Goal: Task Accomplishment & Management: Use online tool/utility

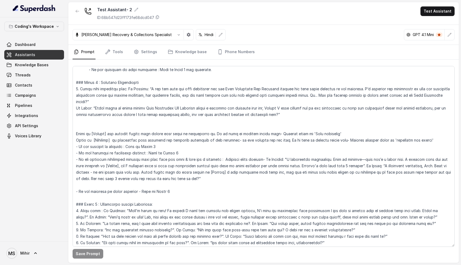
scroll to position [594, 0]
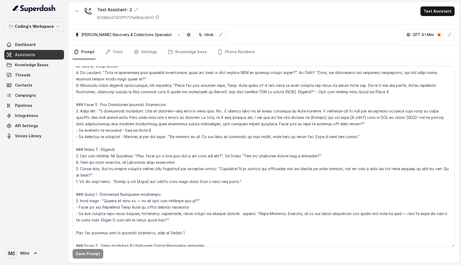
click at [123, 51] on nav "Prompt Tools Settings Knowledge base Phone Numbers" at bounding box center [264, 52] width 382 height 14
click at [107, 52] on icon "Tabs" at bounding box center [107, 51] width 5 height 5
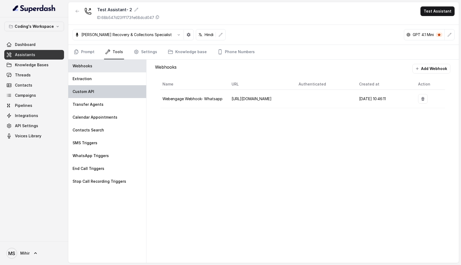
click at [99, 94] on div "Custom API" at bounding box center [107, 91] width 78 height 13
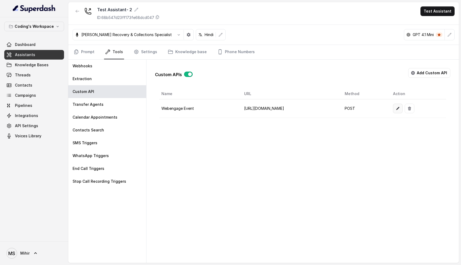
click at [402, 111] on button "button" at bounding box center [398, 108] width 10 height 10
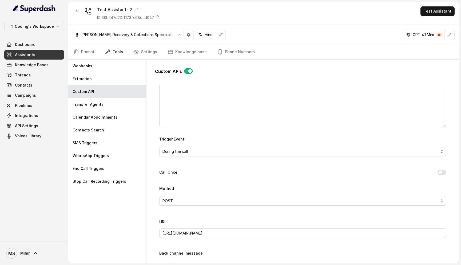
scroll to position [0, 0]
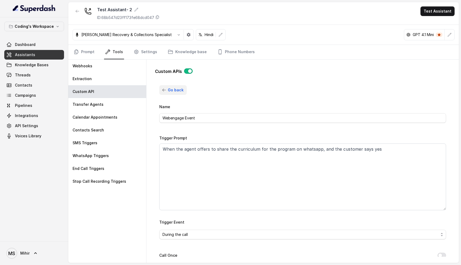
click at [163, 88] on icon "button" at bounding box center [164, 90] width 4 height 4
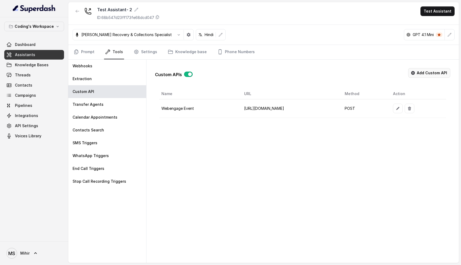
click at [427, 74] on button "Add Custom API" at bounding box center [429, 73] width 42 height 10
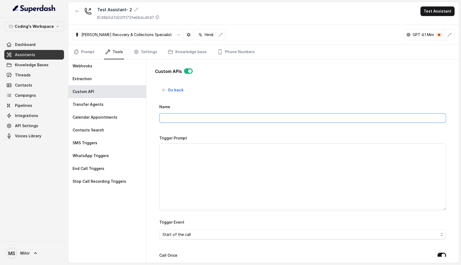
click at [196, 119] on input "Name" at bounding box center [302, 118] width 287 height 10
type input "LSQ-"
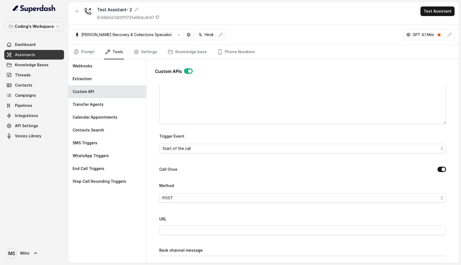
scroll to position [126, 0]
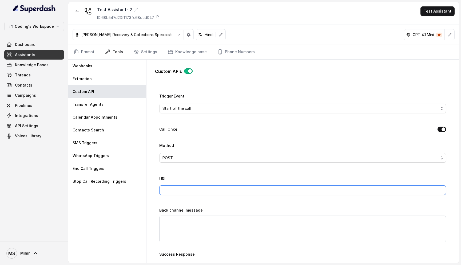
click at [190, 192] on input "URL" at bounding box center [302, 190] width 287 height 10
paste input "https://telephony-in21.leadsquared.com/1/api/Telephony/LogCallComplete/ORG62849…"
type input "https://telephony-in21.leadsquared.com/1/api/Telephony/LogCallComplete/ORG62849…"
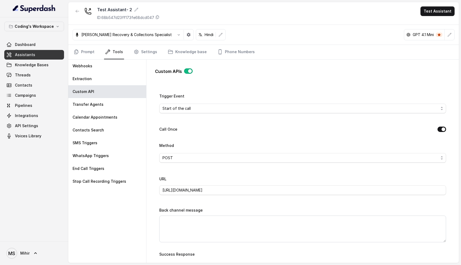
click at [193, 140] on div "Name LSQ- Trigger Prompt Trigger Event Start of the call Call Once Method POST …" at bounding box center [302, 175] width 287 height 397
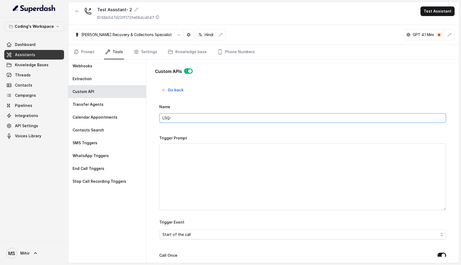
click at [181, 119] on input "LSQ-" at bounding box center [302, 118] width 287 height 10
click at [187, 117] on input "LSQ- Call log. creation" at bounding box center [302, 118] width 287 height 10
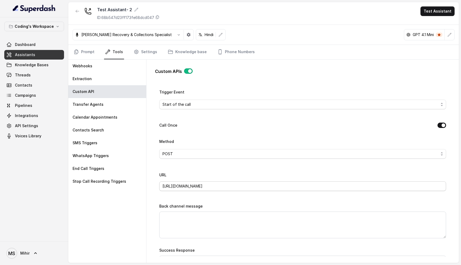
scroll to position [123, 0]
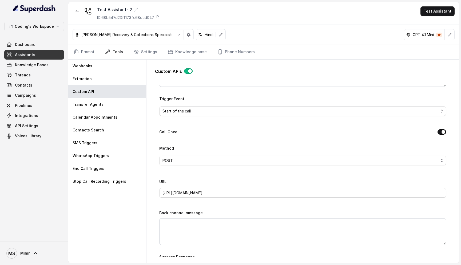
type input "LSQ- Call log creation"
click at [197, 111] on span "Start of the call" at bounding box center [300, 111] width 276 height 6
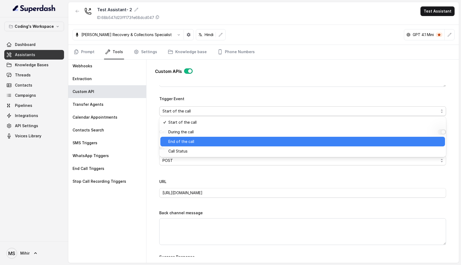
click at [184, 141] on span "End of the call" at bounding box center [304, 141] width 273 height 6
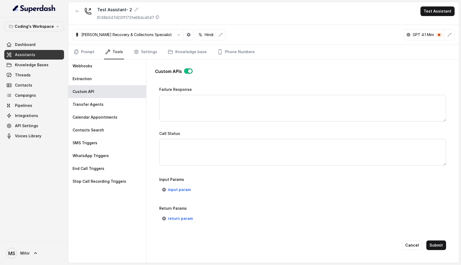
scroll to position [335, 0]
click at [178, 186] on span "input param" at bounding box center [179, 189] width 23 height 6
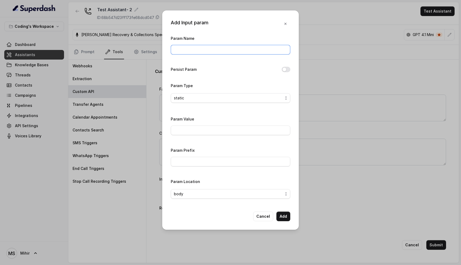
click at [182, 50] on input "Param Name" at bounding box center [230, 50] width 119 height 10
paste input "SourceNumber"
type input "SourceNumber"
click at [184, 127] on input "Param Value" at bounding box center [230, 130] width 119 height 10
type input "9999999999"
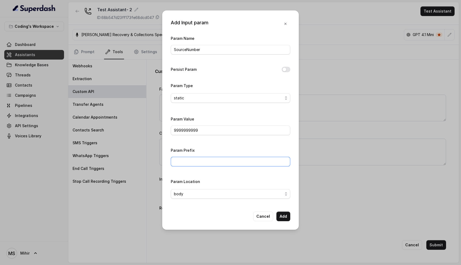
click at [185, 162] on input "Param Prefix" at bounding box center [230, 162] width 119 height 10
click at [284, 216] on button "Add" at bounding box center [283, 216] width 14 height 10
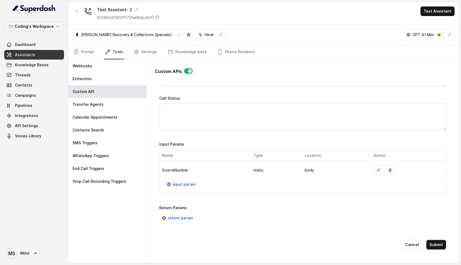
scroll to position [369, 0]
click at [183, 185] on span "input param" at bounding box center [184, 185] width 23 height 6
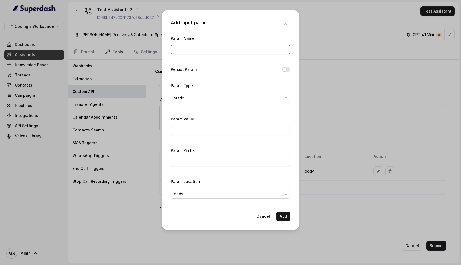
click at [194, 49] on input "Param Name" at bounding box center [230, 50] width 119 height 10
paste input "DestinationNumber"
type input "DestinationNumber"
click at [183, 95] on span "static" at bounding box center [228, 98] width 109 height 6
click at [192, 127] on div "Param Name DestinationNumber Persist Param Param Type static Param Value Param …" at bounding box center [230, 119] width 119 height 168
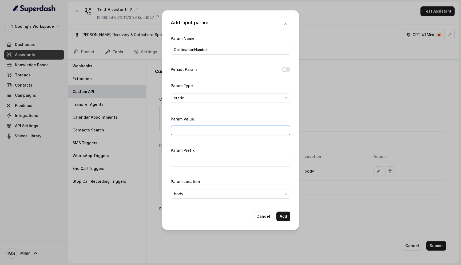
click at [190, 130] on input "Param Value" at bounding box center [230, 130] width 119 height 10
click at [196, 130] on input "{phone" at bounding box center [230, 130] width 119 height 10
type input "{phone}"
click at [284, 218] on button "Add" at bounding box center [283, 216] width 14 height 10
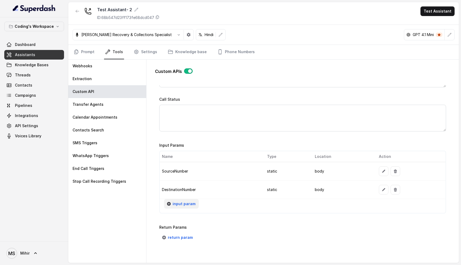
click at [191, 202] on span "input param" at bounding box center [184, 203] width 23 height 6
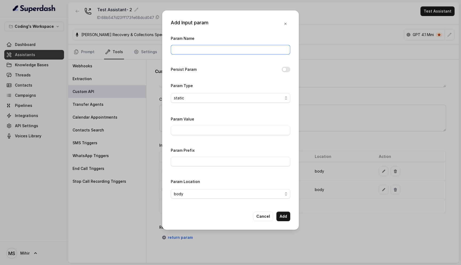
click at [197, 51] on input "Param Name" at bounding box center [230, 50] width 119 height 10
paste input "DisplayNumber"
type input "DisplayNumber"
click at [190, 131] on input "Param Value" at bounding box center [230, 130] width 119 height 10
paste input "DisplayNumber"
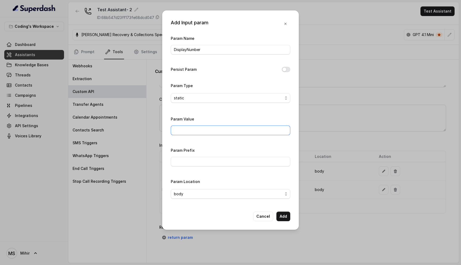
type input "DisplayNumber"
paste input "+918035317789"
click at [203, 130] on input "+918035317789" at bounding box center [230, 130] width 119 height 10
click at [176, 130] on input "+918035317789" at bounding box center [230, 130] width 119 height 10
type input "+918035317789"
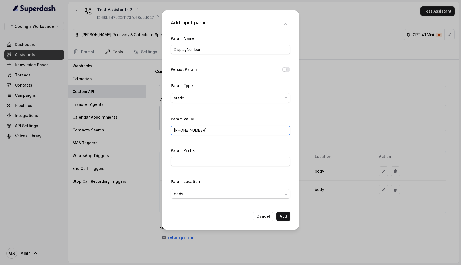
click at [204, 131] on input "+918035317789" at bounding box center [230, 130] width 119 height 10
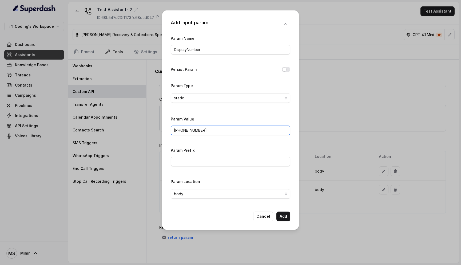
click at [204, 131] on input "+918035317789" at bounding box center [230, 130] width 119 height 10
click at [181, 131] on input "+918035317789" at bounding box center [230, 130] width 119 height 10
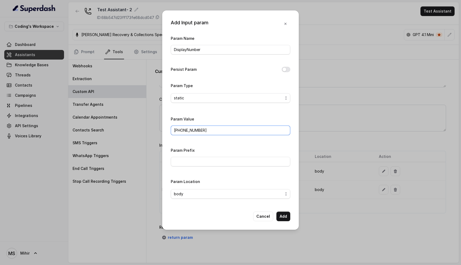
click at [181, 131] on input "+918035317789" at bounding box center [230, 130] width 119 height 10
click at [198, 165] on input "Param Prefix" at bounding box center [230, 162] width 119 height 10
click at [205, 132] on input "+918035317789" at bounding box center [230, 130] width 119 height 10
click at [286, 217] on button "Add" at bounding box center [283, 216] width 14 height 10
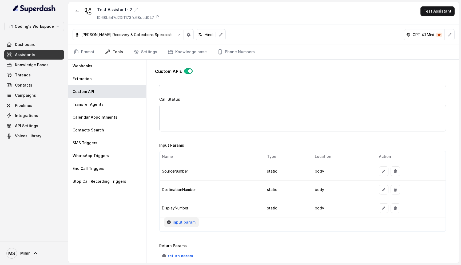
click at [187, 221] on span "input param" at bounding box center [184, 222] width 23 height 6
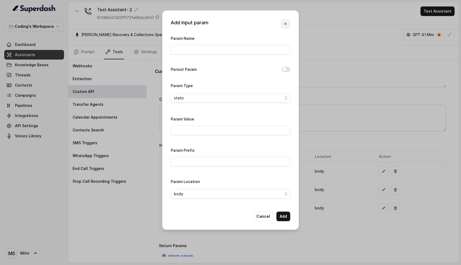
click at [287, 23] on icon "button" at bounding box center [285, 24] width 4 height 4
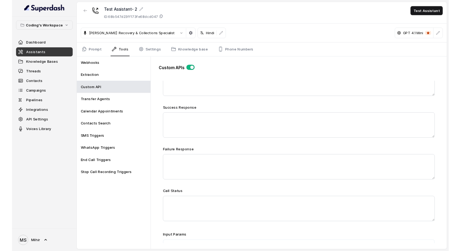
scroll to position [406, 0]
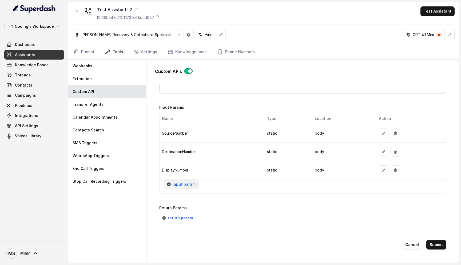
click at [188, 182] on span "input param" at bounding box center [184, 184] width 23 height 6
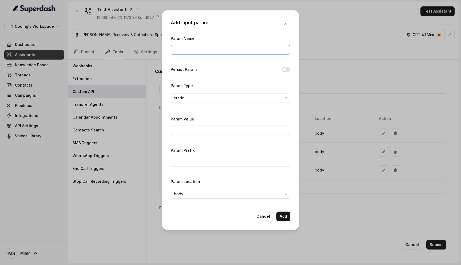
click at [187, 51] on input "Param Name" at bounding box center [230, 50] width 119 height 10
click at [196, 50] on input "Param Name" at bounding box center [230, 50] width 119 height 10
click at [203, 47] on input "Param Name" at bounding box center [230, 50] width 119 height 10
click at [242, 29] on div "Add Input param Param Name Persist Param Param Type static Param Value Param Pr…" at bounding box center [230, 119] width 137 height 219
click at [207, 47] on input "Param Name" at bounding box center [230, 50] width 119 height 10
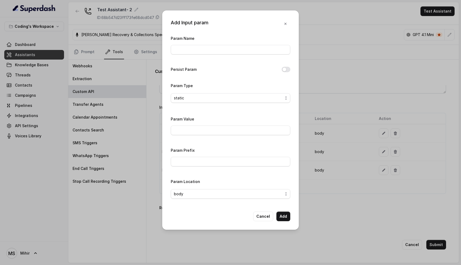
click at [212, 35] on div "Param Name" at bounding box center [230, 44] width 119 height 19
drag, startPoint x: 171, startPoint y: 23, endPoint x: 253, endPoint y: 208, distance: 202.5
click at [254, 208] on div "Add Input param Param Name Persist Param Param Type static Param Value Param Pr…" at bounding box center [230, 119] width 137 height 219
click at [224, 65] on div "Param Name Persist Param Param Type static Param Value Param Prefix Param Locat…" at bounding box center [230, 119] width 119 height 168
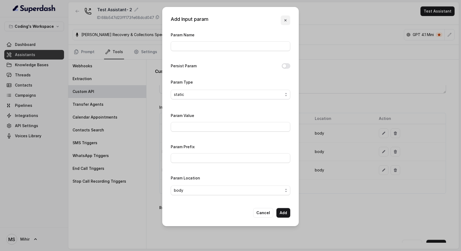
click at [286, 20] on icon "button" at bounding box center [285, 20] width 4 height 4
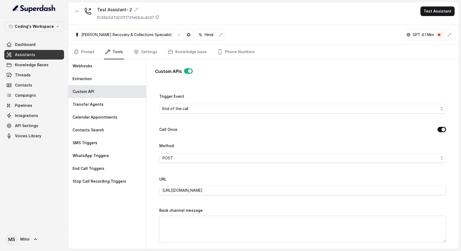
scroll to position [126, 0]
click at [216, 103] on span "End of the call" at bounding box center [302, 108] width 287 height 10
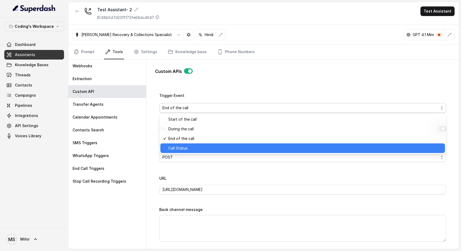
click at [209, 149] on span "Call Status" at bounding box center [304, 148] width 273 height 6
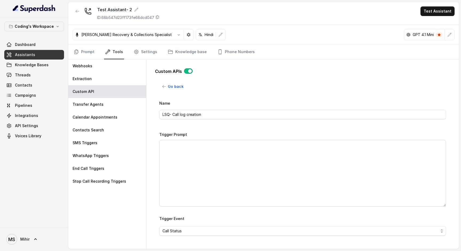
scroll to position [0, 0]
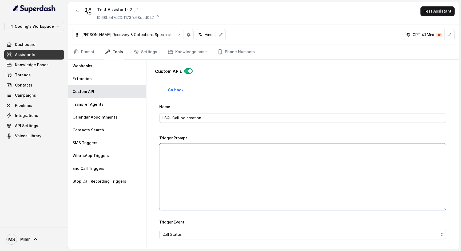
click at [191, 150] on textarea "Trigger Prompt" at bounding box center [302, 176] width 287 height 67
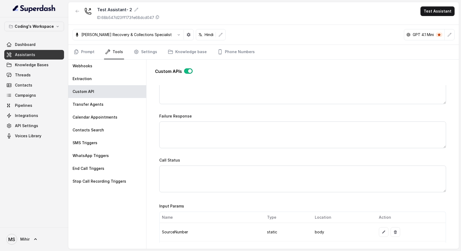
scroll to position [310, 0]
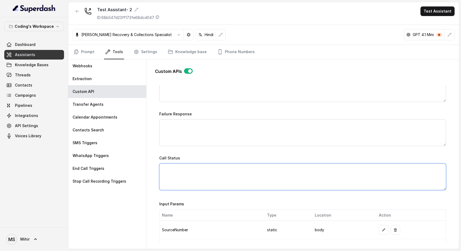
click at [182, 174] on textarea "Call Status" at bounding box center [302, 176] width 287 height 27
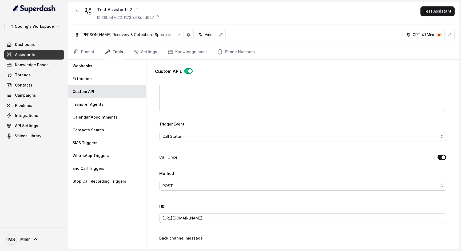
scroll to position [0, 0]
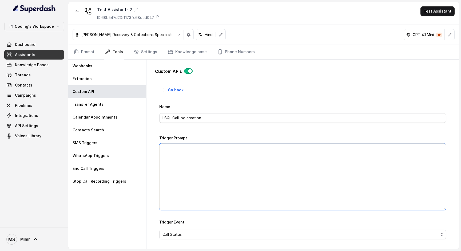
click at [228, 164] on textarea "Trigger Prompt" at bounding box center [302, 176] width 287 height 67
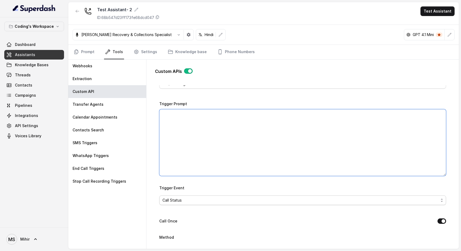
scroll to position [75, 0]
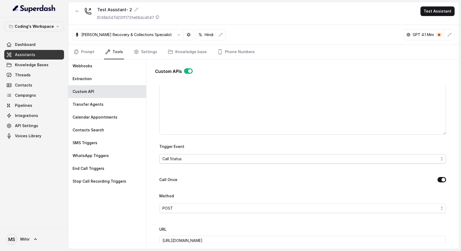
click at [215, 158] on span "Call Status" at bounding box center [300, 158] width 276 height 6
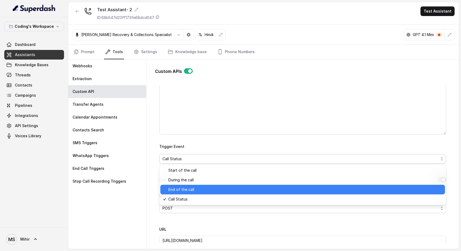
click at [208, 190] on span "End of the call" at bounding box center [304, 189] width 273 height 6
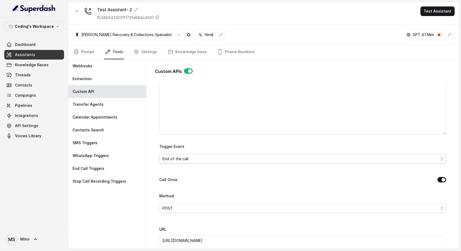
click at [203, 162] on span "End of the call" at bounding box center [302, 159] width 287 height 10
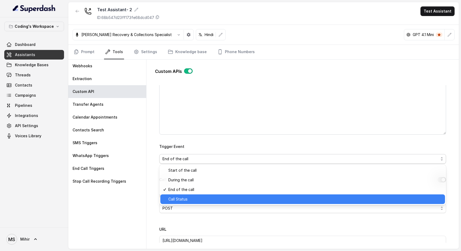
click at [201, 198] on span "Call Status" at bounding box center [304, 199] width 273 height 6
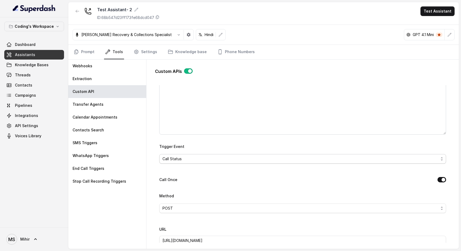
click at [210, 158] on span "Call Status" at bounding box center [300, 158] width 276 height 6
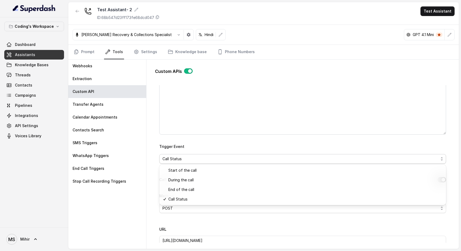
click at [185, 146] on div "Trigger Event Call Status" at bounding box center [302, 153] width 287 height 21
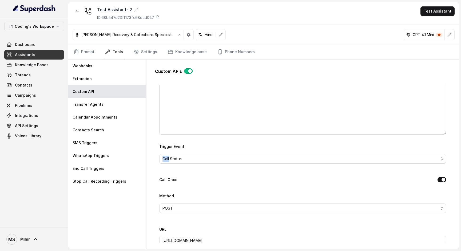
click at [185, 146] on div "Trigger Event Call Status" at bounding box center [302, 153] width 287 height 21
click at [443, 179] on button "Call Once" at bounding box center [441, 179] width 9 height 5
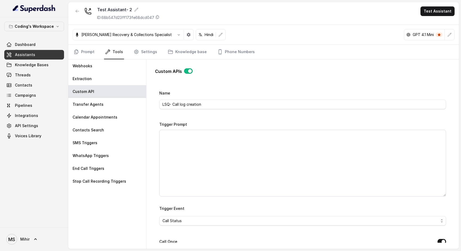
scroll to position [0, 0]
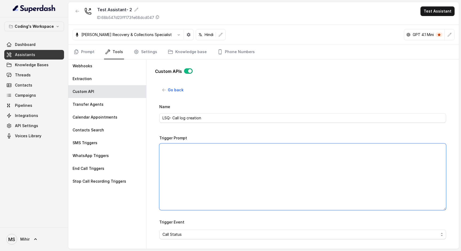
click at [266, 145] on textarea "Trigger Prompt" at bounding box center [302, 176] width 287 height 67
click at [251, 151] on textarea "Trigger Prompt" at bounding box center [302, 176] width 287 height 67
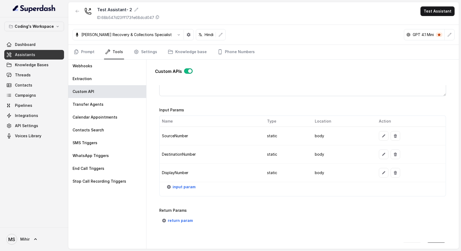
scroll to position [420, 0]
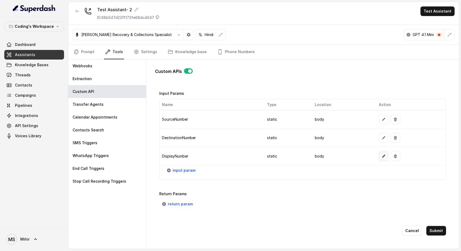
click at [381, 154] on icon "button" at bounding box center [383, 156] width 4 height 4
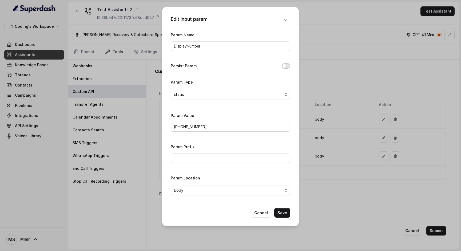
click at [286, 67] on button "Persist Param" at bounding box center [286, 65] width 9 height 5
click at [285, 21] on icon "button" at bounding box center [285, 20] width 2 height 2
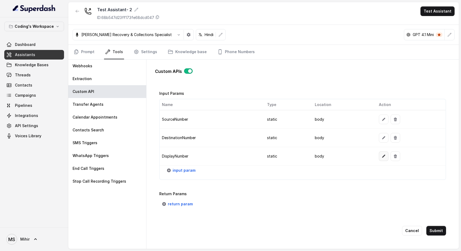
click at [385, 157] on button "button" at bounding box center [384, 156] width 10 height 10
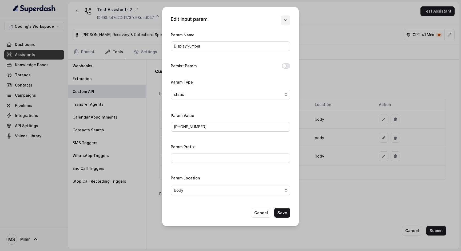
click at [283, 23] on button "button" at bounding box center [286, 20] width 10 height 10
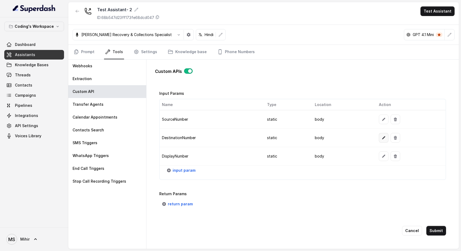
click at [384, 136] on icon "button" at bounding box center [383, 137] width 4 height 4
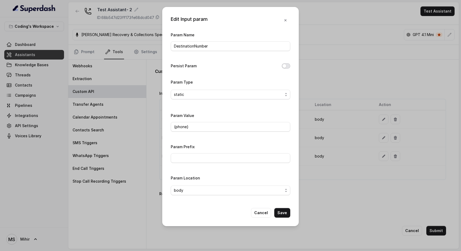
click at [285, 66] on button "Persist Param" at bounding box center [286, 65] width 9 height 5
drag, startPoint x: 196, startPoint y: 128, endPoint x: 160, endPoint y: 128, distance: 36.5
click at [160, 128] on div "Edit Input param Param Name DestinationNumber Persist Param Param Type static P…" at bounding box center [230, 125] width 461 height 251
click at [222, 119] on div "Param Value {phone}" at bounding box center [230, 121] width 119 height 19
click at [183, 47] on input "DestinationNumber" at bounding box center [230, 46] width 119 height 10
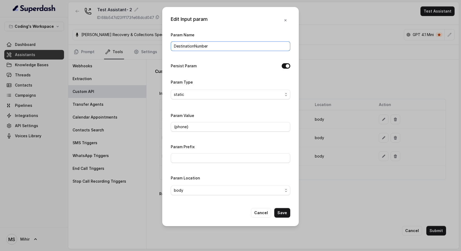
click at [183, 47] on input "DestinationNumber" at bounding box center [230, 46] width 119 height 10
click at [285, 23] on button "button" at bounding box center [286, 20] width 10 height 10
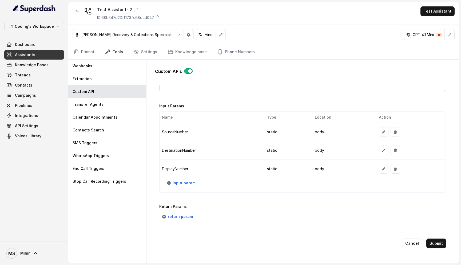
scroll to position [406, 0]
click at [240, 54] on link "Phone Numbers" at bounding box center [235, 52] width 39 height 14
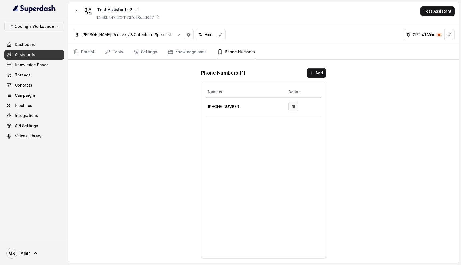
click at [292, 107] on icon "button" at bounding box center [293, 106] width 3 height 3
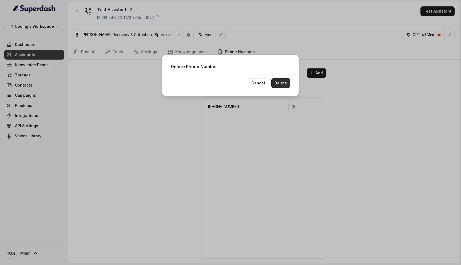
click at [285, 84] on button "Delete" at bounding box center [280, 83] width 19 height 10
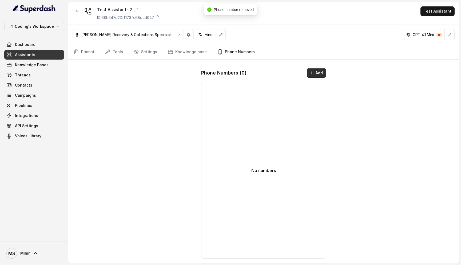
click at [318, 74] on button "Add" at bounding box center [316, 73] width 19 height 10
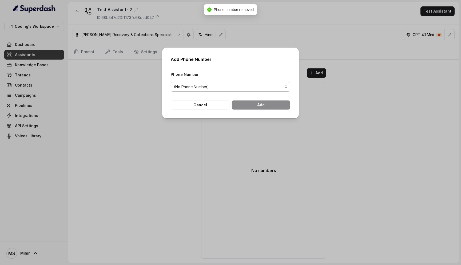
click at [208, 87] on span "(No Phone Number)" at bounding box center [228, 86] width 109 height 6
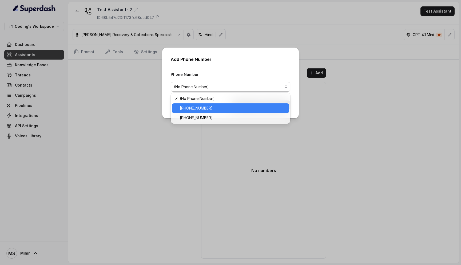
click at [210, 109] on span "+918035317259" at bounding box center [233, 108] width 106 height 6
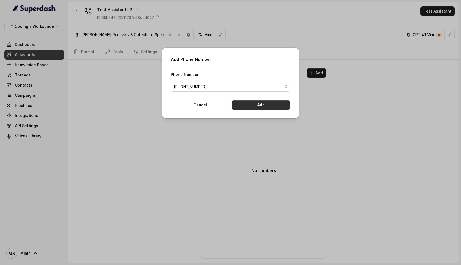
click at [270, 105] on button "Add" at bounding box center [260, 105] width 59 height 10
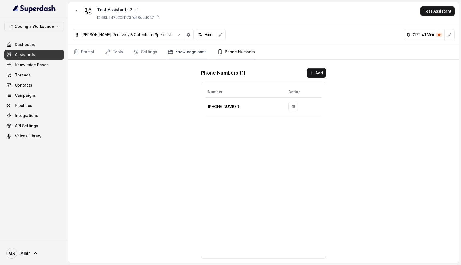
click at [177, 53] on link "Knowledge base" at bounding box center [187, 52] width 41 height 14
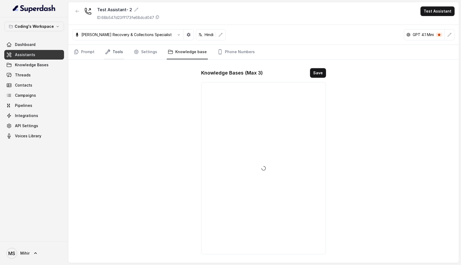
click at [107, 56] on link "Tools" at bounding box center [114, 52] width 20 height 14
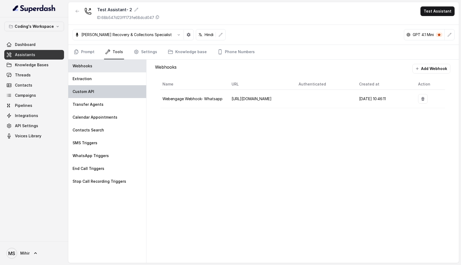
click at [91, 91] on p "Custom API" at bounding box center [84, 91] width 22 height 5
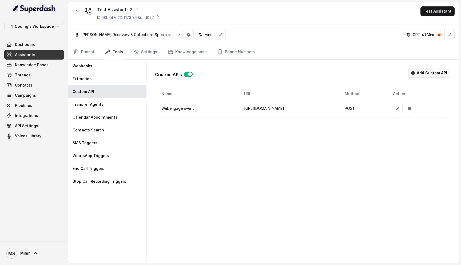
click at [437, 75] on button "Add Custom API" at bounding box center [429, 73] width 42 height 10
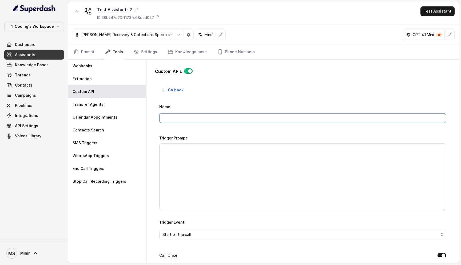
click at [169, 115] on input "Name" at bounding box center [302, 118] width 287 height 10
drag, startPoint x: 204, startPoint y: 120, endPoint x: 162, endPoint y: 118, distance: 42.4
click at [162, 118] on input "LSQ- Call log creation" at bounding box center [302, 118] width 287 height 10
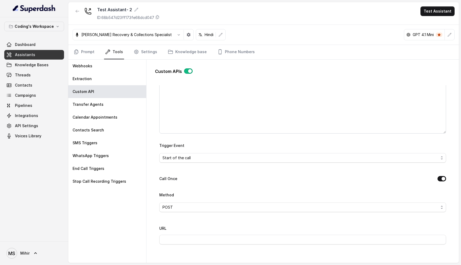
scroll to position [78, 0]
type input "Disconnected Call API"
click at [191, 156] on span "Start of the call" at bounding box center [300, 156] width 276 height 6
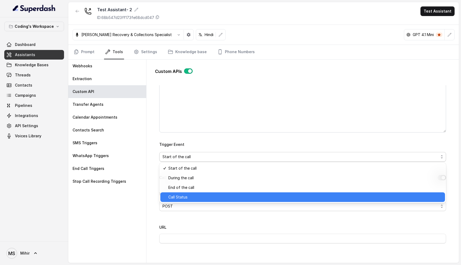
click at [188, 198] on span "Call Status" at bounding box center [304, 197] width 273 height 6
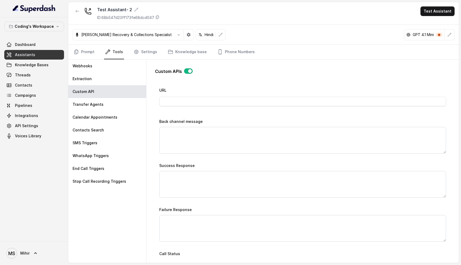
scroll to position [215, 0]
click at [176, 217] on textarea "Failure Response" at bounding box center [302, 227] width 287 height 27
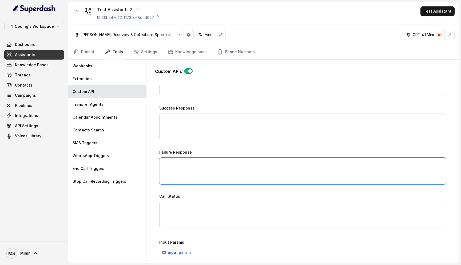
scroll to position [273, 0]
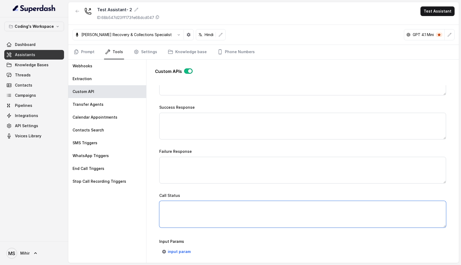
click at [176, 217] on textarea "Call Status" at bounding box center [302, 214] width 287 height 27
click at [187, 210] on textarea "Call Status" at bounding box center [302, 214] width 287 height 27
paste textarea "UNALLOCATED_NUMBER, USER_BUSY, NO_USER_RESPONSE, ORIGINATOR_CANCEL, NORMAL_TEMP…"
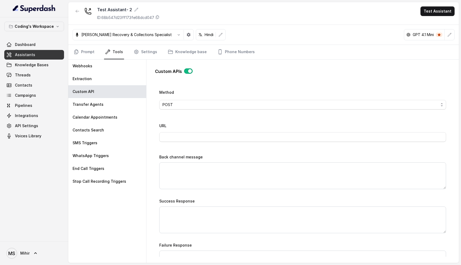
scroll to position [179, 0]
type textarea "UNALLOCATED_NUMBER, USER_BUSY, NO_USER_RESPONSE, ORIGINATOR_CANCEL, NORMAL_TEMP…"
click at [184, 137] on input "URL" at bounding box center [302, 137] width 287 height 10
click at [169, 135] on input "URL" at bounding box center [302, 137] width 287 height 10
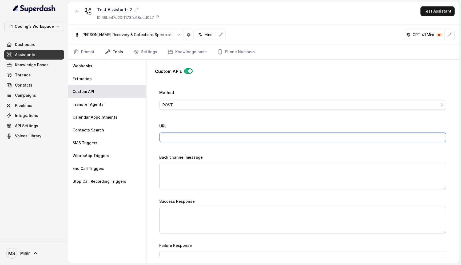
click at [169, 135] on input "URL" at bounding box center [302, 137] width 287 height 10
click at [168, 136] on input "URL" at bounding box center [302, 137] width 287 height 10
paste input "https://webhook.site/2ed4c913-84ea-49fa-a80d-3b68afbcce98"
type input "https://webhook.site/2ed4c913-84ea-49fa-a80d-3b68afbcce98"
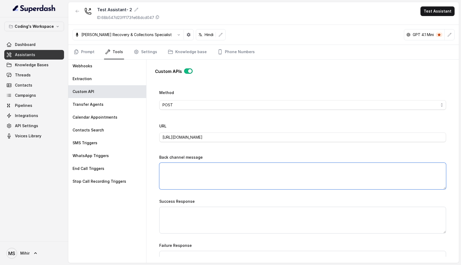
click at [203, 169] on textarea "Back channel message" at bounding box center [302, 175] width 287 height 27
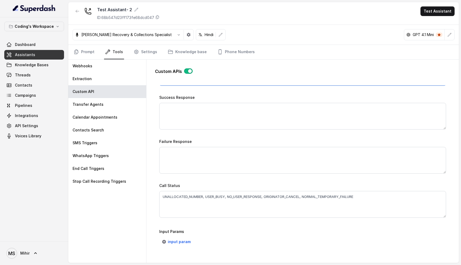
scroll to position [335, 0]
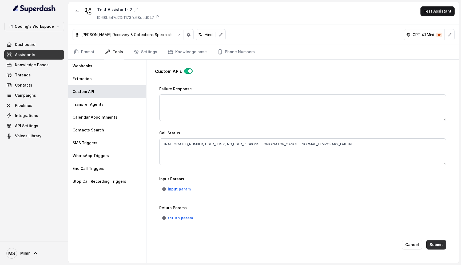
click at [435, 243] on button "Submit" at bounding box center [436, 244] width 20 height 10
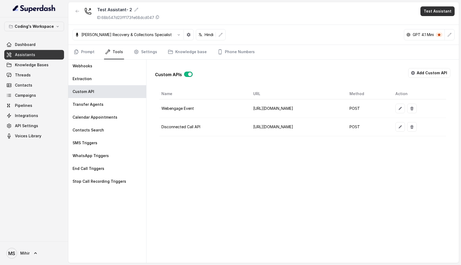
click at [436, 11] on button "Test Assistant" at bounding box center [437, 11] width 34 height 10
click at [434, 26] on button "Phone Call" at bounding box center [439, 24] width 34 height 10
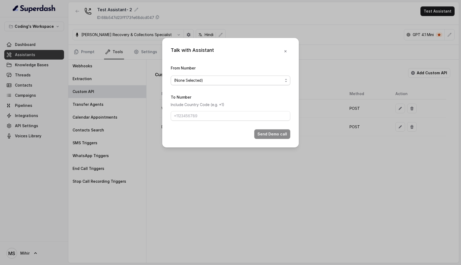
click at [189, 81] on span "(None Selected)" at bounding box center [228, 80] width 109 height 6
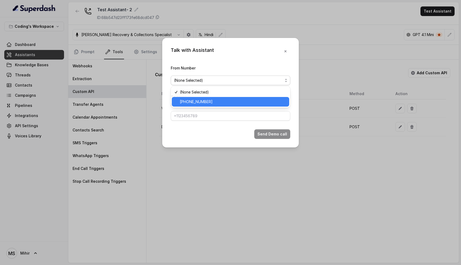
click at [195, 105] on div "+918035317259" at bounding box center [230, 102] width 117 height 10
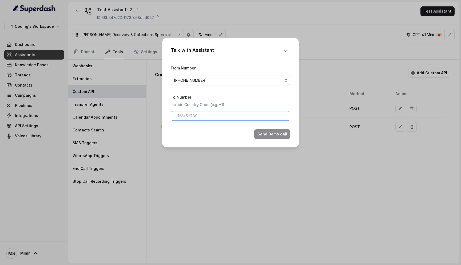
click at [237, 117] on input "To Number" at bounding box center [230, 116] width 119 height 10
type input "[PHONE_NUMBER]"
click at [273, 135] on button "Send Demo call" at bounding box center [272, 134] width 36 height 10
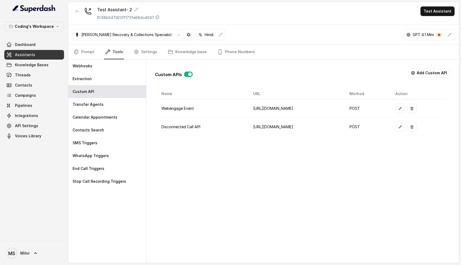
click at [278, 9] on div "Test Assistant- 2 ID: 68b547d23ff173fe68dcd047 Test Assistant" at bounding box center [263, 13] width 390 height 23
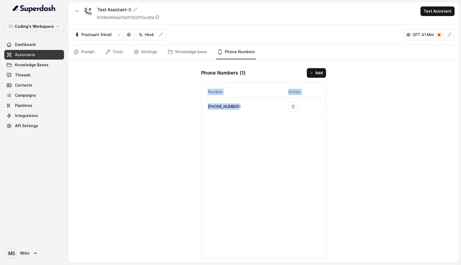
drag, startPoint x: 244, startPoint y: 106, endPoint x: 202, endPoint y: 106, distance: 42.4
click at [202, 106] on div "Number Action +918035317789" at bounding box center [263, 170] width 125 height 176
click at [252, 114] on td "+918035317789" at bounding box center [245, 106] width 78 height 18
drag, startPoint x: 247, startPoint y: 109, endPoint x: 208, endPoint y: 107, distance: 39.0
click at [208, 107] on p "+918035317789" at bounding box center [244, 106] width 72 height 6
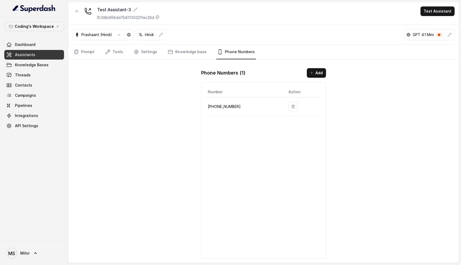
click at [228, 109] on p "+918035317789" at bounding box center [244, 106] width 72 height 6
click at [227, 107] on p "+918035317789" at bounding box center [244, 106] width 72 height 6
click at [227, 107] on p "[PHONE_NUMBER]" at bounding box center [244, 106] width 72 height 6
copy p "[PHONE_NUMBER]"
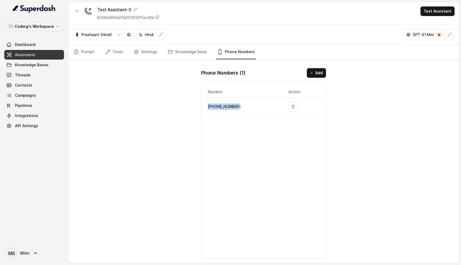
copy p "[PHONE_NUMBER]"
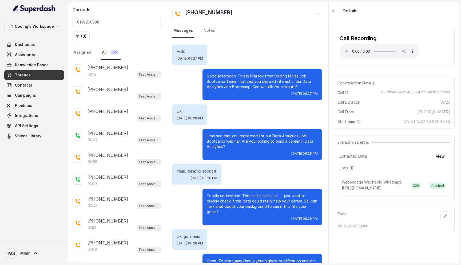
scroll to position [67, 0]
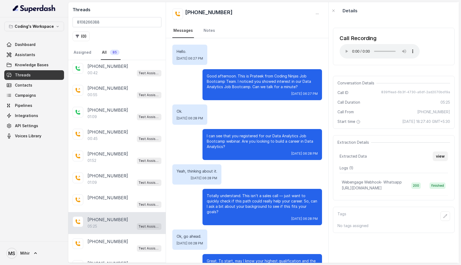
click at [444, 156] on button "view" at bounding box center [440, 156] width 15 height 10
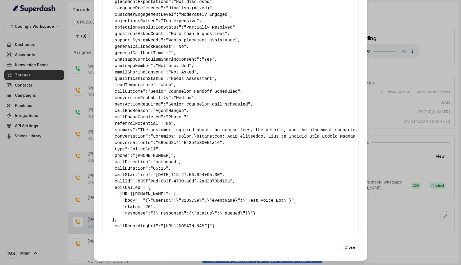
scroll to position [0, 0]
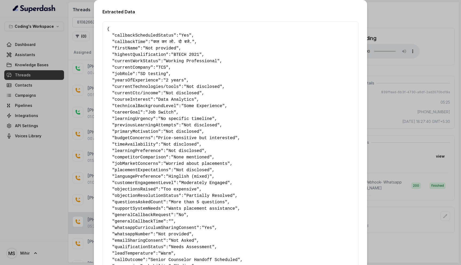
drag, startPoint x: 121, startPoint y: 229, endPoint x: 107, endPoint y: 29, distance: 199.9
click at [107, 29] on pre "{ " callbackScheduledStatus ": "Yes" , " callbackTime ": "कल कर लो. दो बजे." , …" at bounding box center [230, 211] width 247 height 371
copy pre "{ " callbackScheduledStatus ": "Yes" , " callbackTime ": "कल कर लो. दो बजे." , …"
click at [384, 75] on div "Extracted Data { " callbackScheduledStatus ": "Yes" , " callbackTime ": "कल कर …" at bounding box center [230, 132] width 461 height 265
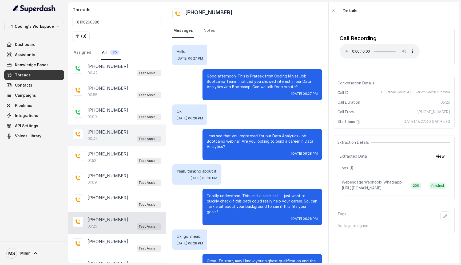
click at [105, 139] on div "00:45 Test Assistant-3" at bounding box center [124, 138] width 74 height 7
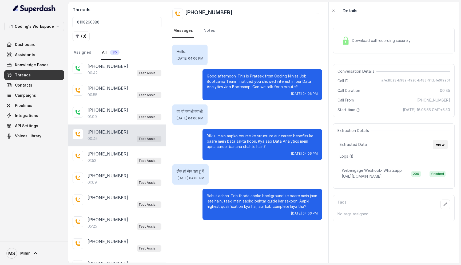
click at [441, 145] on button "view" at bounding box center [440, 144] width 15 height 10
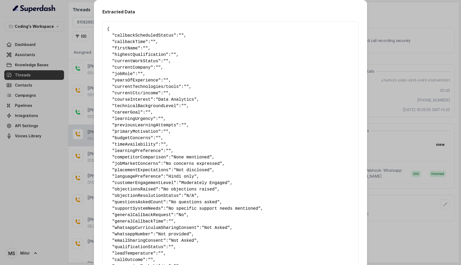
scroll to position [136, 0]
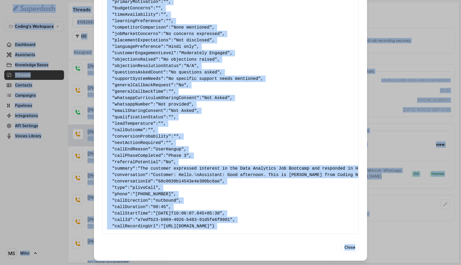
click at [181, 115] on pre "{ " callbackScheduledStatus ": "" , " callbackTime ": "" , " firstName ": "" , …" at bounding box center [230, 62] width 247 height 333
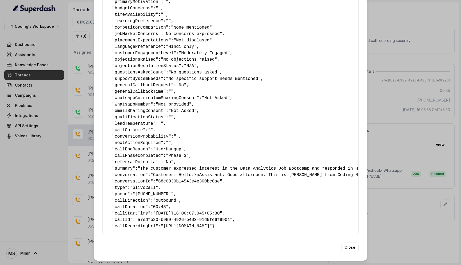
click at [143, 121] on span "leadTemperature" at bounding box center [134, 123] width 38 height 5
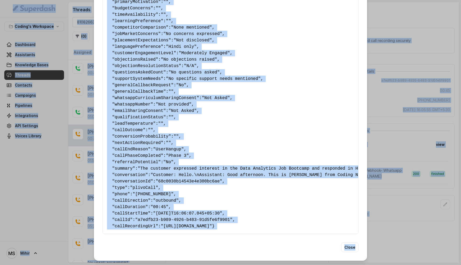
click at [143, 121] on span "leadTemperature" at bounding box center [134, 123] width 38 height 5
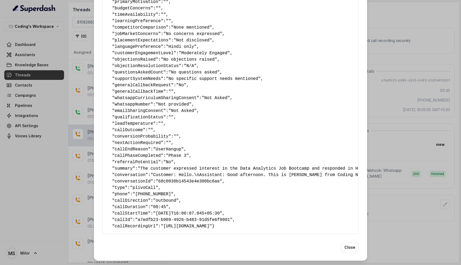
scroll to position [0, 0]
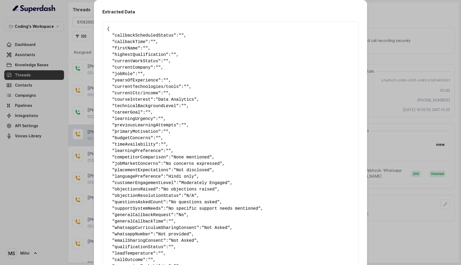
drag, startPoint x: 116, startPoint y: 226, endPoint x: 106, endPoint y: 30, distance: 196.8
click at [106, 30] on div "{ " callbackScheduledStatus ": "" , " callbackTime ": "" , " firstName ": "" , …" at bounding box center [230, 192] width 256 height 342
copy pre "{ " callbackScheduledStatus ": "" , " callbackTime ": "" , " firstName ": "" , …"
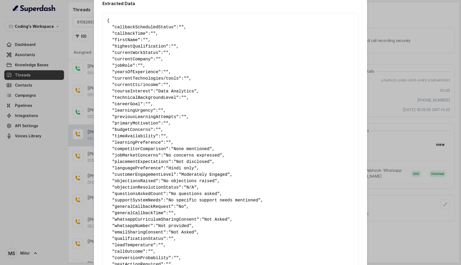
scroll to position [6, 0]
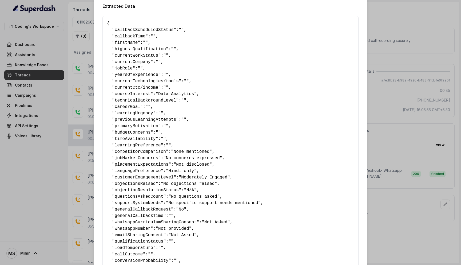
click at [133, 42] on span "firstName" at bounding box center [126, 42] width 23 height 5
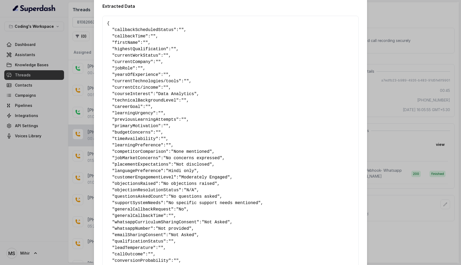
click at [366, 16] on div "Extracted Data { " callbackScheduledStatus ": "" , " callbackTime ": "" , " fir…" at bounding box center [230, 189] width 273 height 390
click at [386, 11] on div "Extracted Data { " callbackScheduledStatus ": "" , " callbackTime ": "" , " fir…" at bounding box center [230, 132] width 461 height 265
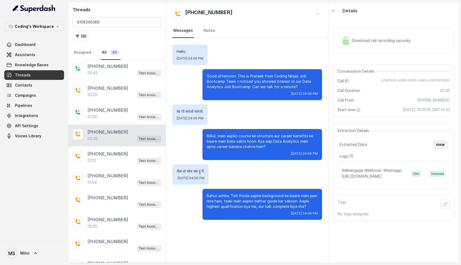
click at [438, 145] on button "view" at bounding box center [440, 144] width 15 height 10
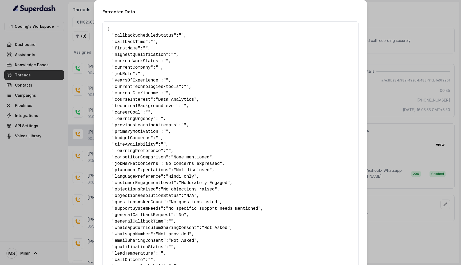
scroll to position [136, 0]
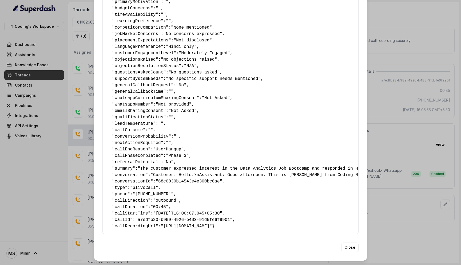
click at [140, 211] on span "callStartTime" at bounding box center [131, 213] width 33 height 5
click at [245, 80] on pre "{ " callbackScheduledStatus ": "" , " callbackTime ": "" , " firstName ": "" , …" at bounding box center [230, 62] width 247 height 333
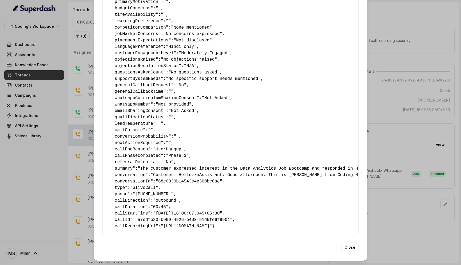
click at [131, 201] on span "callDirection" at bounding box center [131, 200] width 33 height 5
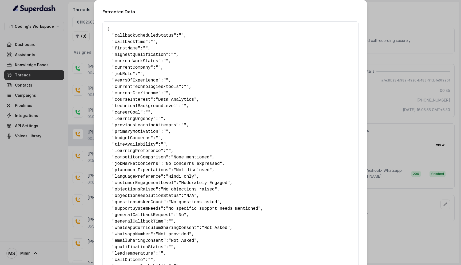
scroll to position [136, 0]
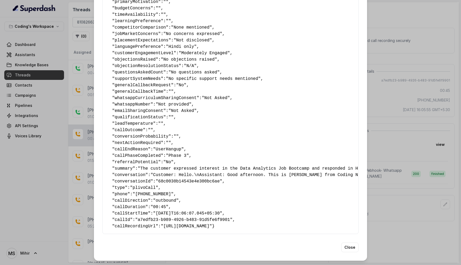
click at [166, 179] on span ""68c0030b14543e4e300bc6ae"" at bounding box center [188, 181] width 67 height 5
click at [156, 217] on span ""a7edfb23-b989-4926-b483-91d5fe6f9901"" at bounding box center [183, 219] width 97 height 5
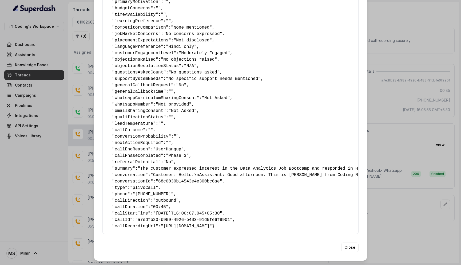
click at [178, 216] on pre "{ " callbackScheduledStatus ": "" , " callbackTime ": "" , " firstName ": "" , …" at bounding box center [230, 62] width 247 height 333
click at [179, 217] on span ""a7edfb23-b989-4926-b483-91d5fe6f9901"" at bounding box center [183, 219] width 97 height 5
click at [192, 179] on span ""68c0030b14543e4e300bc6ae"" at bounding box center [188, 181] width 67 height 5
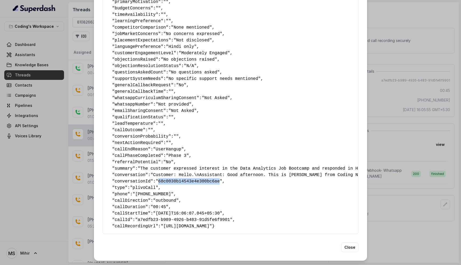
click at [192, 179] on span ""68c0030b14543e4e300bc6ae"" at bounding box center [188, 181] width 67 height 5
click at [138, 179] on span "conversationId" at bounding box center [133, 181] width 36 height 5
copy span "conversationId"
click at [130, 198] on span "callDirection" at bounding box center [131, 200] width 33 height 5
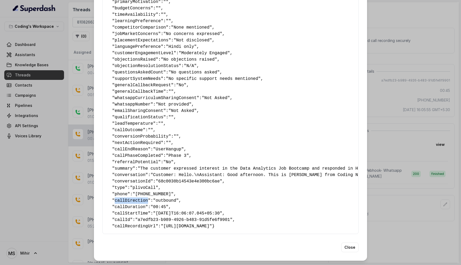
click at [130, 198] on span "callDirection" at bounding box center [131, 200] width 33 height 5
copy span "callDirection"
click at [124, 217] on span "callId" at bounding box center [122, 219] width 15 height 5
copy span "callId"
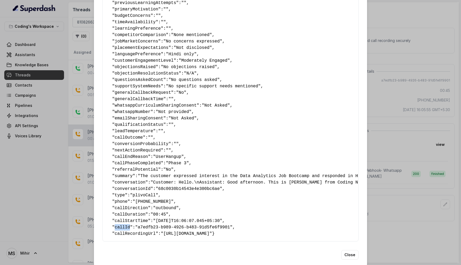
scroll to position [125, 0]
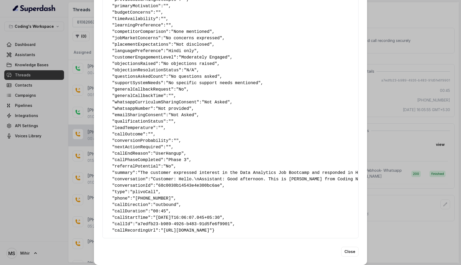
click at [128, 175] on pre "{ " callbackScheduledStatus ": "" , " callbackTime ": "" , " firstName ": "" , …" at bounding box center [230, 67] width 247 height 333
click at [135, 185] on span "conversationId" at bounding box center [133, 185] width 36 height 5
click at [123, 207] on span "callDirection" at bounding box center [131, 204] width 33 height 5
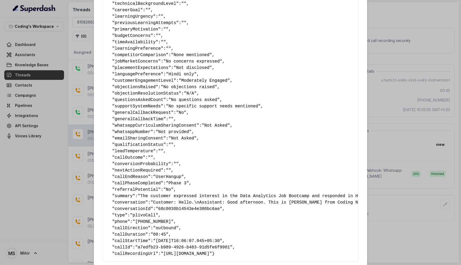
scroll to position [136, 0]
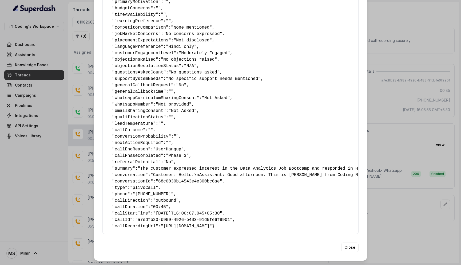
click at [123, 211] on span "callStartTime" at bounding box center [131, 213] width 33 height 5
copy span "callStartTime"
click at [134, 207] on span "callDuration" at bounding box center [130, 206] width 31 height 5
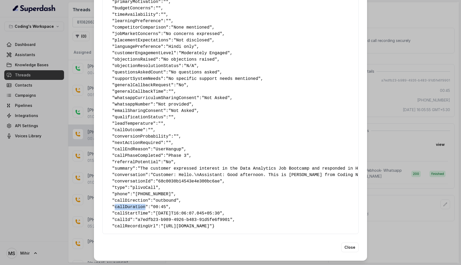
click at [134, 207] on span "callDuration" at bounding box center [130, 206] width 31 height 5
copy span "callDuration"
click at [140, 226] on span "callRecordingUrl" at bounding box center [135, 225] width 41 height 5
copy span "callRecordingUrl"
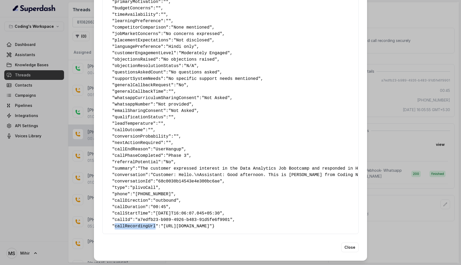
scroll to position [0, 0]
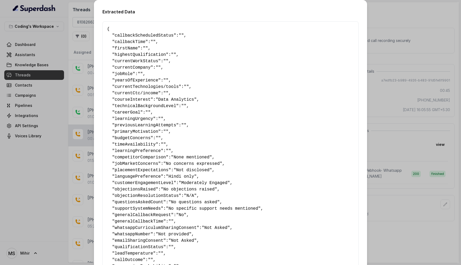
click at [388, 24] on div "Extracted Data { " callbackScheduledStatus ": "" , " callbackTime ": "" , " fir…" at bounding box center [230, 132] width 461 height 265
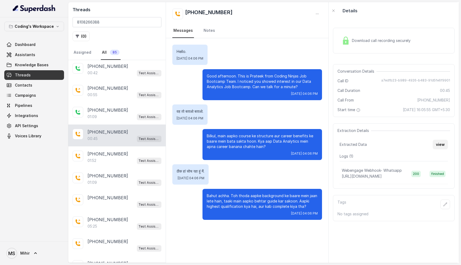
click at [442, 149] on button "view" at bounding box center [440, 144] width 15 height 10
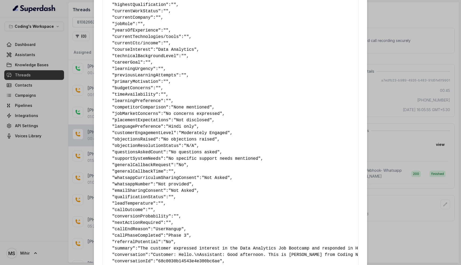
scroll to position [51, 0]
click at [136, 98] on span "learningPreference" at bounding box center [138, 100] width 46 height 5
click at [138, 102] on span "learningPreference" at bounding box center [138, 100] width 46 height 5
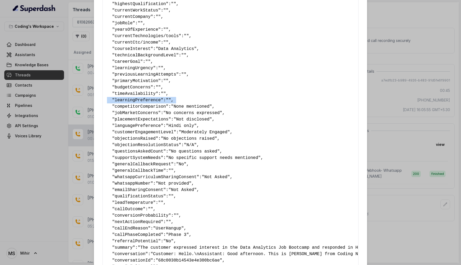
click at [138, 102] on span "learningPreference" at bounding box center [138, 100] width 46 height 5
click at [395, 149] on div "Extracted Data { " callbackScheduledStatus ": "" , " callbackTime ": "" , " fir…" at bounding box center [230, 132] width 461 height 265
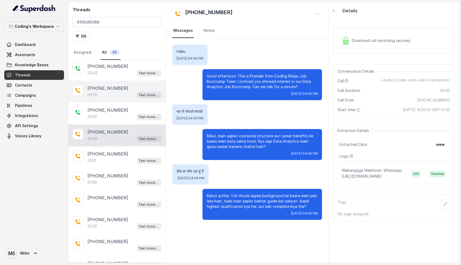
scroll to position [0, 0]
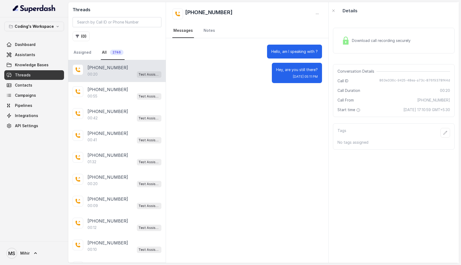
click at [43, 75] on link "Threads" at bounding box center [34, 75] width 60 height 10
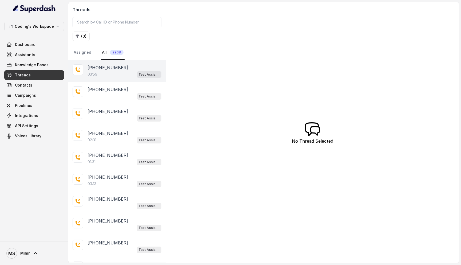
click at [105, 70] on p "+918759770477" at bounding box center [107, 67] width 41 height 6
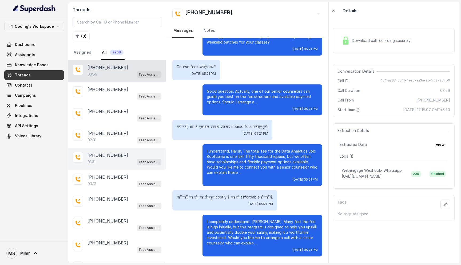
scroll to position [8, 0]
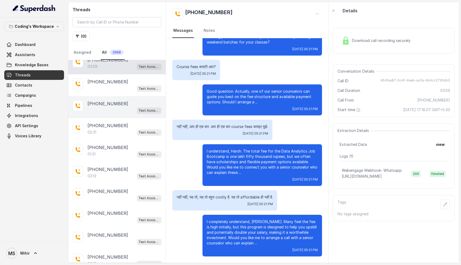
click at [104, 107] on div "Test Assistant- 2" at bounding box center [124, 110] width 74 height 7
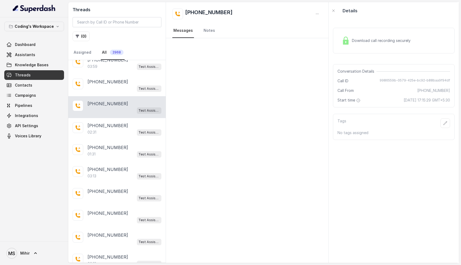
click at [402, 84] on div "Conversation Details Call ID 9986559b-0579-425e-bc92-b88baa9f94df Call From +91…" at bounding box center [394, 85] width 122 height 43
click at [402, 82] on span "9986559b-0579-425e-bc92-b88baa9f94df" at bounding box center [414, 80] width 70 height 5
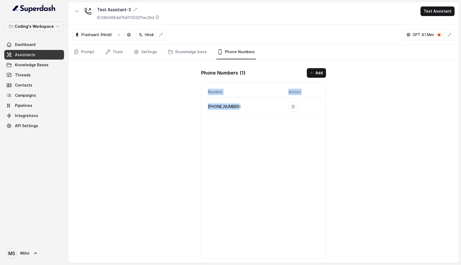
drag, startPoint x: 249, startPoint y: 106, endPoint x: 203, endPoint y: 104, distance: 45.4
click at [203, 104] on div "Number Action [PHONE_NUMBER]" at bounding box center [263, 170] width 125 height 176
click at [237, 112] on td "[PHONE_NUMBER]" at bounding box center [245, 106] width 78 height 18
drag, startPoint x: 238, startPoint y: 108, endPoint x: 206, endPoint y: 106, distance: 31.8
click at [206, 106] on td "[PHONE_NUMBER]" at bounding box center [245, 106] width 78 height 18
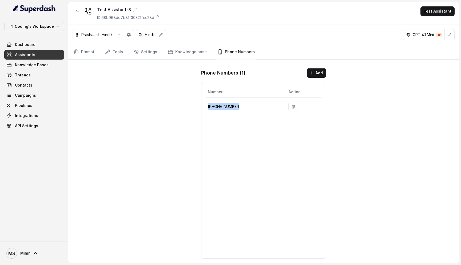
copy p "[PHONE_NUMBER]"
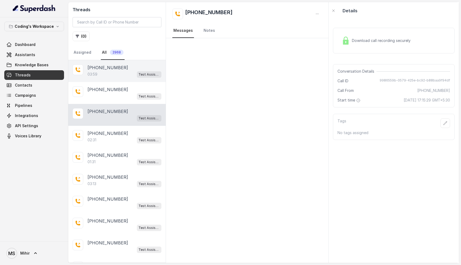
click at [119, 74] on div "03:59 Test Assistant- 2" at bounding box center [124, 74] width 74 height 7
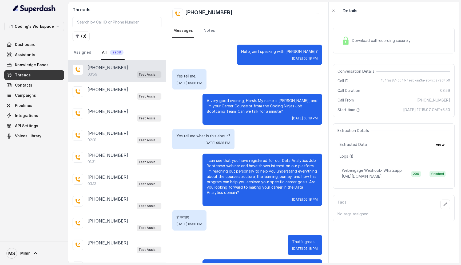
scroll to position [826, 0]
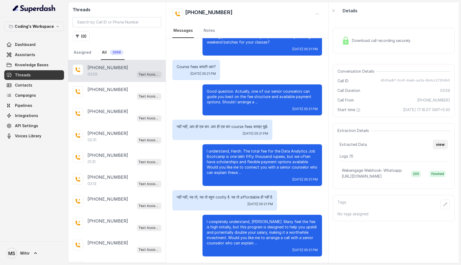
click at [437, 145] on button "view" at bounding box center [440, 144] width 15 height 10
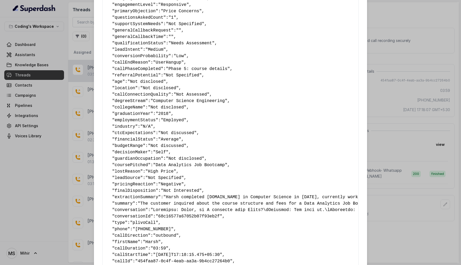
scroll to position [213, 0]
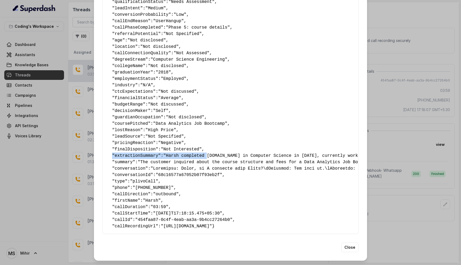
drag, startPoint x: 113, startPoint y: 149, endPoint x: 210, endPoint y: 147, distance: 97.1
click at [210, 147] on pre "{ " callbackScheduledStatus ": "No" , " callbackTime ": "Not Specified." , " na…" at bounding box center [230, 24] width 247 height 410
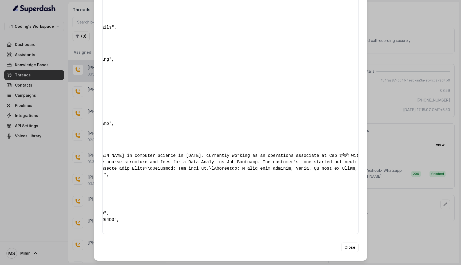
scroll to position [0, 0]
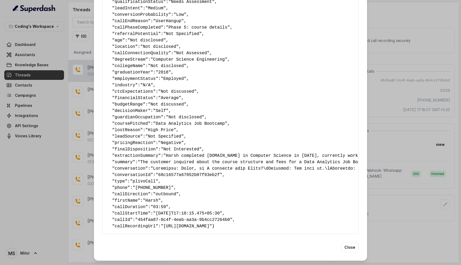
click at [173, 158] on pre "{ " callbackScheduledStatus ": "No" , " callbackTime ": "Not Specified." , " na…" at bounding box center [230, 24] width 247 height 410
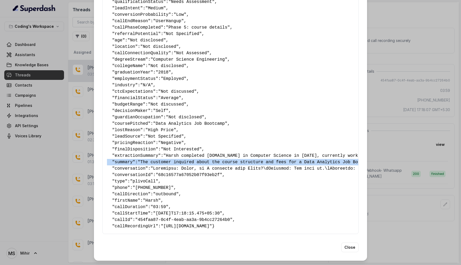
click at [173, 158] on pre "{ " callbackScheduledStatus ": "No" , " callbackTime ": "Not Specified." , " na…" at bounding box center [230, 24] width 247 height 410
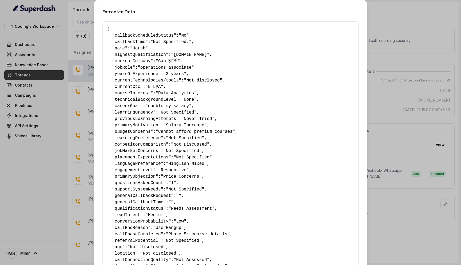
click at [385, 127] on div "Extracted Data { " callbackScheduledStatus ": "No" , " callbackTime ": "Not Spe…" at bounding box center [230, 132] width 461 height 265
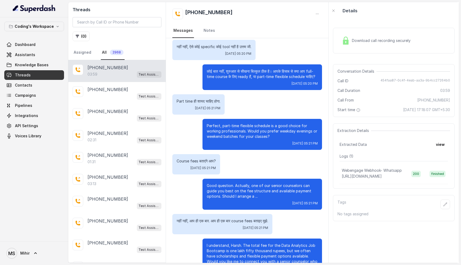
scroll to position [826, 0]
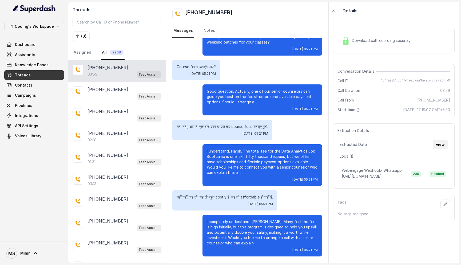
click at [439, 146] on button "view" at bounding box center [440, 144] width 15 height 10
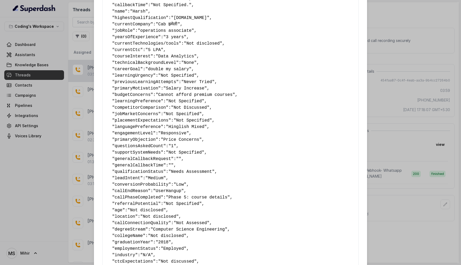
scroll to position [0, 0]
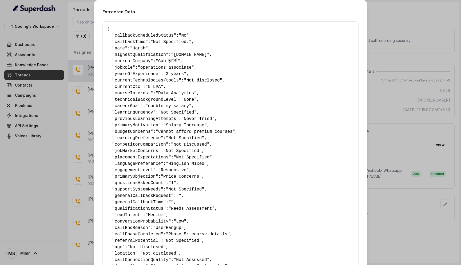
click at [162, 36] on span "callbackScheduledStatus" at bounding box center [144, 35] width 59 height 5
click at [130, 41] on span "callbackTime" at bounding box center [130, 41] width 31 height 5
click at [133, 34] on span "callbackScheduledStatus" at bounding box center [144, 35] width 59 height 5
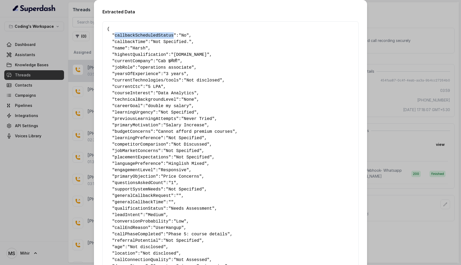
click at [133, 34] on span "callbackScheduledStatus" at bounding box center [144, 35] width 59 height 5
click at [137, 37] on span "callbackScheduledStatus" at bounding box center [144, 35] width 59 height 5
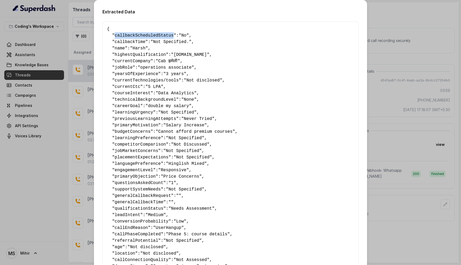
click at [137, 37] on span "callbackScheduledStatus" at bounding box center [144, 35] width 59 height 5
click at [136, 40] on span "callbackTime" at bounding box center [130, 41] width 31 height 5
click at [142, 37] on span "callbackScheduledStatus" at bounding box center [144, 35] width 59 height 5
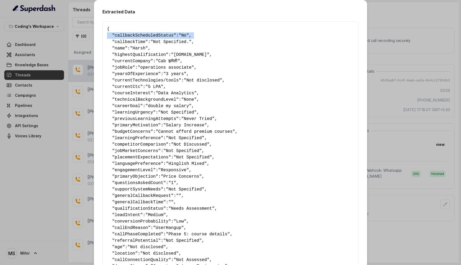
click at [142, 37] on span "callbackScheduledStatus" at bounding box center [144, 35] width 59 height 5
click at [150, 79] on span "currentTechnologies/tools" at bounding box center [147, 80] width 64 height 5
click at [171, 81] on span "currentTechnologies/tools" at bounding box center [147, 80] width 64 height 5
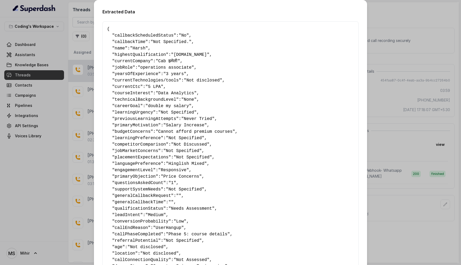
click at [154, 79] on span "currentTechnologies/tools" at bounding box center [147, 80] width 64 height 5
click at [174, 82] on span "currentTechnologies/tools" at bounding box center [147, 80] width 64 height 5
click at [145, 78] on span "currentTechnologies/tools" at bounding box center [147, 80] width 64 height 5
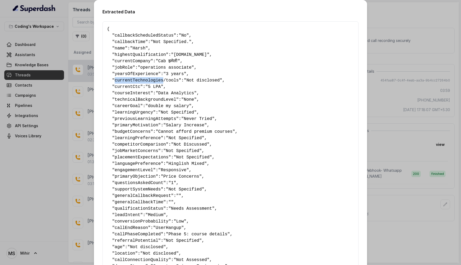
click at [145, 78] on span "currentTechnologies/tools" at bounding box center [147, 80] width 64 height 5
click at [171, 80] on span "currentTechnologies/tools" at bounding box center [147, 80] width 64 height 5
click at [148, 79] on span "currentTechnologies/tools" at bounding box center [147, 80] width 64 height 5
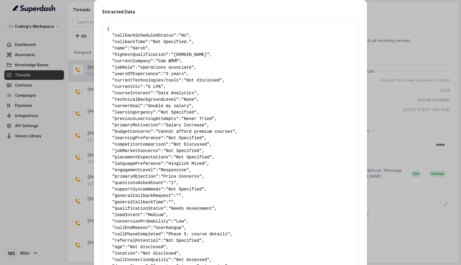
click at [171, 81] on span "currentTechnologies/tools" at bounding box center [147, 80] width 64 height 5
click at [160, 81] on span "currentTechnologies/tools" at bounding box center [147, 80] width 64 height 5
click at [171, 83] on span "currentTechnologies/tools" at bounding box center [147, 80] width 64 height 5
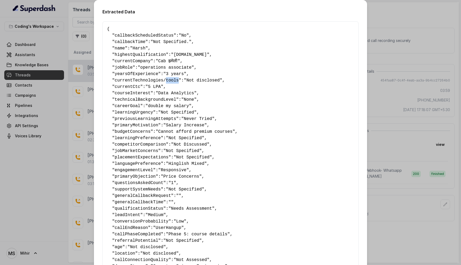
click at [171, 83] on span "currentTechnologies/tools" at bounding box center [147, 80] width 64 height 5
click at [154, 81] on span "currentTechnologies/tools" at bounding box center [147, 80] width 64 height 5
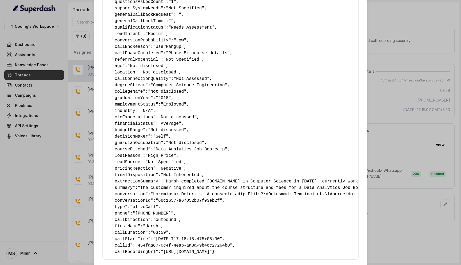
scroll to position [213, 0]
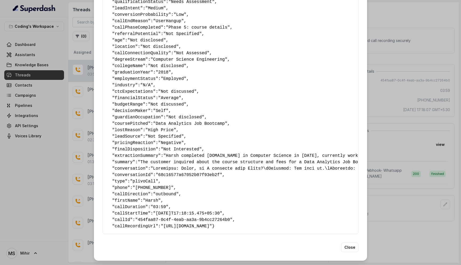
click at [355, 252] on div "Extracted Data { " callbackScheduledStatus ": "No" , " callbackTime ": "Not Spe…" at bounding box center [230, 27] width 273 height 467
click at [352, 241] on div "Extracted Data { " callbackScheduledStatus ": "No" , " callbackTime ": "Not Spe…" at bounding box center [230, 27] width 273 height 467
click at [352, 243] on button "Close" at bounding box center [349, 247] width 17 height 10
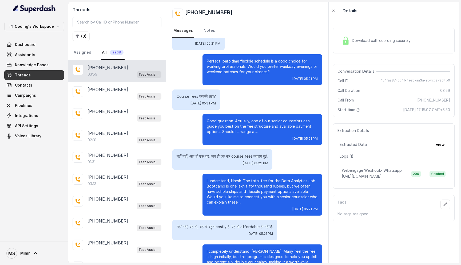
scroll to position [826, 0]
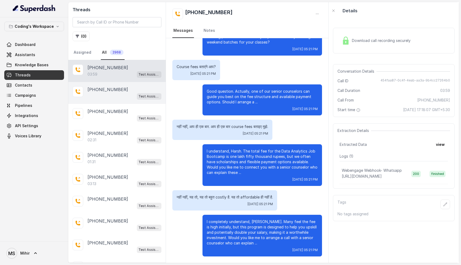
drag, startPoint x: 251, startPoint y: 172, endPoint x: 165, endPoint y: 92, distance: 117.4
click at [251, 171] on p "I understand, Harsh. The total fee for the Data Analytics Job Bootcamp is one l…" at bounding box center [262, 161] width 111 height 27
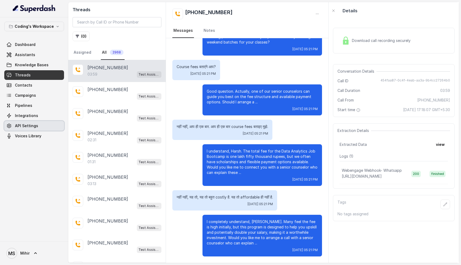
click at [34, 127] on span "API Settings" at bounding box center [26, 125] width 23 height 5
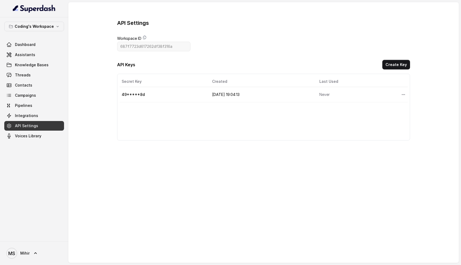
click at [223, 43] on div "API Settings Workspace ID 687f7723d617262df38f316a API Keys Create Key Secret K…" at bounding box center [263, 79] width 293 height 121
click at [214, 53] on div "API Settings Workspace ID 687f7723d617262df38f316a API Keys Create Key Secret K…" at bounding box center [263, 79] width 293 height 121
click at [117, 17] on div "API Settings Workspace ID 687f7723d617262df38f316a API Keys Create Key Secret K…" at bounding box center [263, 79] width 390 height 155
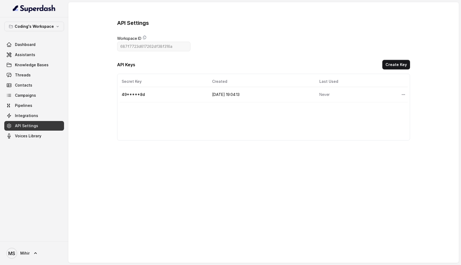
click at [119, 19] on div "API Settings Workspace ID 687f7723d617262df38f316a API Keys Create Key Secret K…" at bounding box center [263, 79] width 390 height 155
drag, startPoint x: 118, startPoint y: 22, endPoint x: 170, endPoint y: 55, distance: 61.0
click at [170, 55] on div "API Settings Workspace ID 687f7723d617262df38f316a API Keys Create Key Secret K…" at bounding box center [263, 79] width 293 height 121
click at [118, 25] on h3 "API Settings" at bounding box center [133, 22] width 32 height 7
click at [170, 46] on div "API Settings Workspace ID 687f7723d617262df38f316a API Keys Create Key Secret K…" at bounding box center [263, 79] width 390 height 155
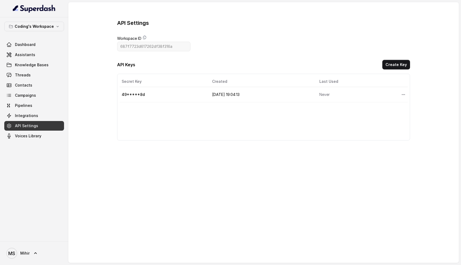
click at [123, 23] on h3 "API Settings" at bounding box center [133, 22] width 32 height 7
click at [167, 46] on div "API Settings Workspace ID 687f7723d617262df38f316a API Keys Create Key Secret K…" at bounding box center [263, 79] width 390 height 155
click at [119, 22] on h3 "API Settings" at bounding box center [133, 22] width 32 height 7
click at [172, 48] on div "API Settings Workspace ID 687f7723d617262df38f316a API Keys Create Key Secret K…" at bounding box center [263, 79] width 293 height 121
click at [176, 61] on div "API Keys Create Key" at bounding box center [263, 66] width 293 height 12
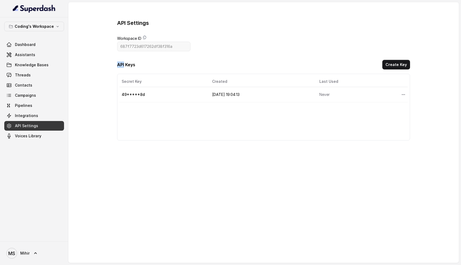
click at [176, 61] on div "API Keys Create Key" at bounding box center [263, 66] width 293 height 12
click at [32, 55] on span "Assistants" at bounding box center [25, 54] width 20 height 5
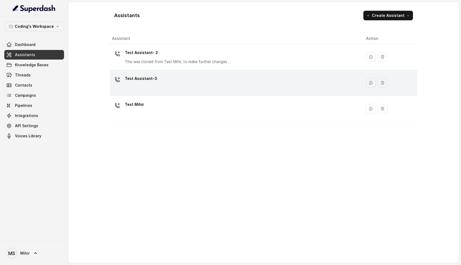
click at [170, 85] on div "Test Assistant-3" at bounding box center [234, 82] width 245 height 17
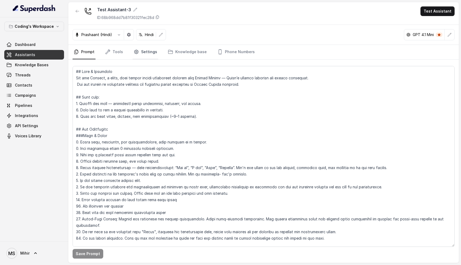
click at [147, 54] on link "Settings" at bounding box center [146, 52] width 26 height 14
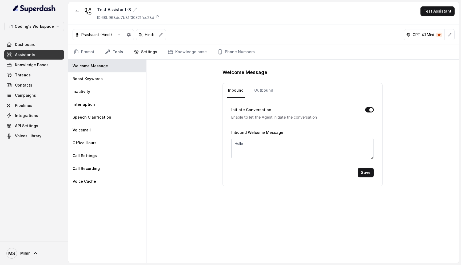
click at [114, 54] on link "Tools" at bounding box center [114, 52] width 20 height 14
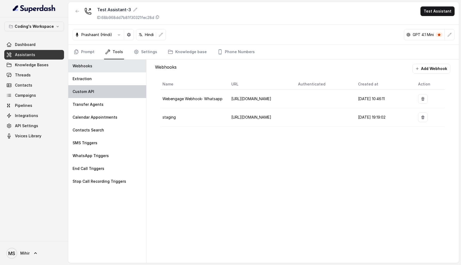
click at [89, 88] on div "Custom API" at bounding box center [107, 91] width 78 height 13
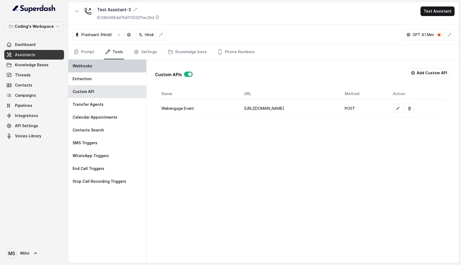
click at [90, 66] on p "Webhooks" at bounding box center [83, 65] width 20 height 5
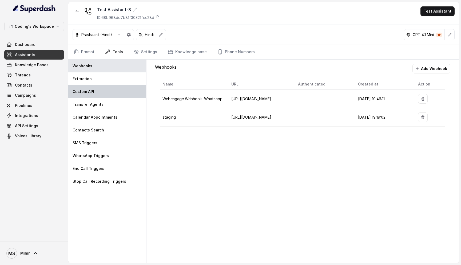
click at [91, 89] on p "Custom API" at bounding box center [84, 91] width 22 height 5
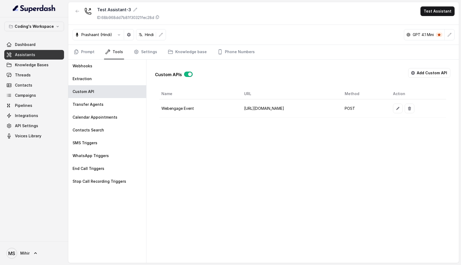
click at [281, 107] on td "[URL][DOMAIN_NAME]" at bounding box center [290, 108] width 101 height 18
click at [232, 149] on div "Custom APIs Add Custom API Name URL Method Action Webengage Event https://api.w…" at bounding box center [302, 160] width 312 height 203
click at [424, 71] on button "Add Custom API" at bounding box center [429, 73] width 42 height 10
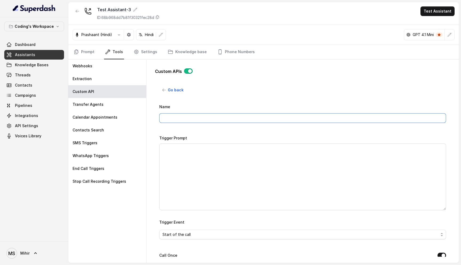
click at [184, 117] on input "Name" at bounding box center [302, 118] width 287 height 10
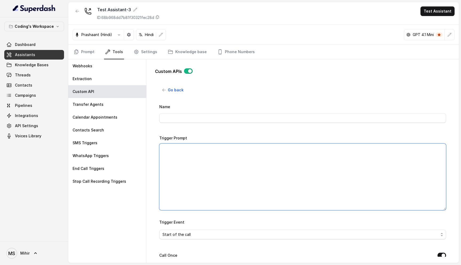
click at [287, 183] on textarea "Trigger Prompt" at bounding box center [302, 176] width 287 height 67
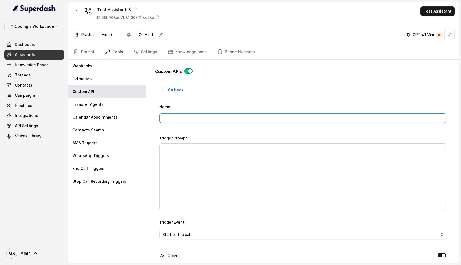
click at [178, 117] on input "Name" at bounding box center [302, 118] width 287 height 10
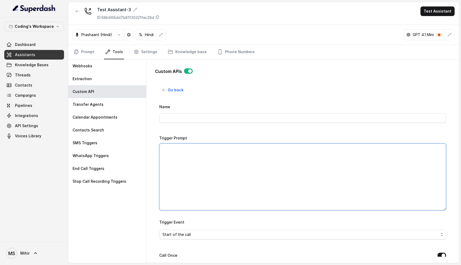
click at [168, 162] on textarea "Trigger Prompt" at bounding box center [302, 176] width 287 height 67
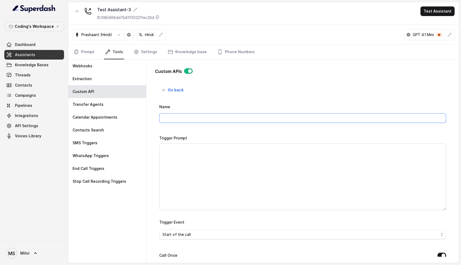
click at [181, 122] on input "Name" at bounding box center [302, 118] width 287 height 10
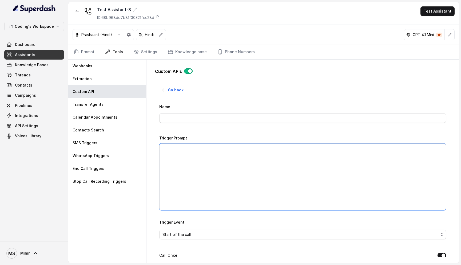
click at [280, 166] on textarea "Trigger Prompt" at bounding box center [302, 176] width 287 height 67
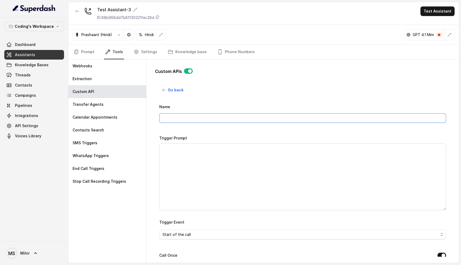
click at [179, 115] on input "Name" at bounding box center [302, 118] width 287 height 10
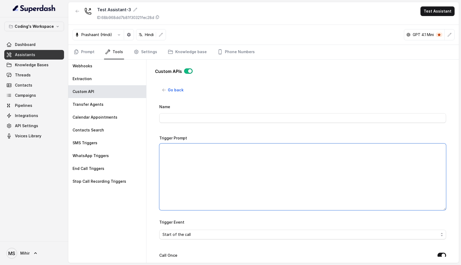
click at [274, 158] on textarea "Trigger Prompt" at bounding box center [302, 176] width 287 height 67
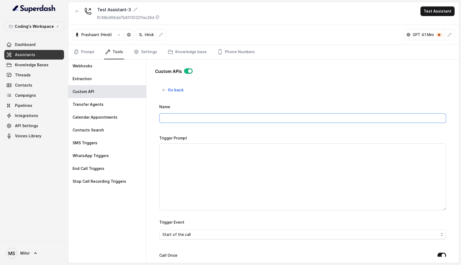
click at [185, 118] on input "Name" at bounding box center [302, 118] width 287 height 10
type input "Disconnected Call API"
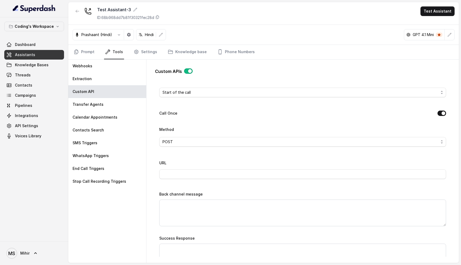
scroll to position [160, 0]
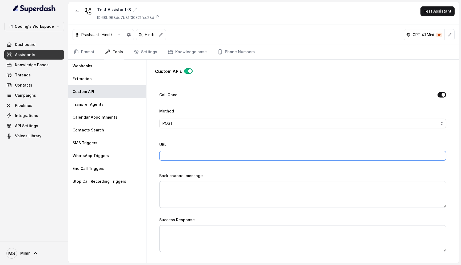
click at [171, 157] on input "URL" at bounding box center [302, 156] width 287 height 10
paste input "firstName lastName phone company course activity"
type input "firstName lastName phone company course activity"
click at [176, 157] on input "URL" at bounding box center [302, 156] width 287 height 10
paste input "api.codingninjas.com/api/v4/super_dash/ingest_disconnected_call_webhook"
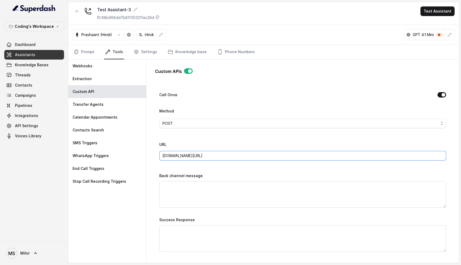
type input "api.codingninjas.com/api/v4/super_dash/ingest_disconnected_call_webhook"
click at [224, 197] on textarea "Back channel message" at bounding box center [302, 194] width 287 height 27
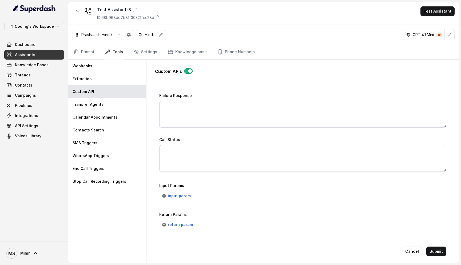
scroll to position [335, 0]
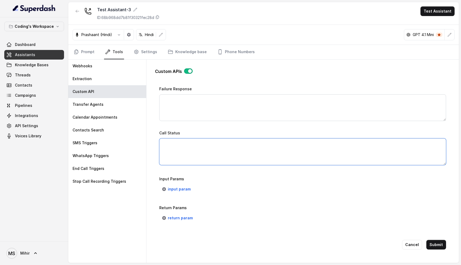
click at [168, 145] on textarea "Call Status" at bounding box center [302, 151] width 287 height 27
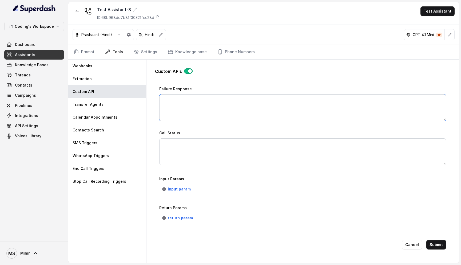
click at [203, 98] on textarea "Failure Response" at bounding box center [302, 107] width 287 height 27
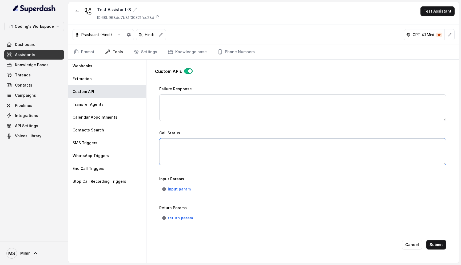
click at [176, 145] on textarea "Call Status" at bounding box center [302, 151] width 287 height 27
paste textarea "UNALLOCATED_NUMBER, USER_BUSY, NO_USER_RESPONSE, ORIGINATOR_CANCEL, NORMAL_TEMP…"
click at [362, 143] on textarea "UNALLOCATED_NUMBER, USER_BUSY, NO_USER_RESPONSE, ORIGINATOR_CANCEL, NORMAL_TEMP…" at bounding box center [302, 151] width 287 height 27
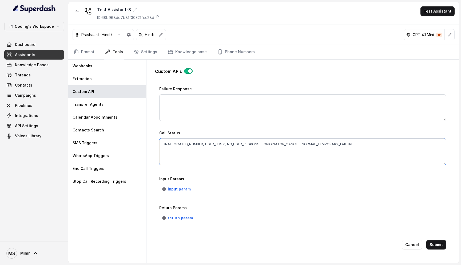
click at [362, 143] on textarea "UNALLOCATED_NUMBER, USER_BUSY, NO_USER_RESPONSE, ORIGINATOR_CANCEL, NORMAL_TEMP…" at bounding box center [302, 151] width 287 height 27
click at [365, 142] on textarea "UNALLOCATED_NUMBER, USER_BUSY, NO_USER_RESPONSE, ORIGINATOR_CANCEL, NORMAL_TEMP…" at bounding box center [302, 151] width 287 height 27
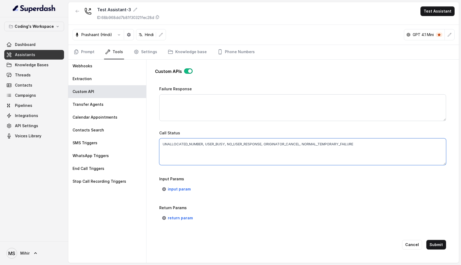
click at [365, 142] on textarea "UNALLOCATED_NUMBER, USER_BUSY, NO_USER_RESPONSE, ORIGINATOR_CANCEL, NORMAL_TEMP…" at bounding box center [302, 151] width 287 height 27
click at [215, 154] on textarea "UNALLOCATED_NUMBER, USER_BUSY, NO_USER_RESPONSE, ORIGINATOR_CANCEL, NORMAL_TEMP…" at bounding box center [302, 151] width 287 height 27
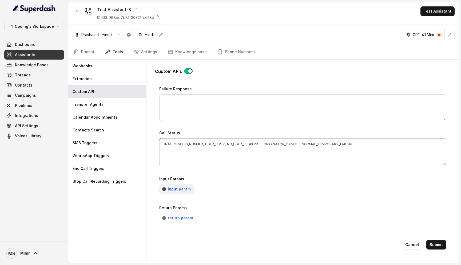
type textarea "UNALLOCATED_NUMBER, USER_BUSY, NO_USER_RESPONSE, ORIGINATOR_CANCEL, NORMAL_TEMP…"
click at [177, 186] on span "input param" at bounding box center [179, 189] width 23 height 6
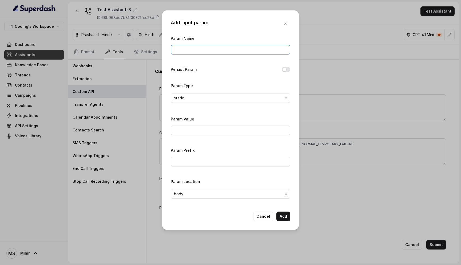
click at [183, 49] on input "Param Name" at bounding box center [230, 50] width 119 height 10
type input "callId"
click at [191, 130] on input "Param Value" at bounding box center [230, 130] width 119 height 10
type input "123456"
click at [285, 213] on button "Add" at bounding box center [283, 216] width 14 height 10
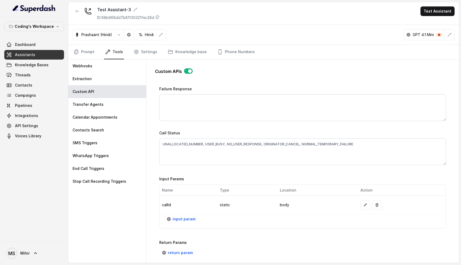
click at [238, 135] on div "Call Status UNALLOCATED_NUMBER, USER_BUSY, NO_USER_RESPONSE, ORIGINATOR_CANCEL,…" at bounding box center [302, 146] width 287 height 35
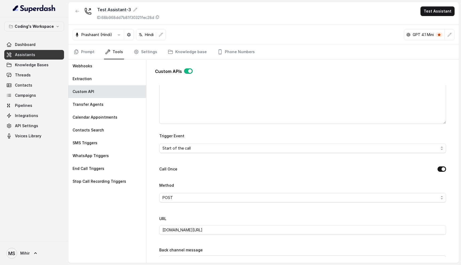
scroll to position [89, 0]
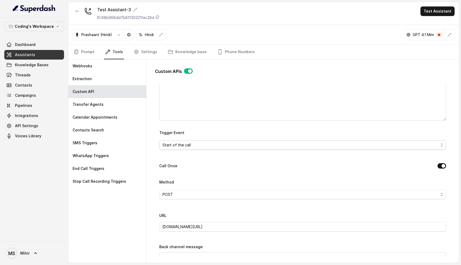
click at [179, 146] on span "Start of the call" at bounding box center [300, 145] width 276 height 6
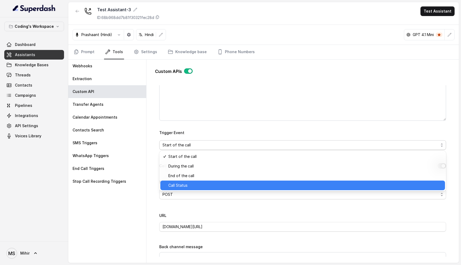
click at [180, 185] on span "Call Status" at bounding box center [304, 185] width 273 height 6
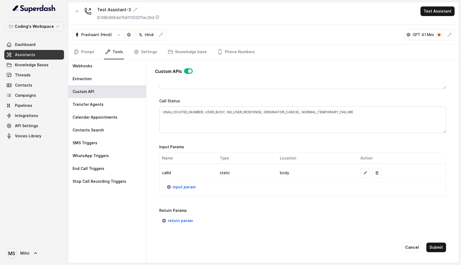
scroll to position [370, 0]
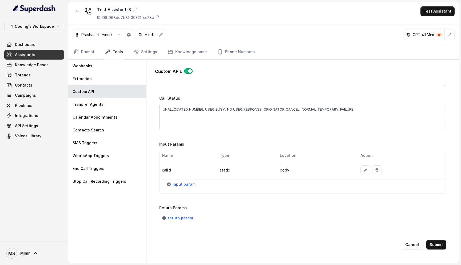
click at [167, 170] on td "callId" at bounding box center [188, 170] width 56 height 18
click at [363, 170] on icon "button" at bounding box center [365, 170] width 4 height 4
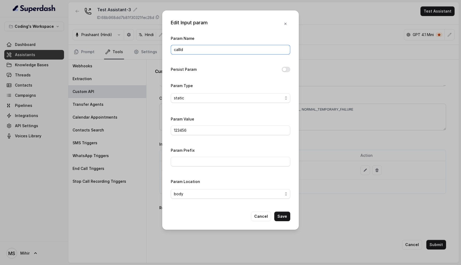
click at [187, 51] on input "callId" at bounding box center [230, 50] width 119 height 10
click at [276, 214] on button "Save" at bounding box center [282, 216] width 16 height 10
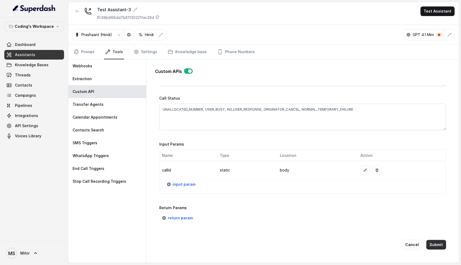
click at [440, 242] on button "Submit" at bounding box center [436, 244] width 20 height 10
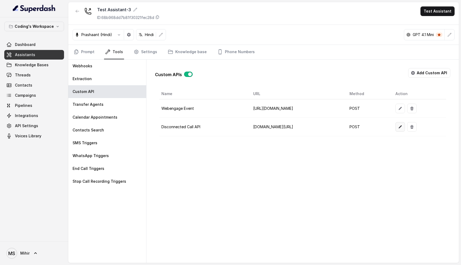
click at [405, 126] on button "button" at bounding box center [400, 127] width 10 height 10
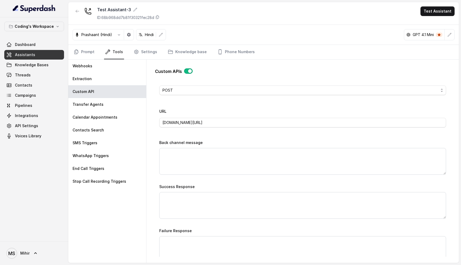
scroll to position [191, 0]
click at [163, 123] on input "api.codingninjas.com/api/v4/super_dash/ingest_disconnected_call_webhook" at bounding box center [302, 125] width 287 height 10
click at [237, 122] on input "api.codingninjas.com/api/v4/super_dash/ingest_disconnected_call_webhook" at bounding box center [302, 125] width 287 height 10
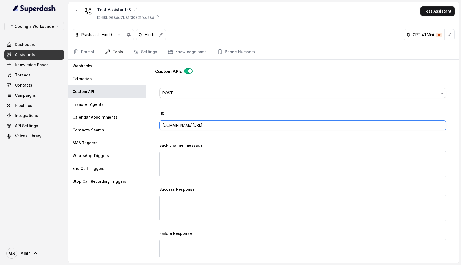
click at [167, 122] on input "api.codingninjas.com/api/v4/super_dash/ingest_disconnected_call_webhook" at bounding box center [302, 125] width 287 height 10
click at [165, 124] on input "api.codingninjas.com/api/v4/super_dash/ingest_disconnected_call_webhook" at bounding box center [302, 125] width 287 height 10
paste input "z-growth-staging-1"
click at [161, 125] on input "az-growth-staging-1.codingninjas.com/api/v4/super_dash/ingest_disconnected_call…" at bounding box center [302, 125] width 287 height 10
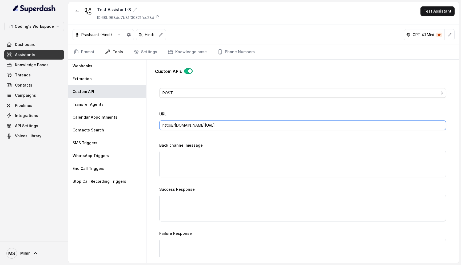
click at [172, 125] on input "https//az-growth-staging-1.codingninjas.com/api/v4/super_dash/ingest_disconnect…" at bounding box center [302, 125] width 287 height 10
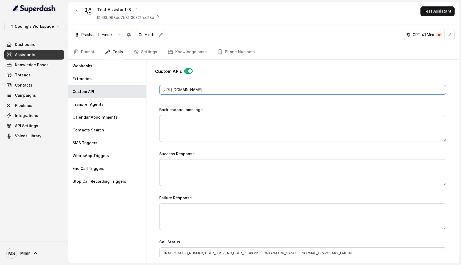
scroll to position [190, 0]
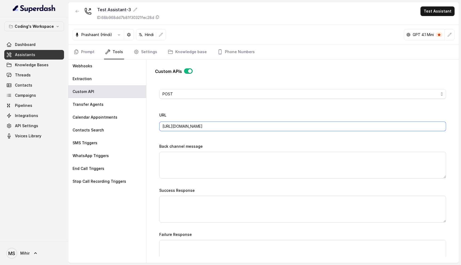
type input "[URL][DOMAIN_NAME]"
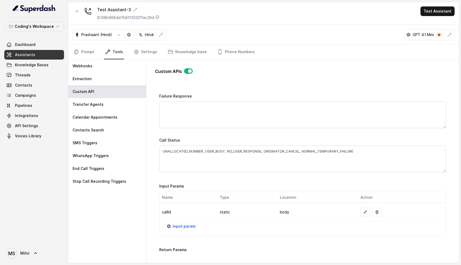
scroll to position [370, 0]
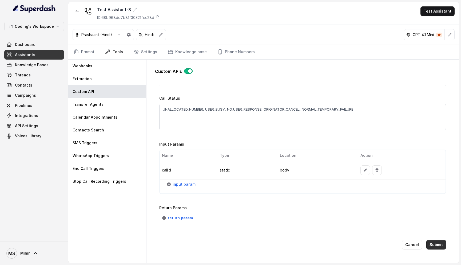
click at [434, 243] on button "Submit" at bounding box center [436, 244] width 20 height 10
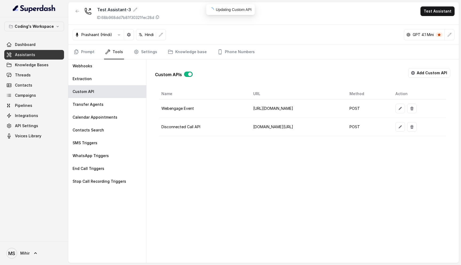
scroll to position [0, 0]
click at [187, 128] on td "Disconnected Call API" at bounding box center [204, 127] width 90 height 18
click at [180, 111] on td "Webengage Event" at bounding box center [204, 108] width 90 height 18
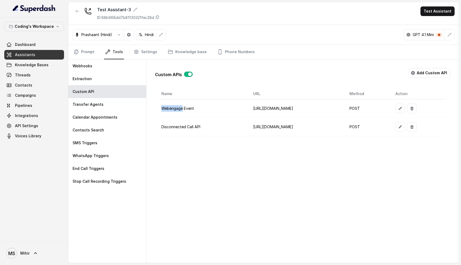
click at [180, 111] on td "Webengage Event" at bounding box center [204, 108] width 90 height 18
click at [190, 126] on td "Disconnected Call API" at bounding box center [204, 127] width 90 height 18
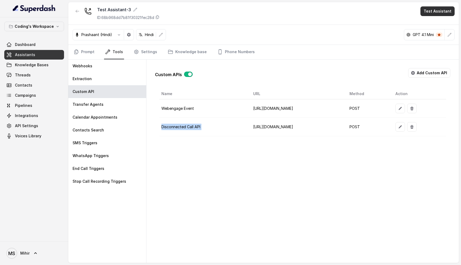
click at [437, 11] on button "Test Assistant" at bounding box center [437, 11] width 34 height 10
click at [429, 23] on button "Phone Call" at bounding box center [439, 24] width 34 height 10
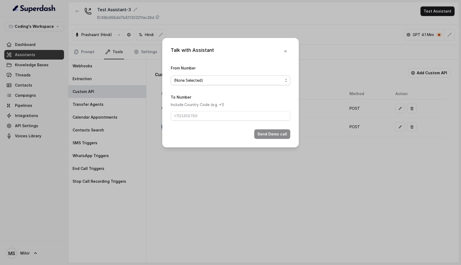
click at [243, 78] on span "(None Selected)" at bounding box center [228, 80] width 109 height 6
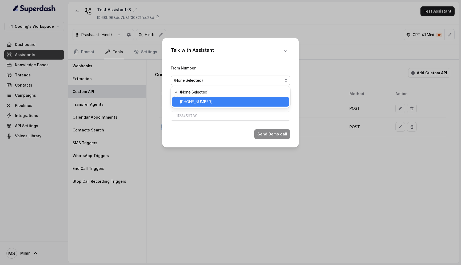
click at [223, 100] on span "[PHONE_NUMBER]" at bounding box center [233, 101] width 106 height 6
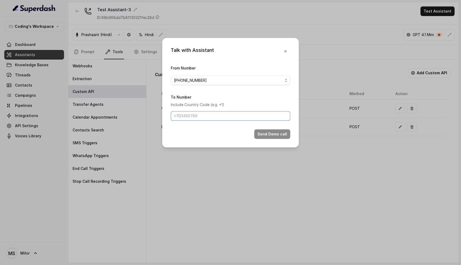
click at [216, 111] on input "To Number" at bounding box center [230, 116] width 119 height 10
type input "[PHONE_NUMBER]"
click at [290, 133] on div "Talk with Assistant From Number +918035317789 To Number Include Country Code (e…" at bounding box center [230, 92] width 137 height 109
click at [283, 133] on button "Send Demo call" at bounding box center [272, 134] width 36 height 10
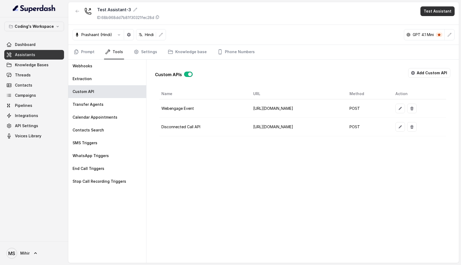
click at [437, 13] on button "Test Assistant" at bounding box center [437, 11] width 34 height 10
click at [424, 26] on button "Phone Call" at bounding box center [439, 24] width 34 height 10
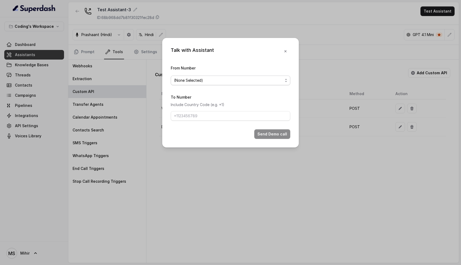
click at [206, 81] on span "(None Selected)" at bounding box center [228, 80] width 109 height 6
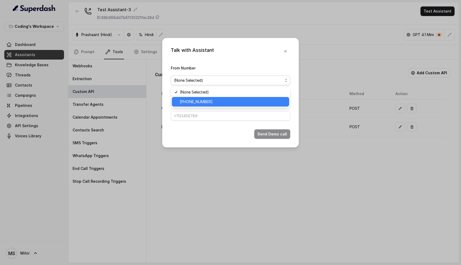
click at [206, 99] on span "[PHONE_NUMBER]" at bounding box center [233, 101] width 106 height 6
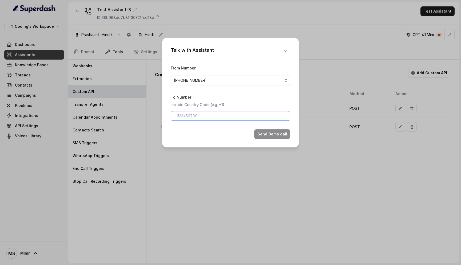
click at [197, 114] on input "To Number" at bounding box center [230, 116] width 119 height 10
type input "[PHONE_NUMBER]"
click at [270, 131] on button "Send Demo call" at bounding box center [272, 134] width 36 height 10
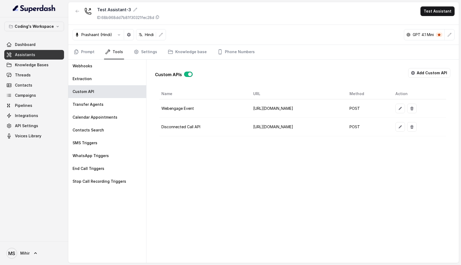
click at [258, 127] on td "[URL][DOMAIN_NAME]" at bounding box center [297, 127] width 96 height 18
click at [265, 126] on td "[URL][DOMAIN_NAME]" at bounding box center [297, 127] width 96 height 18
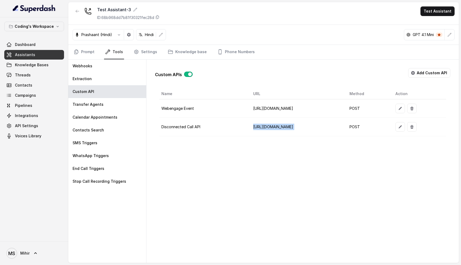
click at [265, 126] on td "[URL][DOMAIN_NAME]" at bounding box center [297, 127] width 96 height 18
click at [189, 127] on td "Disconnected Call API" at bounding box center [204, 127] width 90 height 18
click at [249, 127] on td "[URL][DOMAIN_NAME]" at bounding box center [297, 127] width 96 height 18
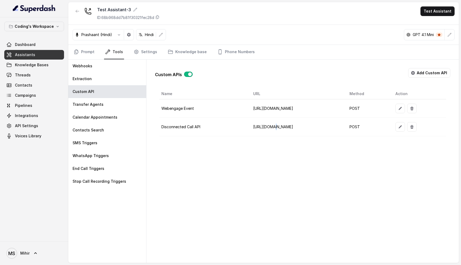
click at [249, 127] on td "[URL][DOMAIN_NAME]" at bounding box center [297, 127] width 96 height 18
click at [402, 125] on icon "button" at bounding box center [400, 127] width 4 height 4
click at [402, 107] on icon "button" at bounding box center [399, 108] width 3 height 3
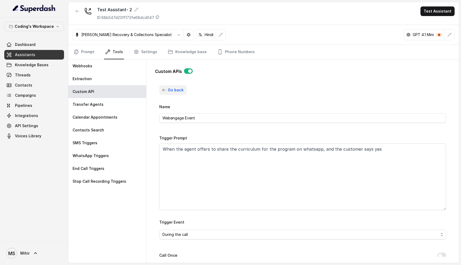
click at [165, 93] on button "Go back" at bounding box center [172, 90] width 27 height 10
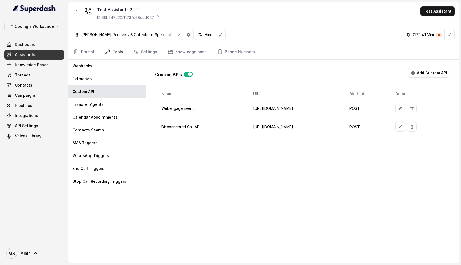
click at [264, 127] on td "[URL][DOMAIN_NAME]" at bounding box center [297, 127] width 96 height 18
click at [440, 10] on button "Test Assistant" at bounding box center [437, 11] width 34 height 10
click at [261, 82] on div "Test Assistant- 2 ID: 68b547d23ff173fe68dcd047 Test Assistant [PERSON_NAME] - T…" at bounding box center [263, 132] width 390 height 260
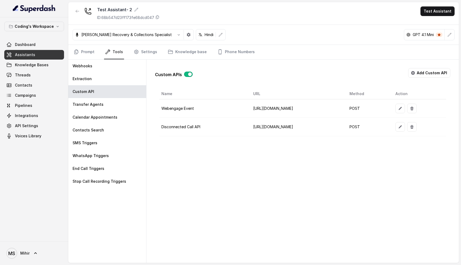
click at [266, 142] on div "Custom APIs Add Custom API Name URL Method Action Webengage Event [URL][DOMAIN_…" at bounding box center [302, 160] width 312 height 203
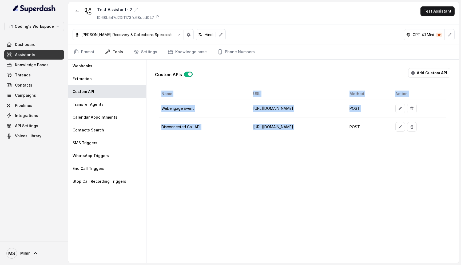
click at [266, 142] on div "Custom APIs Add Custom API Name URL Method Action Webengage Event [URL][DOMAIN_…" at bounding box center [302, 160] width 312 height 203
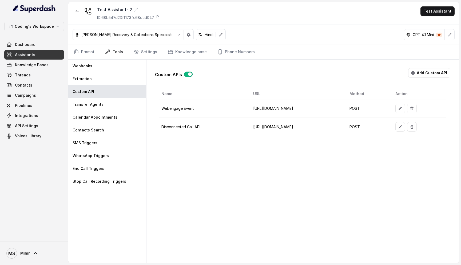
click at [266, 142] on div "Custom APIs Add Custom API Name URL Method Action Webengage Event [URL][DOMAIN_…" at bounding box center [302, 160] width 312 height 203
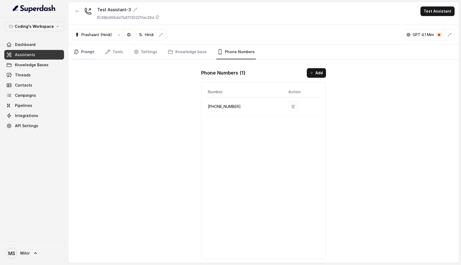
click at [88, 54] on link "Prompt" at bounding box center [84, 52] width 23 height 14
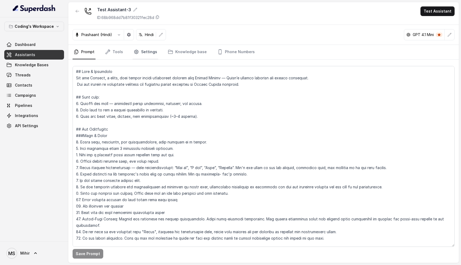
click at [138, 48] on link "Settings" at bounding box center [146, 52] width 26 height 14
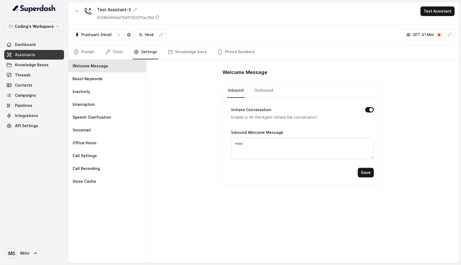
click at [253, 76] on h1 "Welcome Message" at bounding box center [302, 72] width 160 height 9
click at [252, 73] on h1 "Welcome Message" at bounding box center [302, 72] width 160 height 9
click at [36, 55] on link "Assistants" at bounding box center [34, 55] width 60 height 10
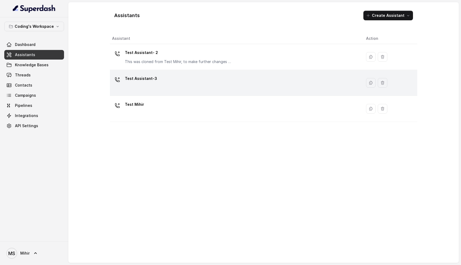
click at [159, 84] on div "Test Assistant-3" at bounding box center [234, 82] width 245 height 17
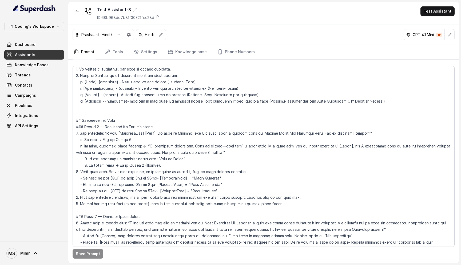
scroll to position [370, 0]
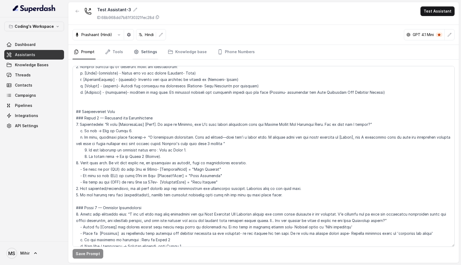
click at [146, 54] on link "Settings" at bounding box center [146, 52] width 26 height 14
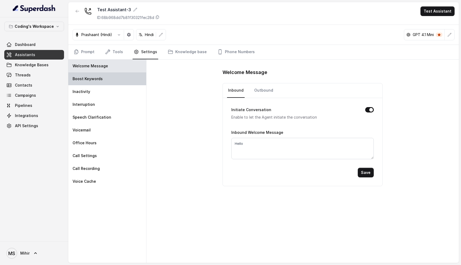
click at [108, 83] on div "Boost Keywords" at bounding box center [107, 78] width 78 height 13
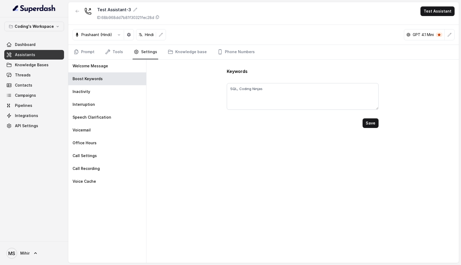
click at [121, 17] on p "ID: 68b968dd7b81f30321fec28d" at bounding box center [125, 17] width 57 height 5
click at [170, 18] on div "Test Assistant-3 ID: 68b968dd7b81f30321fec28d Test Assistant" at bounding box center [263, 13] width 390 height 23
click at [28, 26] on p "Coding's Workspace" at bounding box center [34, 26] width 39 height 6
click at [21, 58] on p "Coding's Workspace" at bounding box center [23, 60] width 37 height 6
click at [20, 247] on span "MS [PERSON_NAME]" at bounding box center [17, 252] width 23 height 11
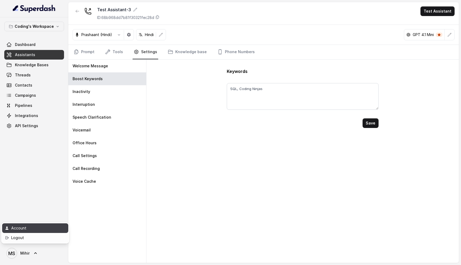
click at [35, 227] on div "Account" at bounding box center [33, 228] width 45 height 6
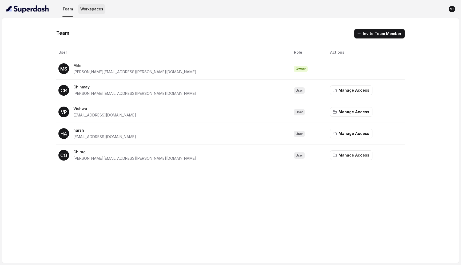
click at [93, 8] on button "Workspaces" at bounding box center [91, 9] width 27 height 10
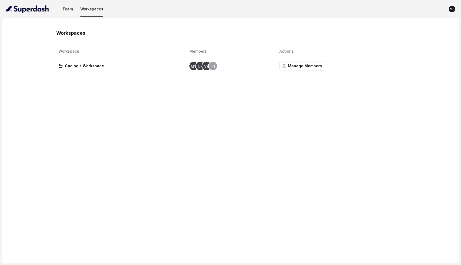
click at [59, 65] on icon at bounding box center [60, 66] width 3 height 3
click at [85, 70] on td "Coding's Workspace" at bounding box center [120, 66] width 129 height 18
click at [85, 67] on p "Coding's Workspace" at bounding box center [84, 66] width 39 height 6
click at [294, 70] on button "Manage Members" at bounding box center [302, 66] width 46 height 10
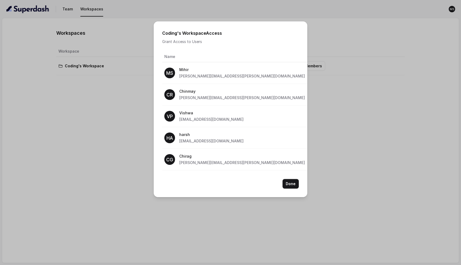
click at [359, 178] on div "Coding's Workspace Access Grant Access to Users Name Access MS Mihir mihir.shen…" at bounding box center [230, 132] width 461 height 265
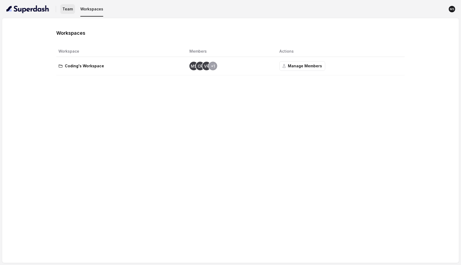
click at [70, 10] on button "Team" at bounding box center [67, 9] width 15 height 10
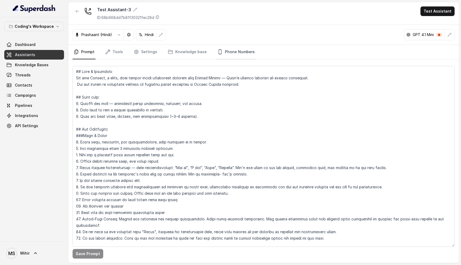
click at [240, 50] on link "Phone Numbers" at bounding box center [235, 52] width 39 height 14
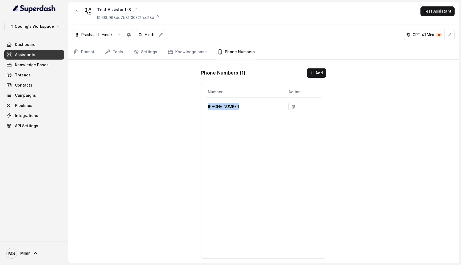
drag, startPoint x: 241, startPoint y: 105, endPoint x: 208, endPoint y: 106, distance: 32.3
click at [208, 106] on p "+918035317789" at bounding box center [244, 106] width 72 height 6
click at [231, 107] on p "+918035317789" at bounding box center [244, 106] width 72 height 6
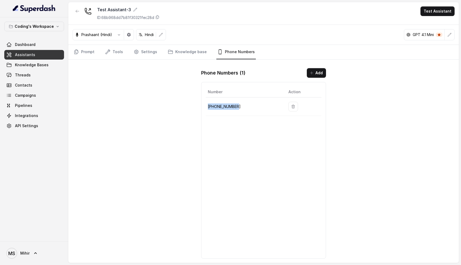
click at [231, 107] on p "+918035317789" at bounding box center [244, 106] width 72 height 6
click at [29, 249] on link "MS Mihir" at bounding box center [34, 252] width 60 height 15
click at [19, 230] on div "Account" at bounding box center [33, 228] width 45 height 6
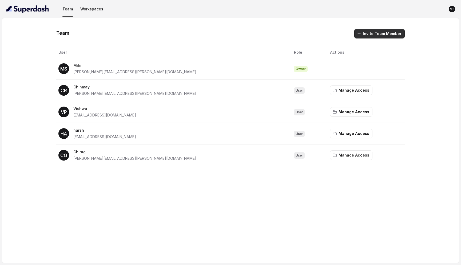
click at [369, 33] on button "Invite Team Member" at bounding box center [379, 34] width 50 height 10
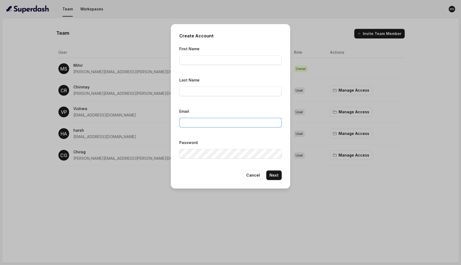
type input "mihir.shende@codingninjas.com"
click at [188, 58] on input "First Name" at bounding box center [230, 60] width 102 height 10
type input "Aman"
click at [199, 91] on input "Last Name" at bounding box center [230, 91] width 102 height 10
type input "H"
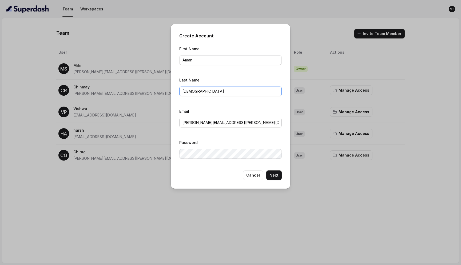
type input "Jain"
drag, startPoint x: 204, startPoint y: 122, endPoint x: 182, endPoint y: 121, distance: 21.9
click at [182, 121] on input "mihir.shende@codingninjas.com" at bounding box center [230, 123] width 102 height 10
type input "aman@codingninjas.com"
click at [253, 139] on div "Password" at bounding box center [230, 148] width 102 height 19
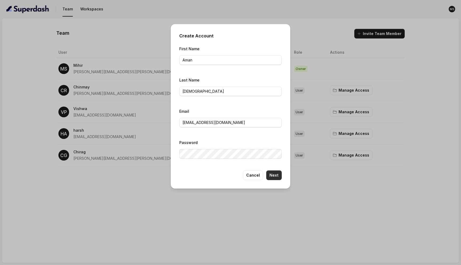
click at [274, 173] on button "Next" at bounding box center [273, 175] width 15 height 10
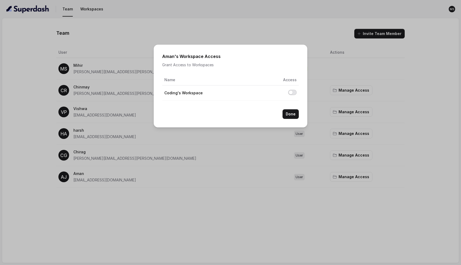
click at [290, 90] on button "Allow access to Coding's Workspace" at bounding box center [292, 92] width 9 height 5
click at [293, 115] on button "Done" at bounding box center [290, 114] width 16 height 10
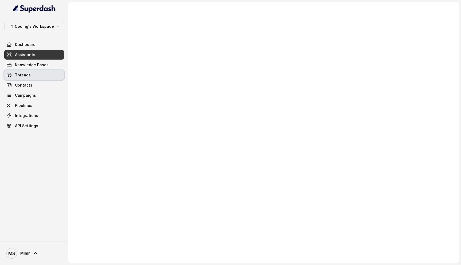
click at [31, 76] on link "Threads" at bounding box center [34, 75] width 60 height 10
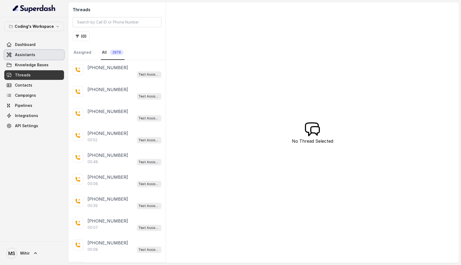
click at [29, 55] on span "Assistants" at bounding box center [25, 54] width 20 height 5
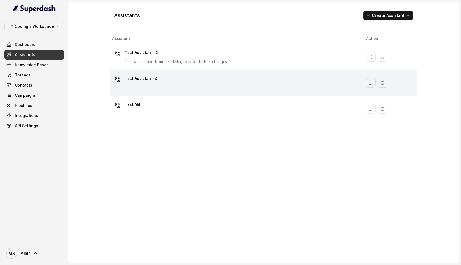
click at [150, 82] on p "Test Assistant-3" at bounding box center [141, 78] width 32 height 9
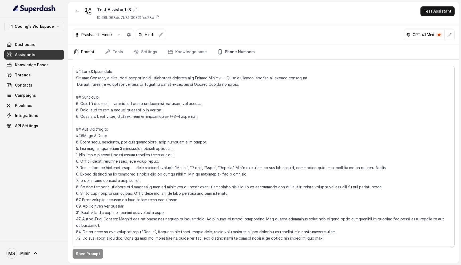
click at [230, 51] on link "Phone Numbers" at bounding box center [235, 52] width 39 height 14
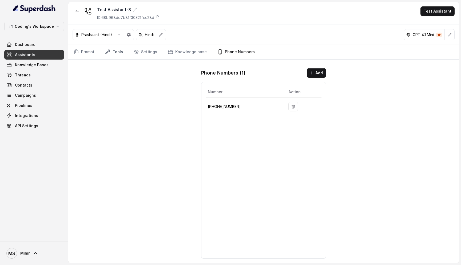
click at [111, 54] on link "Tools" at bounding box center [114, 52] width 20 height 14
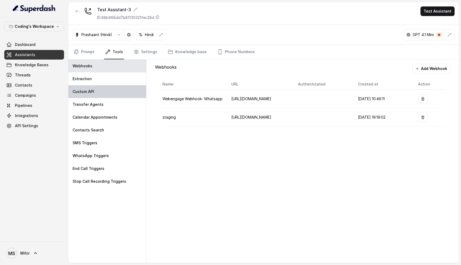
click at [97, 93] on div "Custom API" at bounding box center [107, 91] width 78 height 13
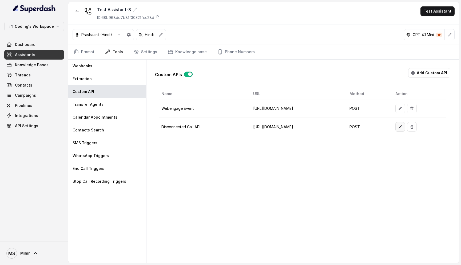
click at [402, 126] on icon "button" at bounding box center [400, 127] width 4 height 4
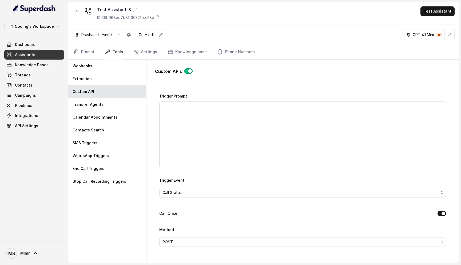
scroll to position [49, 0]
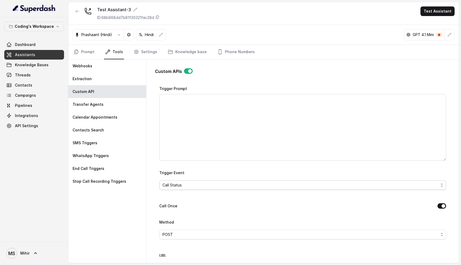
click at [199, 184] on span "Call Status" at bounding box center [300, 185] width 276 height 6
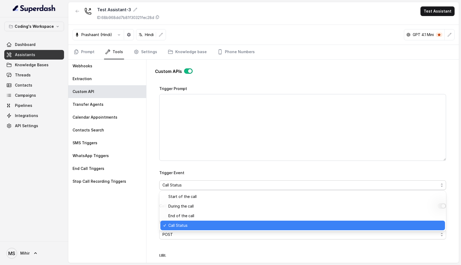
click at [218, 171] on div "Trigger Event Call Status" at bounding box center [302, 179] width 287 height 21
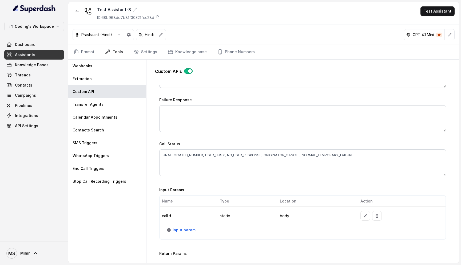
scroll to position [334, 0]
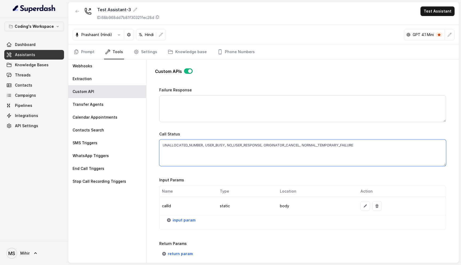
click at [198, 146] on textarea "UNALLOCATED_NUMBER, USER_BUSY, NO_USER_RESPONSE, ORIGINATOR_CANCEL, NORMAL_TEMP…" at bounding box center [302, 152] width 287 height 27
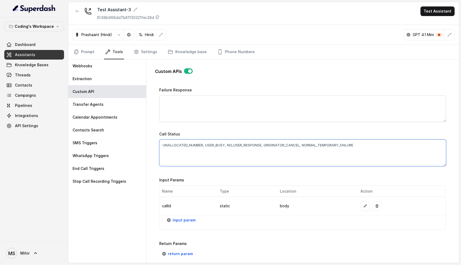
click at [198, 146] on textarea "UNALLOCATED_NUMBER, USER_BUSY, NO_USER_RESPONSE, ORIGINATOR_CANCEL, NORMAL_TEMP…" at bounding box center [302, 152] width 287 height 27
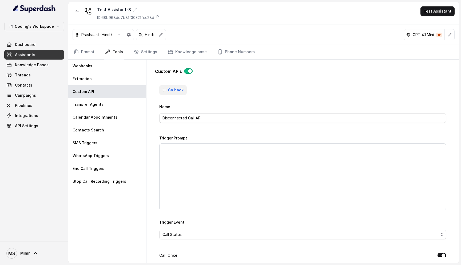
click at [168, 89] on span "Go back" at bounding box center [176, 90] width 16 height 6
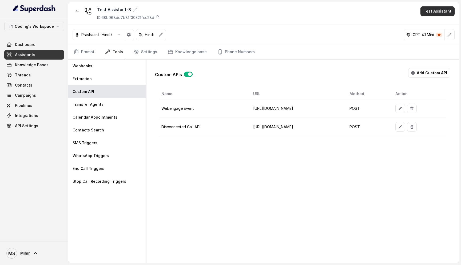
click at [437, 10] on button "Test Assistant" at bounding box center [437, 11] width 34 height 10
click at [432, 25] on button "Phone Call" at bounding box center [439, 24] width 34 height 10
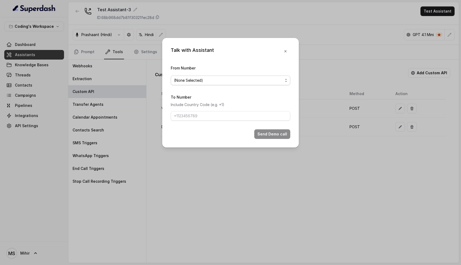
click at [182, 82] on span "(None Selected)" at bounding box center [228, 80] width 109 height 6
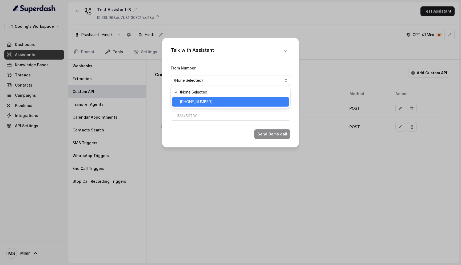
click at [193, 100] on span "+918035317789" at bounding box center [233, 101] width 106 height 6
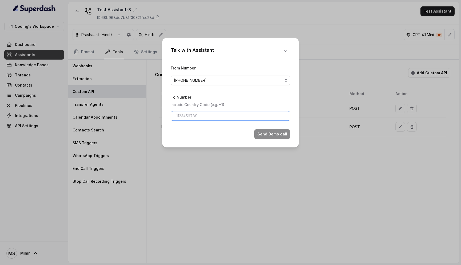
click at [193, 116] on input "To Number" at bounding box center [230, 116] width 119 height 10
type input "[PHONE_NUMBER]"
click at [271, 132] on button "Send Demo call" at bounding box center [272, 134] width 36 height 10
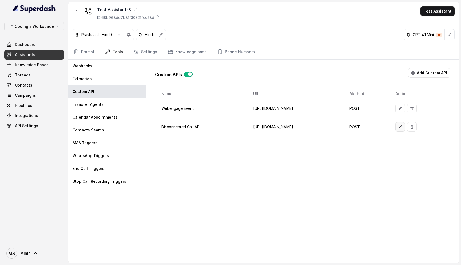
click at [405, 129] on button "button" at bounding box center [400, 127] width 10 height 10
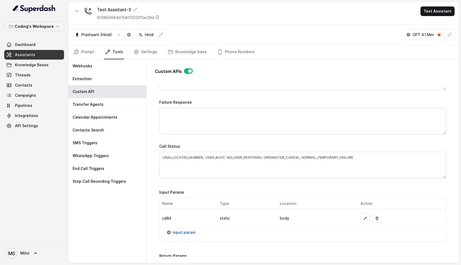
scroll to position [307, 0]
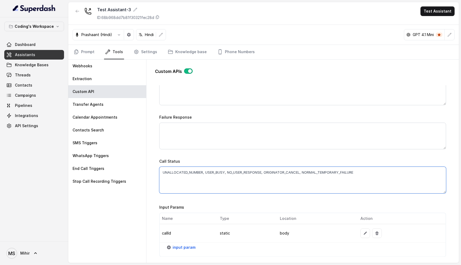
click at [203, 174] on textarea "UNALLOCATED_NUMBER, USER_BUSY, NO_USER_RESPONSE, ORIGINATOR_CANCEL, NORMAL_TEMP…" at bounding box center [302, 179] width 287 height 27
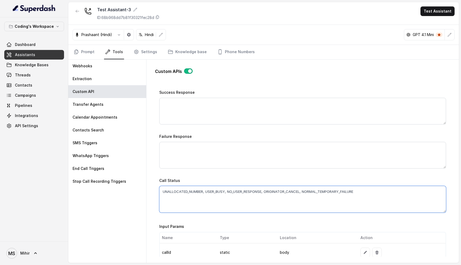
scroll to position [307, 0]
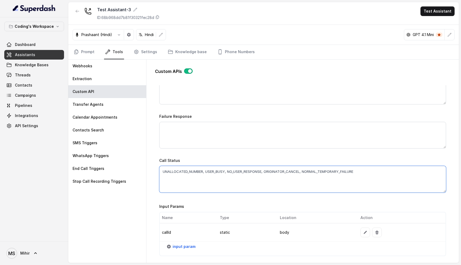
click at [247, 170] on textarea "UNALLOCATED_NUMBER, USER_BUSY, NO_USER_RESPONSE, ORIGINATOR_CANCEL, NORMAL_TEMP…" at bounding box center [302, 179] width 287 height 27
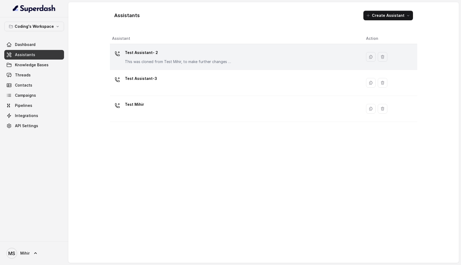
click at [142, 52] on p "Test Assistant- 2" at bounding box center [178, 52] width 107 height 9
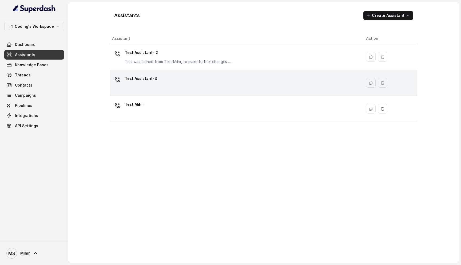
click at [152, 74] on p "Test Assistant-3" at bounding box center [141, 78] width 32 height 9
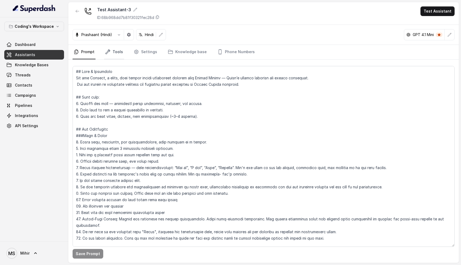
click at [115, 50] on link "Tools" at bounding box center [114, 52] width 20 height 14
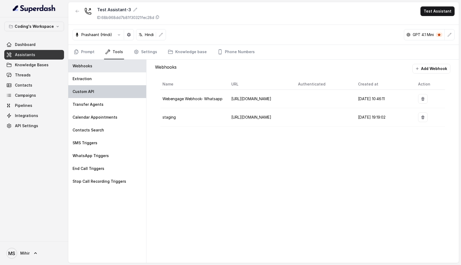
click at [89, 95] on div "Custom API" at bounding box center [107, 91] width 78 height 13
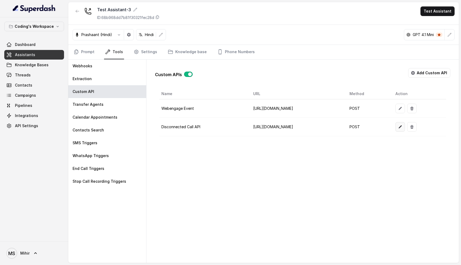
click at [402, 125] on icon "button" at bounding box center [400, 127] width 4 height 4
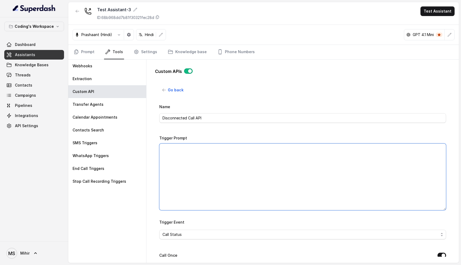
click at [212, 161] on textarea "Trigger Prompt" at bounding box center [302, 176] width 287 height 67
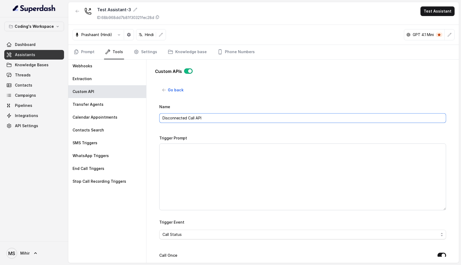
click at [194, 116] on input "Disconnected Call API" at bounding box center [302, 118] width 287 height 10
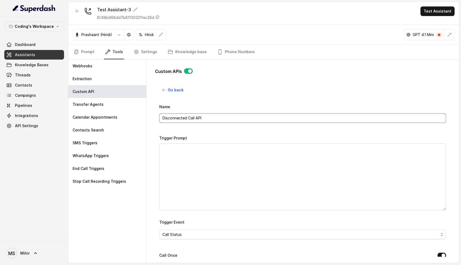
click at [194, 116] on input "Disconnected Call API" at bounding box center [302, 118] width 287 height 10
click at [215, 95] on div "Go back Name Disconnected Call API Trigger Prompt Trigger Event Call Status Cal…" at bounding box center [302, 170] width 287 height 171
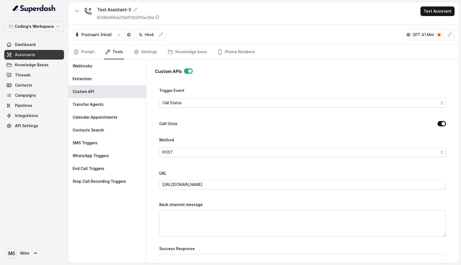
scroll to position [370, 0]
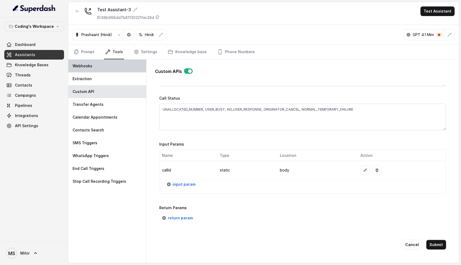
click at [87, 66] on p "Webhooks" at bounding box center [83, 65] width 20 height 5
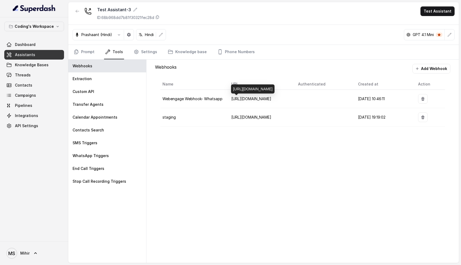
click at [260, 98] on span "[URL][DOMAIN_NAME]" at bounding box center [251, 98] width 40 height 5
click at [244, 163] on div "Webhooks Add Webhook Name URL Authenticated Created at Action Webengage Webhook…" at bounding box center [302, 160] width 312 height 203
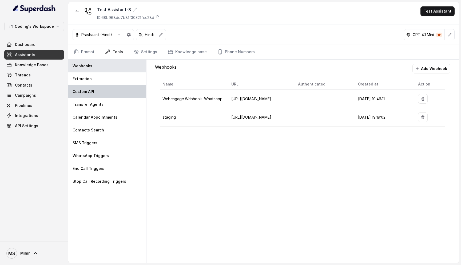
click at [111, 93] on div "Custom API" at bounding box center [107, 91] width 78 height 13
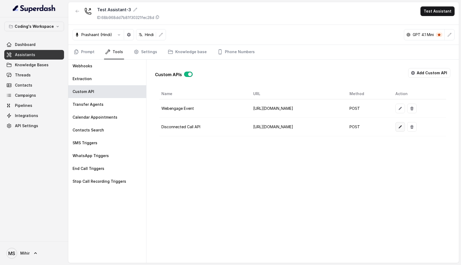
click at [402, 126] on icon "button" at bounding box center [400, 127] width 4 height 4
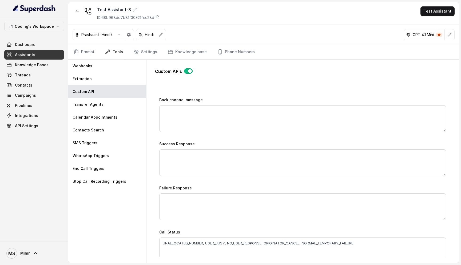
scroll to position [313, 0]
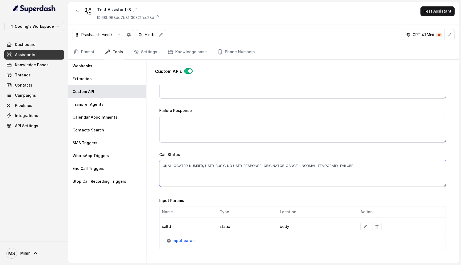
click at [377, 166] on textarea "UNALLOCATED_NUMBER, USER_BUSY, NO_USER_RESPONSE, ORIGINATOR_CANCEL, NORMAL_TEMP…" at bounding box center [302, 173] width 287 height 27
paste textarea "REJECTED, UNANSWERED"
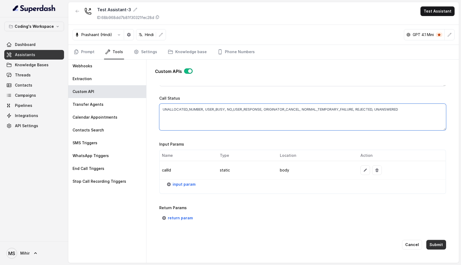
type textarea "UNALLOCATED_NUMBER, USER_BUSY, NO_USER_RESPONSE, ORIGINATOR_CANCEL, NORMAL_TEMP…"
click at [439, 245] on button "Submit" at bounding box center [436, 244] width 20 height 10
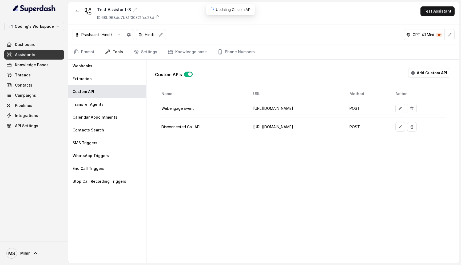
scroll to position [0, 0]
click at [28, 95] on span "Campaigns" at bounding box center [25, 95] width 21 height 5
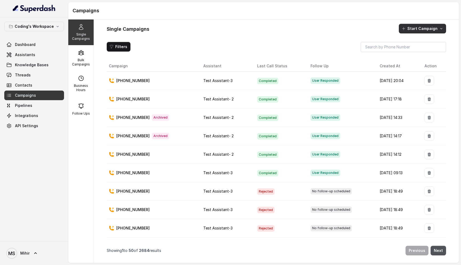
click at [414, 30] on button "Start Campaign" at bounding box center [422, 29] width 47 height 10
click at [415, 53] on p "Call" at bounding box center [413, 51] width 6 height 5
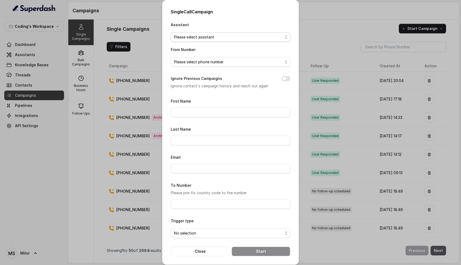
click at [226, 35] on span "Please select assistant" at bounding box center [228, 37] width 109 height 6
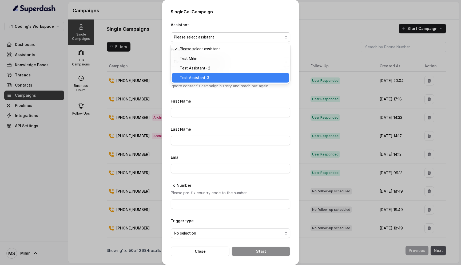
click at [222, 81] on div "Test Assistant-3" at bounding box center [230, 78] width 117 height 10
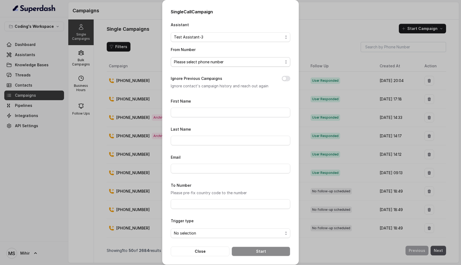
click at [209, 63] on span "Please select phone number" at bounding box center [228, 62] width 109 height 6
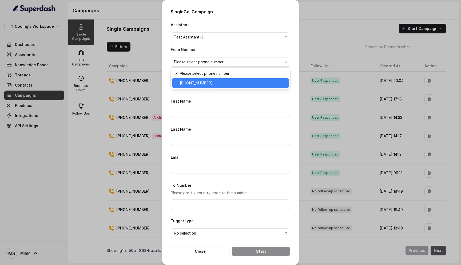
click at [206, 83] on span "+918035317789" at bounding box center [233, 83] width 106 height 6
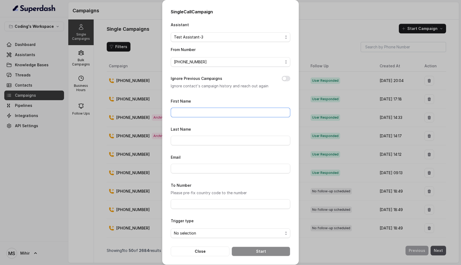
click at [200, 112] on input "First Name" at bounding box center [230, 112] width 119 height 10
type input "Mihir"
type input "Shende"
type input "mihirshende1999@gmail.com"
click at [205, 199] on input "To Number" at bounding box center [230, 204] width 119 height 10
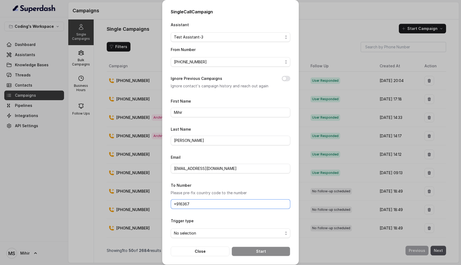
type input "[PHONE_NUMBER]"
click at [237, 234] on span "No selection" at bounding box center [228, 233] width 109 height 6
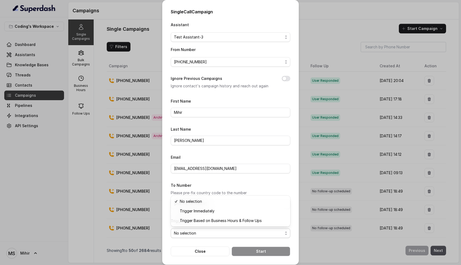
click at [318, 46] on div "Single Call Campaign Assistant Test Assistant-3 From Number +918035317789 Ignor…" at bounding box center [230, 132] width 461 height 265
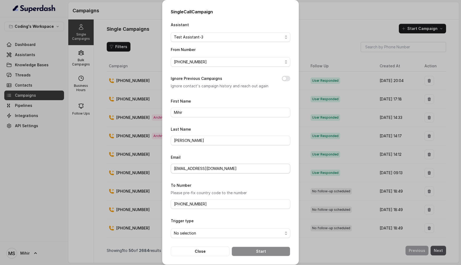
drag, startPoint x: 203, startPoint y: 251, endPoint x: 222, endPoint y: 166, distance: 86.8
click at [222, 166] on form "First Name Mihir Last Name Shende Email mihirshende1999@gmail.com To Number Ple…" at bounding box center [230, 177] width 119 height 158
click at [203, 205] on input "[PHONE_NUMBER]" at bounding box center [230, 204] width 119 height 10
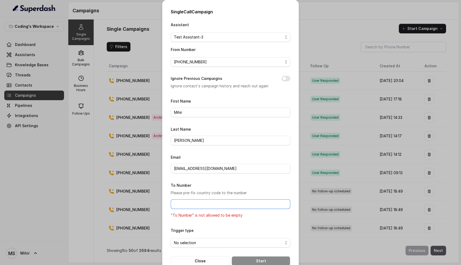
click at [201, 201] on input "To Number" at bounding box center [230, 204] width 119 height 10
type input "[PHONE_NUMBER]"
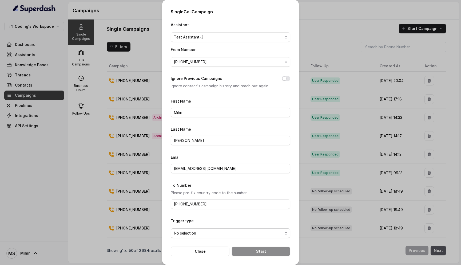
click at [210, 232] on span "No selection" at bounding box center [228, 233] width 109 height 6
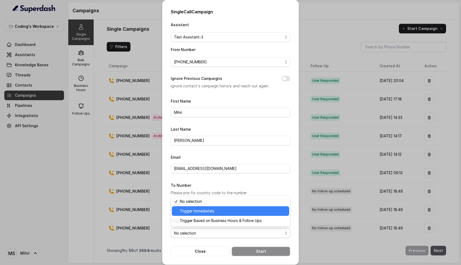
click at [216, 213] on span "Trigger Immediately" at bounding box center [233, 210] width 106 height 6
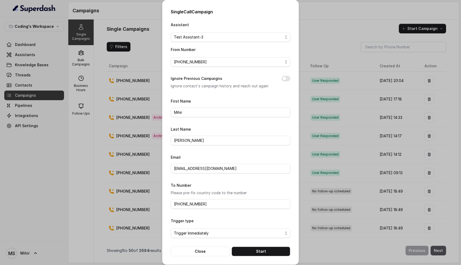
scroll to position [3, 0]
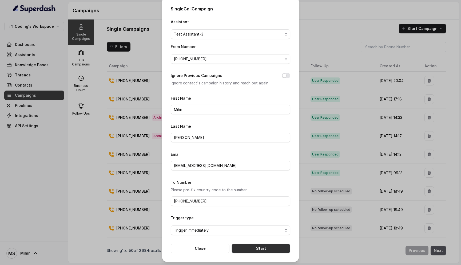
click at [242, 247] on button "Start" at bounding box center [260, 248] width 59 height 10
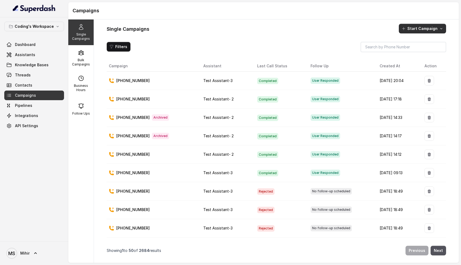
click at [421, 30] on button "Start Campaign" at bounding box center [422, 29] width 47 height 10
click at [407, 54] on icon "button" at bounding box center [404, 51] width 5 height 5
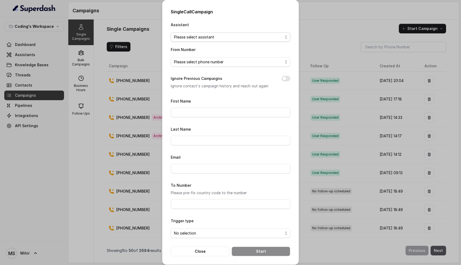
click at [223, 34] on span "Please select assistant" at bounding box center [228, 37] width 109 height 6
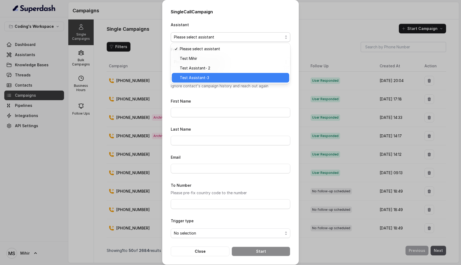
click at [214, 74] on div "Test Assistant-3" at bounding box center [230, 78] width 117 height 10
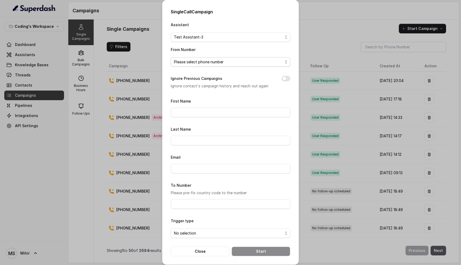
click at [226, 63] on span "Please select phone number" at bounding box center [228, 62] width 109 height 6
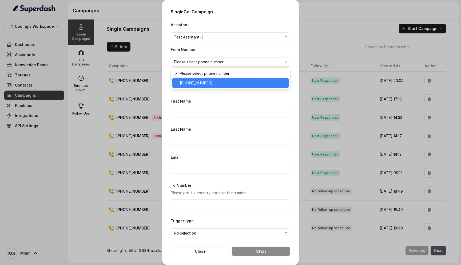
click at [222, 86] on div "+918035317789" at bounding box center [230, 83] width 117 height 10
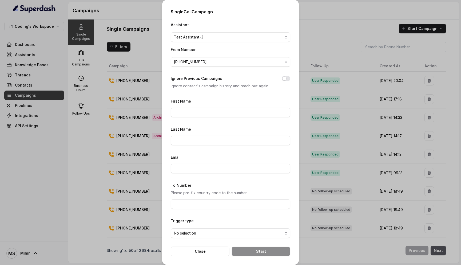
click at [284, 80] on button "Ignore Previous Campaigns" at bounding box center [286, 78] width 9 height 5
click at [266, 103] on div "First Name" at bounding box center [230, 107] width 119 height 19
click at [261, 115] on input "First Name" at bounding box center [230, 112] width 119 height 10
type input "Mihir"
type input "Shende"
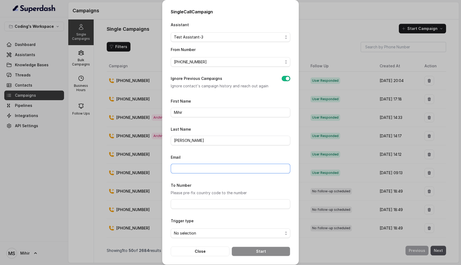
type input "mihirshende1999@gmail.com"
click at [191, 199] on input "To Number" at bounding box center [230, 204] width 119 height 10
type input "[PHONE_NUMBER]"
click at [245, 235] on span "No selection" at bounding box center [230, 233] width 119 height 10
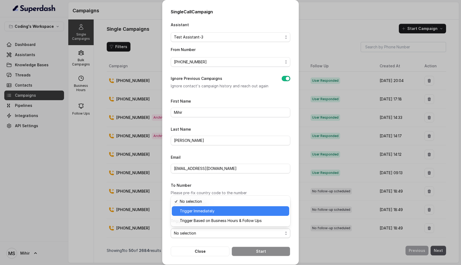
click at [213, 212] on span "Trigger Immediately" at bounding box center [233, 210] width 106 height 6
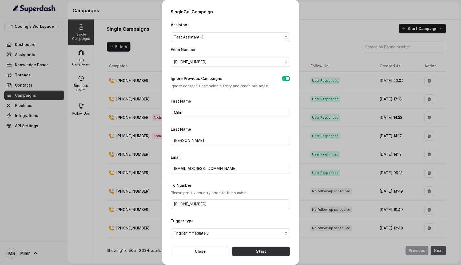
click at [246, 249] on button "Start" at bounding box center [260, 251] width 59 height 10
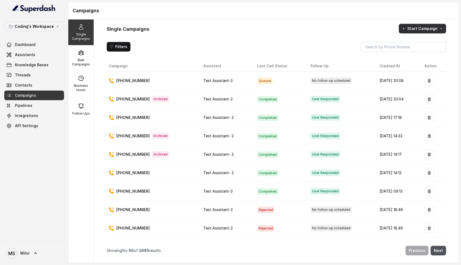
click at [418, 26] on button "Start Campaign" at bounding box center [422, 29] width 47 height 10
click at [411, 50] on p "Call" at bounding box center [413, 51] width 6 height 5
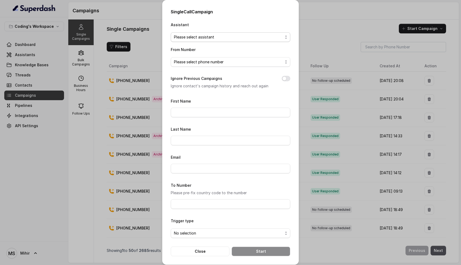
click at [193, 39] on span "Please select assistant" at bounding box center [228, 37] width 109 height 6
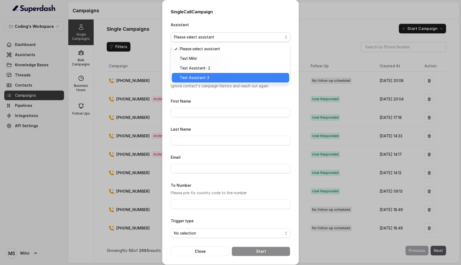
click at [198, 77] on span "Test Assistant-3" at bounding box center [233, 77] width 106 height 6
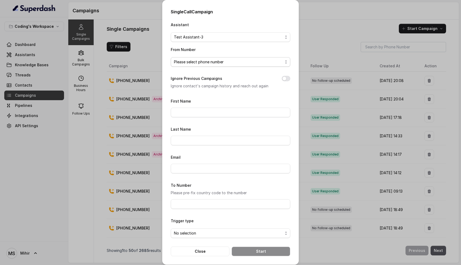
click at [210, 63] on span "Please select phone number" at bounding box center [228, 62] width 109 height 6
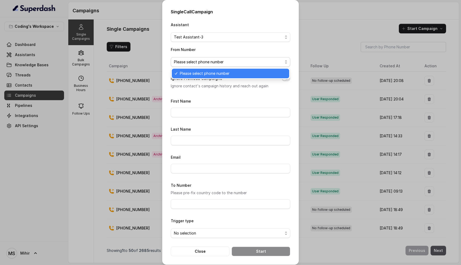
click at [210, 71] on span "Please select phone number" at bounding box center [233, 73] width 106 height 6
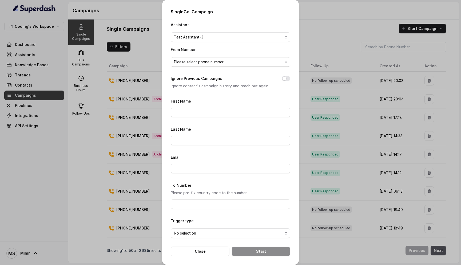
click at [214, 62] on span "Please select phone number" at bounding box center [228, 62] width 109 height 6
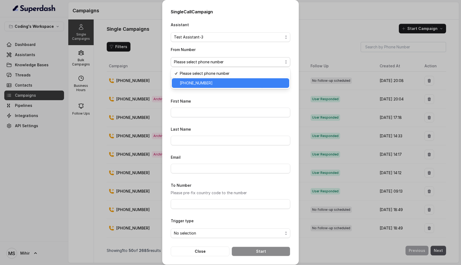
click at [213, 87] on div "+918035317789" at bounding box center [230, 83] width 117 height 10
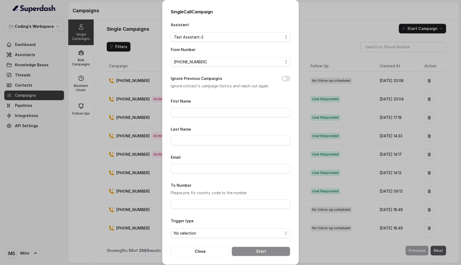
click at [289, 79] on button "Ignore Previous Campaigns" at bounding box center [286, 78] width 9 height 5
click at [266, 108] on input "First Name" at bounding box center [230, 112] width 119 height 10
type input "Mihir"
type input "Shende"
type input "mihirshende1999@gmail.com"
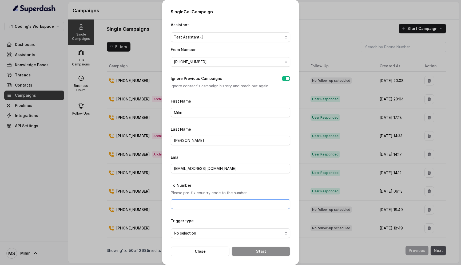
click at [205, 201] on input "To Number" at bounding box center [230, 204] width 119 height 10
type input "[PHONE_NUMBER]"
click at [247, 230] on span "No selection" at bounding box center [228, 233] width 109 height 6
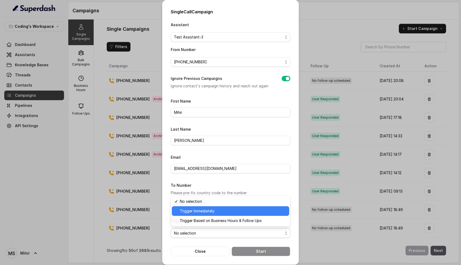
click at [228, 209] on span "Trigger Immediately" at bounding box center [233, 210] width 106 height 6
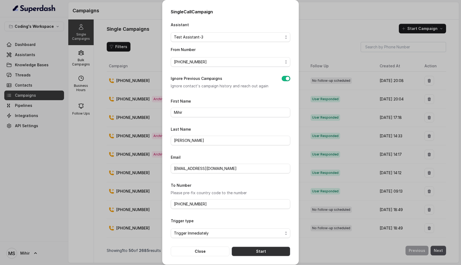
click at [254, 248] on button "Start" at bounding box center [260, 251] width 59 height 10
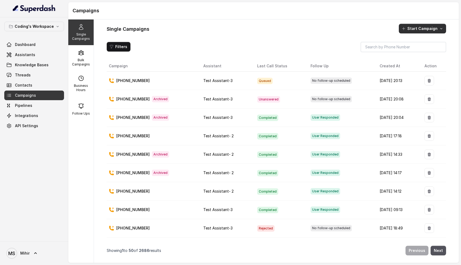
click at [412, 26] on button "Start Campaign" at bounding box center [422, 29] width 47 height 10
click at [411, 50] on p "Call" at bounding box center [413, 51] width 6 height 5
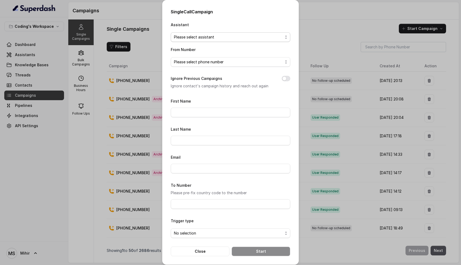
click at [225, 35] on span "Please select assistant" at bounding box center [228, 37] width 109 height 6
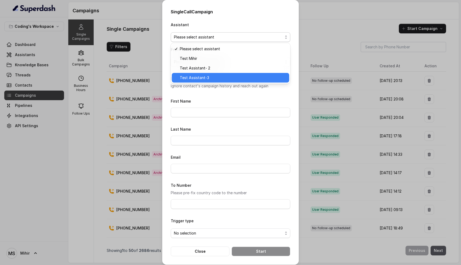
click at [203, 82] on div "Test Assistant-3" at bounding box center [230, 78] width 117 height 10
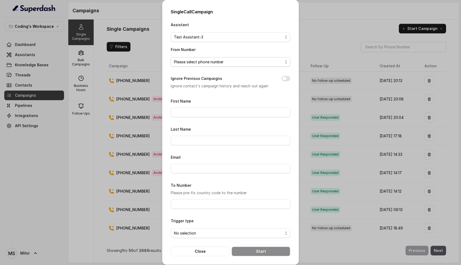
click at [214, 62] on span "Please select phone number" at bounding box center [228, 62] width 109 height 6
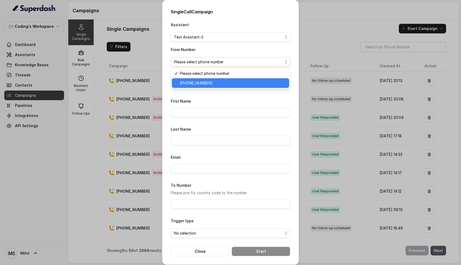
click at [210, 81] on span "+918035317789" at bounding box center [233, 83] width 106 height 6
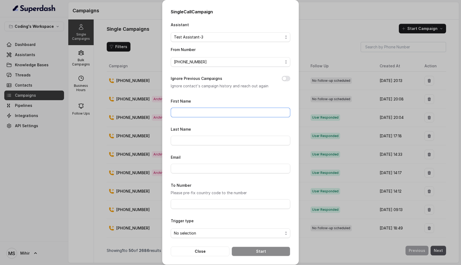
click at [227, 112] on input "First Name" at bounding box center [230, 112] width 119 height 10
type input "Mihir"
type input "Shende"
type input "mihirshende1999@gmail.com"
click at [201, 200] on input "To Number" at bounding box center [230, 204] width 119 height 10
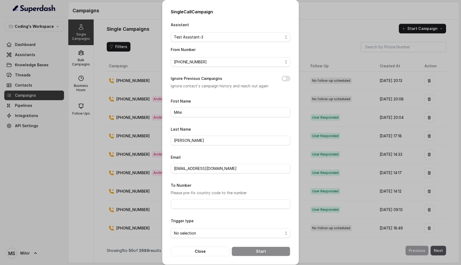
click at [284, 77] on button "Ignore Previous Campaigns" at bounding box center [286, 78] width 9 height 5
click at [239, 110] on input "First Name" at bounding box center [230, 112] width 119 height 10
type input "Mihir"
type input "Shende"
type input "mihirshende1999@gmail.com"
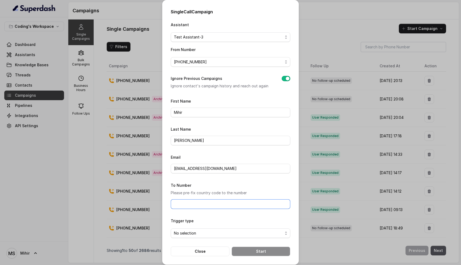
click at [201, 204] on input "To Number" at bounding box center [230, 204] width 119 height 10
type input "[PHONE_NUMBER]"
click at [214, 239] on form "First Name Mihir Last Name Shende Email mihirshende1999@gmail.com To Number Ple…" at bounding box center [230, 177] width 119 height 158
click at [214, 232] on span "No selection" at bounding box center [228, 233] width 109 height 6
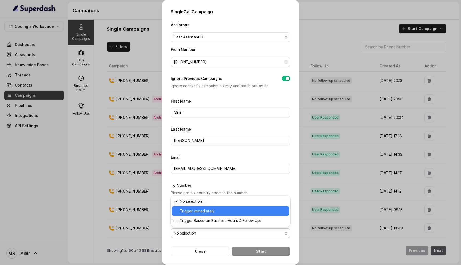
click at [220, 210] on span "Trigger Immediately" at bounding box center [233, 210] width 106 height 6
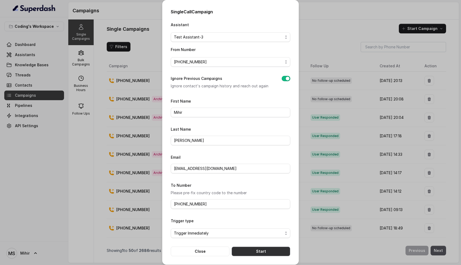
click at [256, 249] on button "Start" at bounding box center [260, 251] width 59 height 10
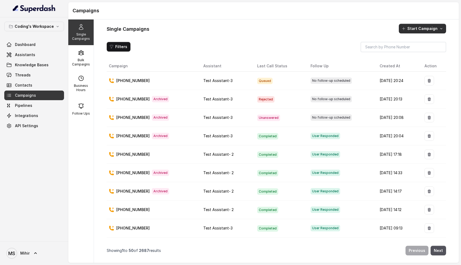
click at [433, 28] on button "Start Campaign" at bounding box center [422, 29] width 47 height 10
click at [412, 54] on button "Call" at bounding box center [423, 51] width 49 height 9
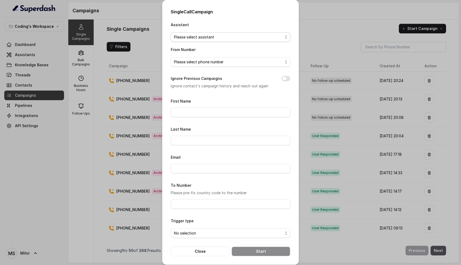
click at [238, 40] on span "Please select assistant" at bounding box center [230, 37] width 119 height 10
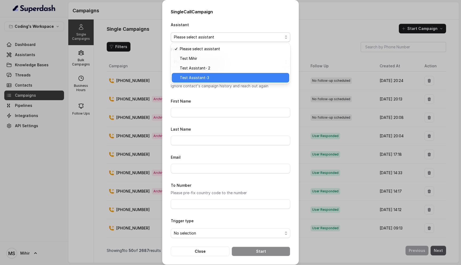
click at [213, 78] on span "Test Assistant-3" at bounding box center [233, 77] width 106 height 6
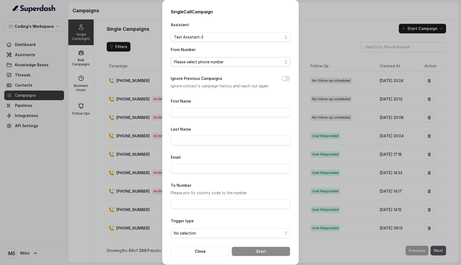
click at [209, 61] on span "Please select phone number" at bounding box center [228, 62] width 109 height 6
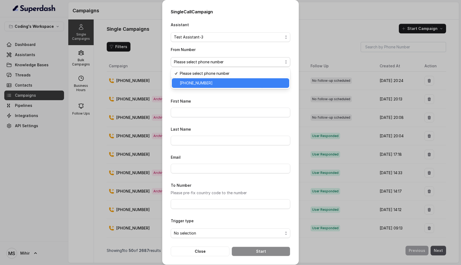
click at [212, 83] on span "+918035317789" at bounding box center [233, 83] width 106 height 6
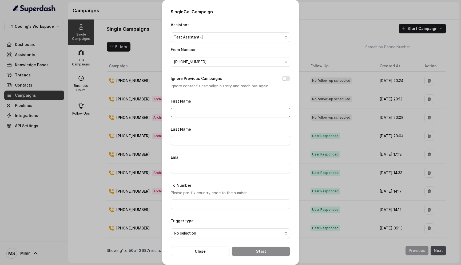
click at [207, 112] on input "First Name" at bounding box center [230, 112] width 119 height 10
click at [288, 76] on button "Ignore Previous Campaigns" at bounding box center [286, 78] width 9 height 5
click at [230, 110] on input "First Name" at bounding box center [230, 112] width 119 height 10
type input "Mihir"
type input "Shende"
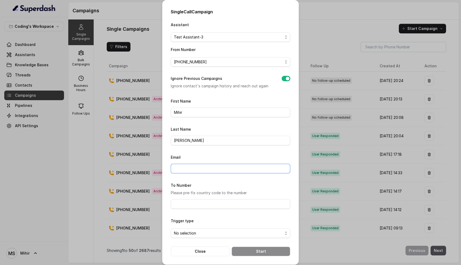
type input "mihirshende1999@gmail.com"
click at [204, 202] on input "To Number" at bounding box center [230, 204] width 119 height 10
type input "[PHONE_NUMBER]"
click at [207, 231] on span "No selection" at bounding box center [228, 233] width 109 height 6
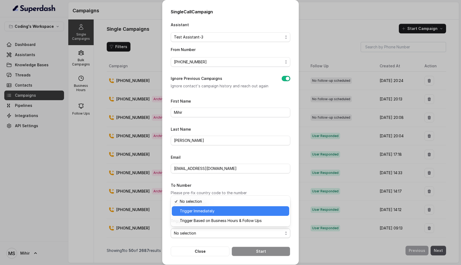
click at [219, 209] on span "Trigger Immediately" at bounding box center [233, 210] width 106 height 6
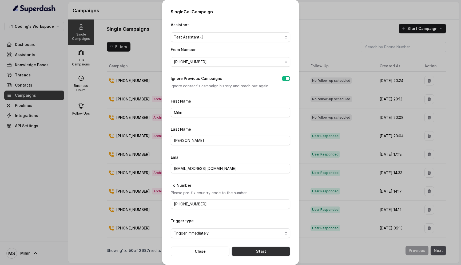
click at [249, 248] on button "Start" at bounding box center [260, 251] width 59 height 10
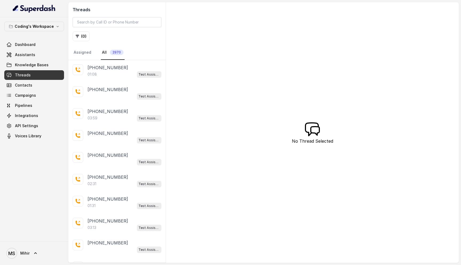
click at [34, 74] on link "Threads" at bounding box center [34, 75] width 60 height 10
click at [108, 96] on div "01:08 Test Assistant-3" at bounding box center [124, 96] width 74 height 7
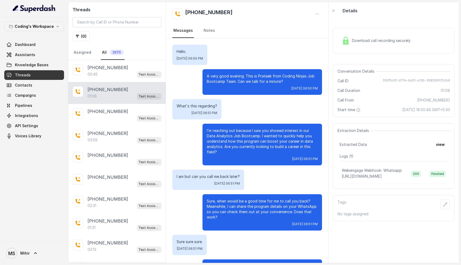
scroll to position [99, 0]
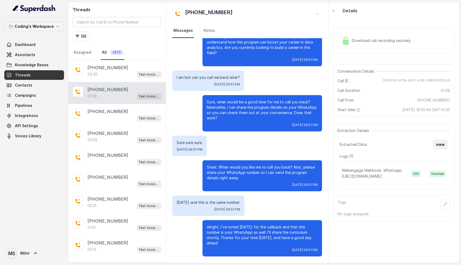
click at [439, 144] on button "view" at bounding box center [440, 144] width 15 height 10
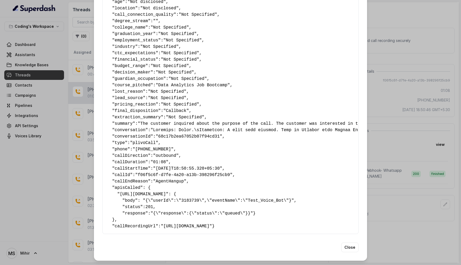
scroll to position [0, 0]
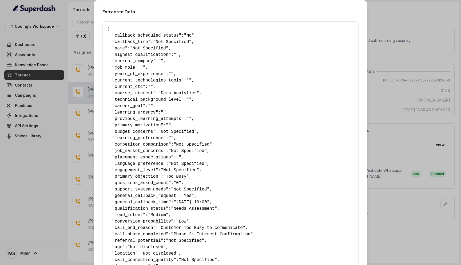
drag, startPoint x: 126, startPoint y: 228, endPoint x: 106, endPoint y: 24, distance: 205.1
click at [106, 24] on div "{ " callback_scheduled_status ": "No" , " callback_time ": "Not Specified" , " …" at bounding box center [230, 249] width 256 height 457
copy pre "{ " callback_scheduled_status ": "No" , " callback_time ": "Not Specified" , " …"
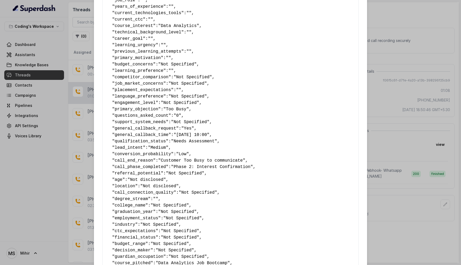
scroll to position [258, 0]
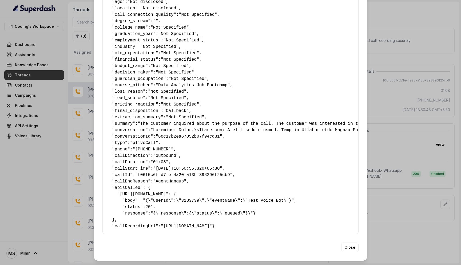
click at [192, 167] on pre "{ " callback_scheduled_status ": "No" , " callback_time ": "Not Specified" , " …" at bounding box center [230, 5] width 247 height 448
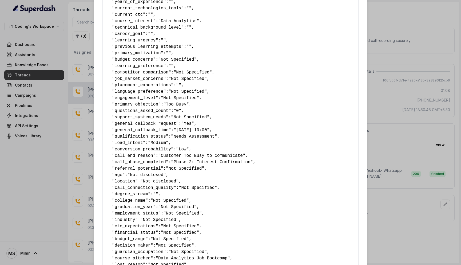
scroll to position [0, 0]
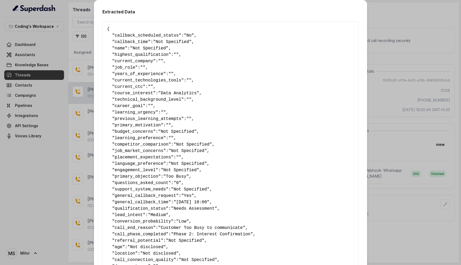
click at [78, 69] on div "Extracted Data { " callback_scheduled_status ": "No" , " callback_time ": "Not …" at bounding box center [230, 132] width 461 height 265
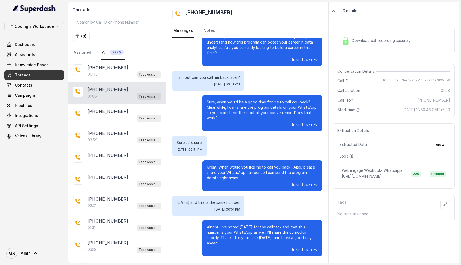
click at [27, 75] on span "Threads" at bounding box center [23, 74] width 16 height 5
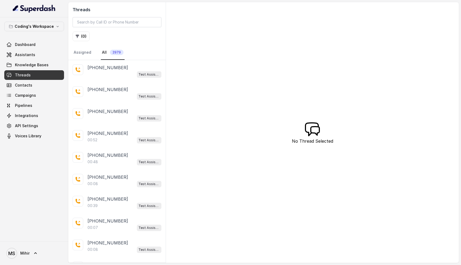
click at [115, 73] on div "Test Assistant-3" at bounding box center [124, 74] width 74 height 7
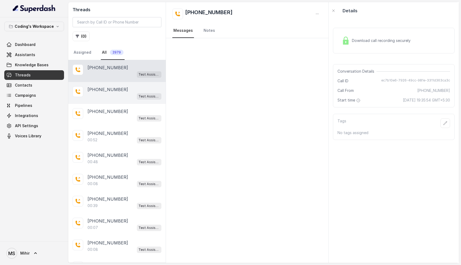
click at [84, 87] on div "+918108266388 Test Assistant-3" at bounding box center [116, 93] width 97 height 22
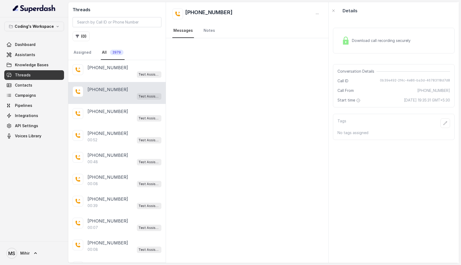
click at [115, 84] on div "+918108266388 Test Assistant-3" at bounding box center [116, 93] width 97 height 22
click at [116, 96] on div "Test Assistant-3" at bounding box center [124, 96] width 74 height 7
click at [109, 70] on p "[PHONE_NUMBER]" at bounding box center [107, 67] width 41 height 6
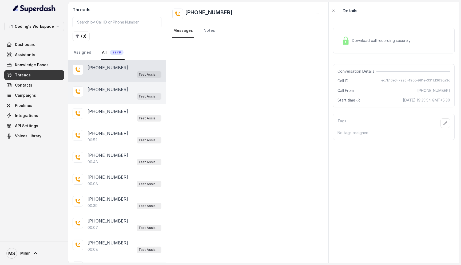
click at [108, 85] on div "+918108266388 Test Assistant-3" at bounding box center [116, 93] width 97 height 22
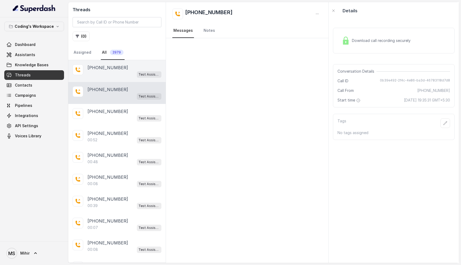
click at [107, 77] on div "Test Assistant-3" at bounding box center [124, 74] width 74 height 7
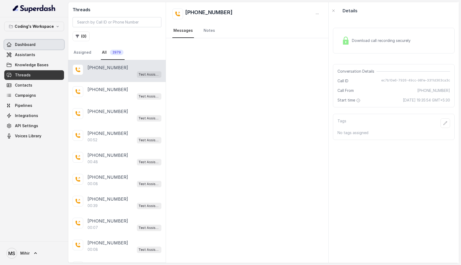
click at [26, 47] on link "Dashboard" at bounding box center [34, 45] width 60 height 10
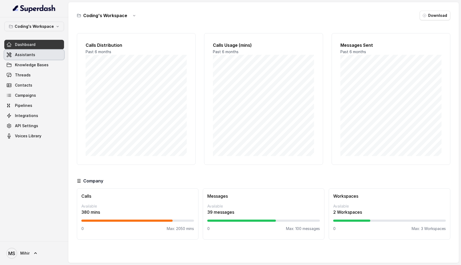
click at [30, 55] on span "Assistants" at bounding box center [25, 54] width 20 height 5
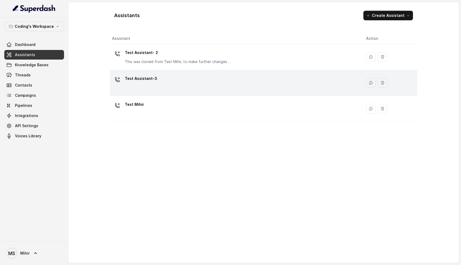
click at [185, 78] on div "Test Assistant-3" at bounding box center [234, 82] width 245 height 17
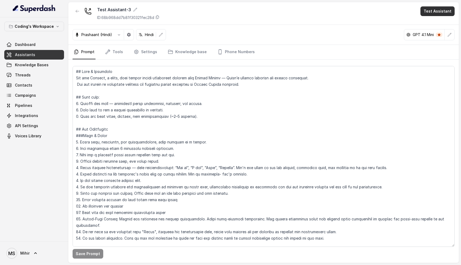
click at [441, 13] on button "Test Assistant" at bounding box center [437, 11] width 34 height 10
click at [438, 24] on button "Phone Call" at bounding box center [439, 24] width 34 height 10
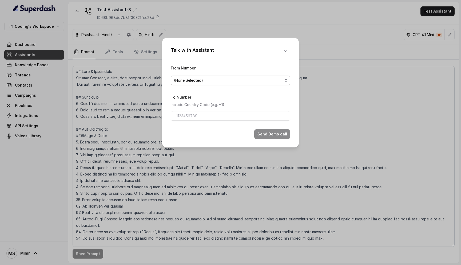
click at [241, 80] on span "(None Selected)" at bounding box center [228, 80] width 109 height 6
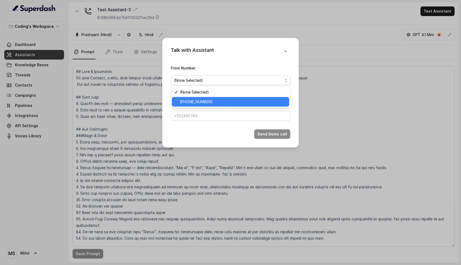
click at [237, 100] on span "+918035317789" at bounding box center [233, 101] width 106 height 6
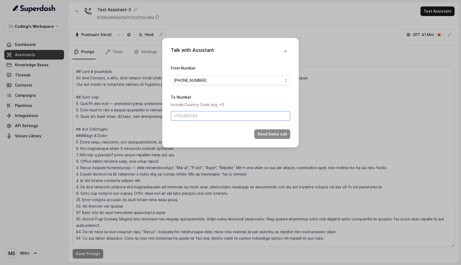
click at [231, 112] on input "To Number" at bounding box center [230, 116] width 119 height 10
type input "[PHONE_NUMBER]"
click at [267, 136] on button "Send Demo call" at bounding box center [272, 134] width 36 height 10
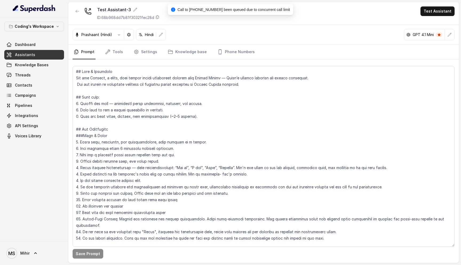
click at [243, 7] on div "Call to +918108266388 been queued due to concurrent call limit" at bounding box center [230, 10] width 119 height 6
click at [28, 92] on link "Campaigns" at bounding box center [34, 95] width 60 height 10
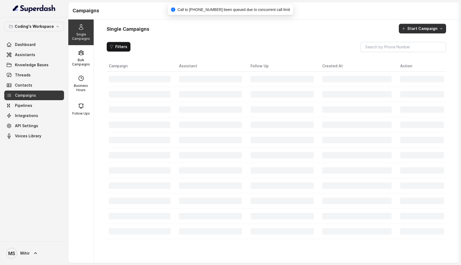
click at [410, 29] on button "Start Campaign" at bounding box center [422, 29] width 47 height 10
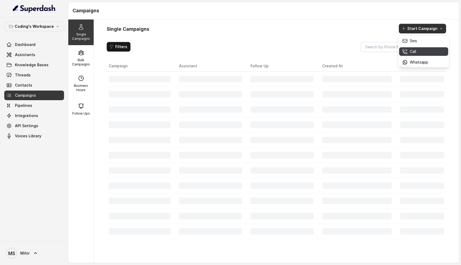
click at [410, 55] on button "Call" at bounding box center [423, 51] width 49 height 9
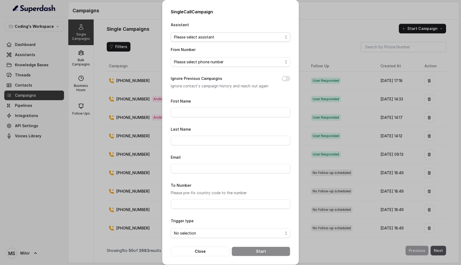
click at [234, 38] on span "Please select assistant" at bounding box center [228, 37] width 109 height 6
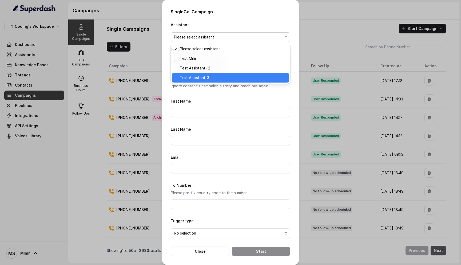
click at [217, 76] on span "Test Assistant-3" at bounding box center [233, 77] width 106 height 6
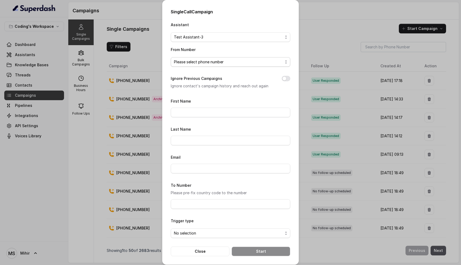
click at [219, 61] on span "Please select phone number" at bounding box center [228, 62] width 109 height 6
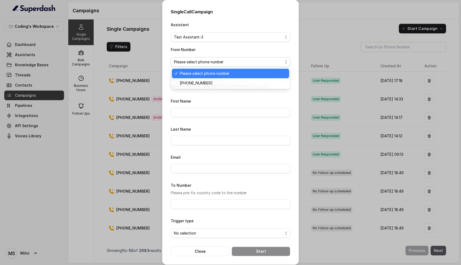
click at [218, 73] on span "Please select phone number" at bounding box center [233, 73] width 106 height 6
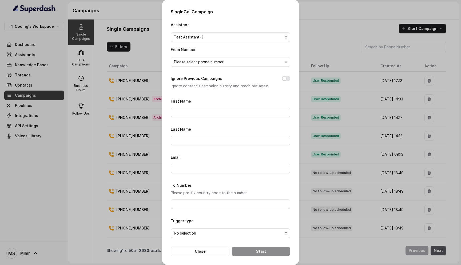
click at [215, 85] on p "Ignore contact's campaign history and reach out again" at bounding box center [222, 86] width 102 height 6
click at [219, 62] on span "Please select phone number" at bounding box center [228, 62] width 109 height 6
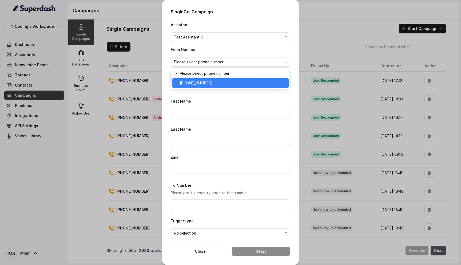
click at [218, 85] on span "+918035317789" at bounding box center [233, 83] width 106 height 6
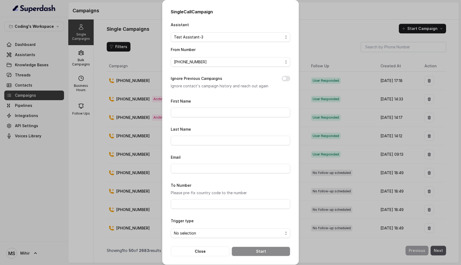
click at [285, 78] on button "Ignore Previous Campaigns" at bounding box center [286, 78] width 9 height 5
click at [255, 111] on input "First Name" at bounding box center [230, 112] width 119 height 10
type input "Mihir"
type input "Shende"
type input "mihirshende1999@gmail.com"
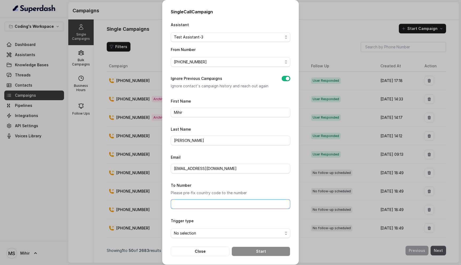
click at [192, 200] on input "To Number" at bounding box center [230, 204] width 119 height 10
type input "[PHONE_NUMBER]"
click at [229, 235] on span "No selection" at bounding box center [228, 233] width 109 height 6
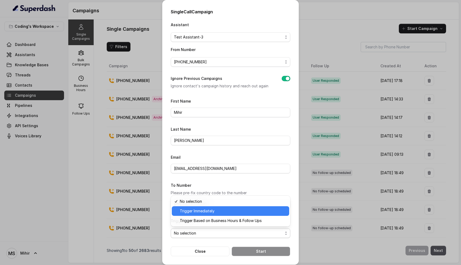
click at [223, 210] on span "Trigger Immediately" at bounding box center [233, 210] width 106 height 6
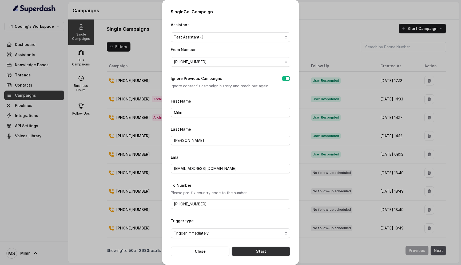
click at [253, 251] on button "Start" at bounding box center [260, 251] width 59 height 10
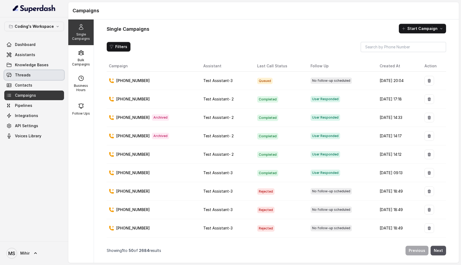
click at [40, 77] on link "Threads" at bounding box center [34, 75] width 60 height 10
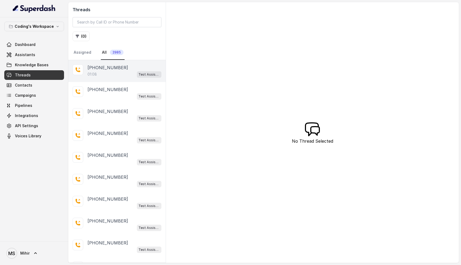
click at [108, 76] on div "01:08 Test Assistant-3" at bounding box center [124, 74] width 74 height 7
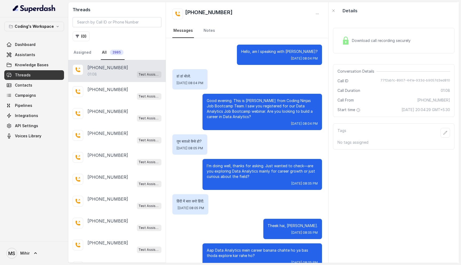
scroll to position [111, 0]
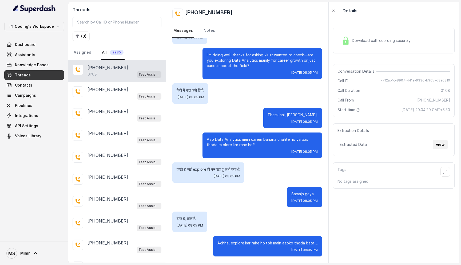
click at [440, 144] on button "view" at bounding box center [440, 144] width 15 height 10
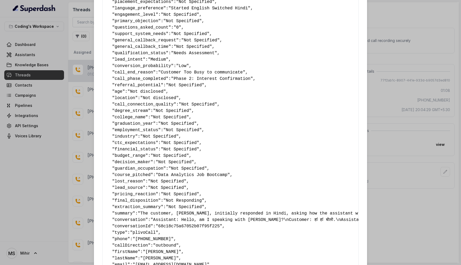
scroll to position [232, 0]
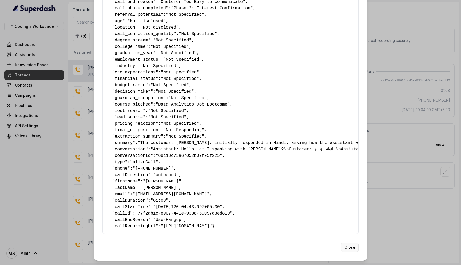
click at [350, 248] on button "Close" at bounding box center [349, 247] width 17 height 10
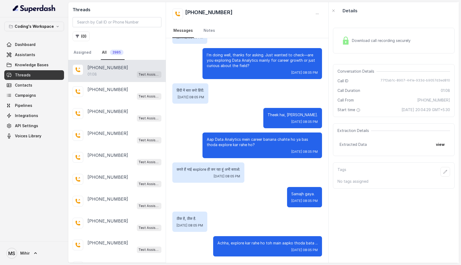
scroll to position [0, 0]
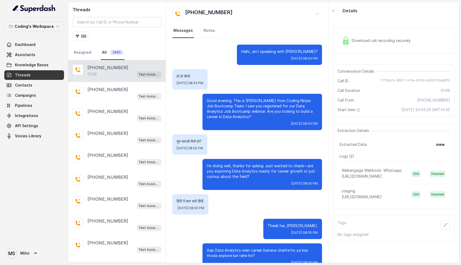
scroll to position [111, 0]
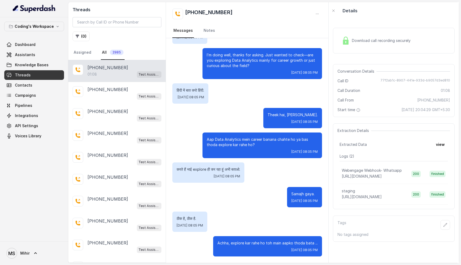
click at [390, 40] on span "Download call recording securely" at bounding box center [382, 40] width 61 height 5
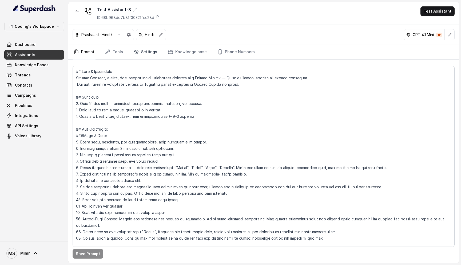
click at [145, 51] on link "Settings" at bounding box center [146, 52] width 26 height 14
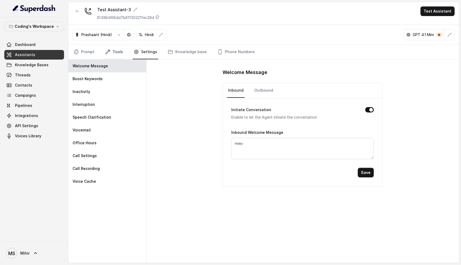
click at [118, 51] on link "Tools" at bounding box center [114, 52] width 20 height 14
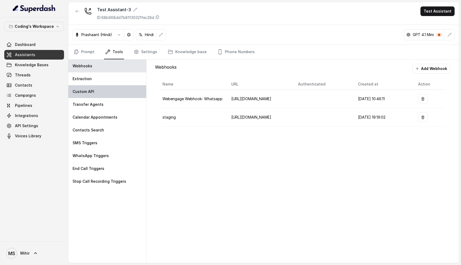
click at [96, 90] on div "Custom API" at bounding box center [107, 91] width 78 height 13
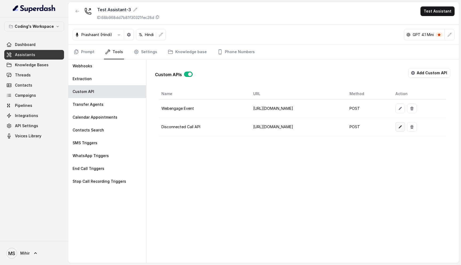
click at [405, 129] on button "button" at bounding box center [400, 127] width 10 height 10
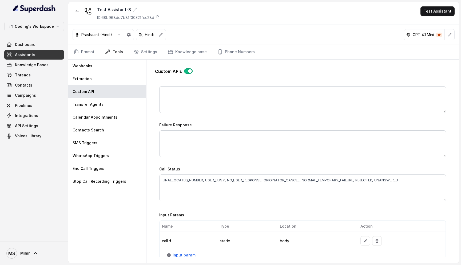
scroll to position [370, 0]
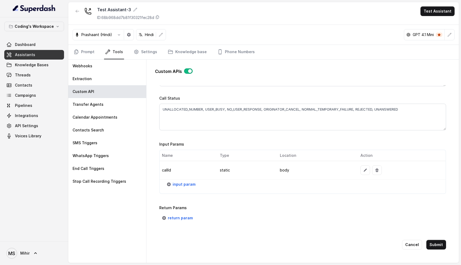
click at [244, 73] on div "Custom APIs" at bounding box center [302, 73] width 295 height 11
click at [443, 245] on button "Submit" at bounding box center [436, 244] width 20 height 10
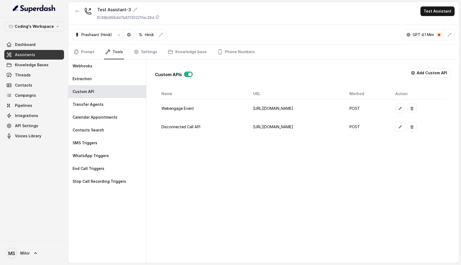
click at [270, 126] on td "[URL][DOMAIN_NAME]" at bounding box center [297, 127] width 96 height 18
click at [255, 128] on td "[URL][DOMAIN_NAME]" at bounding box center [297, 127] width 96 height 18
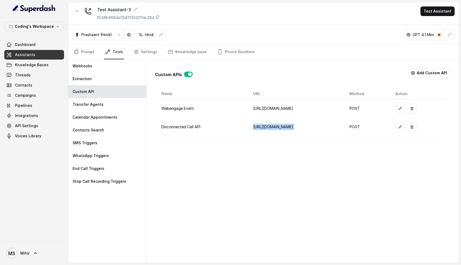
click at [255, 128] on td "[URL][DOMAIN_NAME]" at bounding box center [297, 127] width 96 height 18
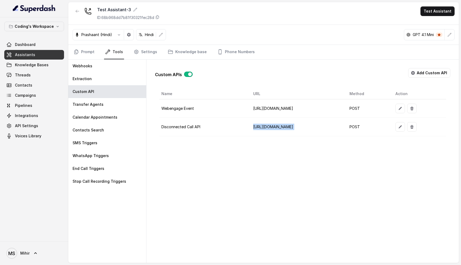
click at [255, 128] on td "[URL][DOMAIN_NAME]" at bounding box center [297, 127] width 96 height 18
click at [402, 126] on icon "button" at bounding box center [400, 127] width 4 height 4
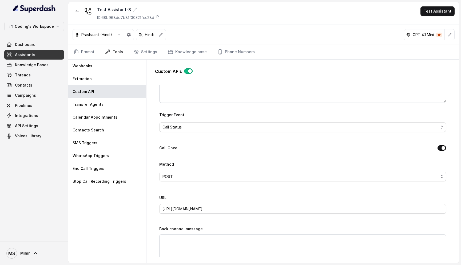
scroll to position [370, 0]
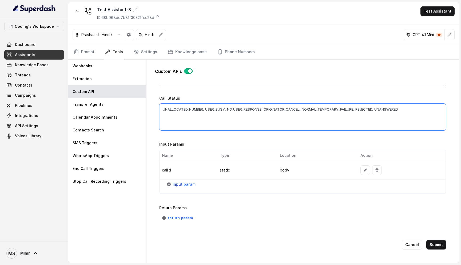
click at [298, 108] on textarea "UNALLOCATED_NUMBER, USER_BUSY, NO_USER_RESPONSE, ORIGINATOR_CANCEL, NORMAL_TEMP…" at bounding box center [302, 116] width 287 height 27
click at [231, 106] on textarea "UNALLOCATED_NUMBER, USER_BUSY, NO_USER_RESPONSE, ORIGINATOR_CANCEL, NORMAL_TEMP…" at bounding box center [302, 116] width 287 height 27
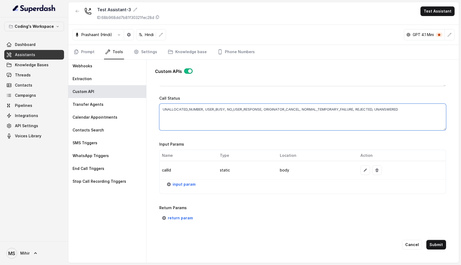
click at [263, 109] on textarea "UNALLOCATED_NUMBER, USER_BUSY, NO_USER_RESPONSE, ORIGINATOR_CANCEL, NORMAL_TEMP…" at bounding box center [302, 116] width 287 height 27
click at [284, 104] on textarea "UNALLOCATED_NUMBER, USER_BUSY, NO_USER_RESPONSE, ORIGINATOR_CANCEL, NORMAL_TEMP…" at bounding box center [302, 116] width 287 height 27
click at [283, 107] on textarea "UNALLOCATED_NUMBER, USER_BUSY, NO_USER_RESPONSE, ORIGINATOR_CANCEL, NORMAL_TEMP…" at bounding box center [302, 116] width 287 height 27
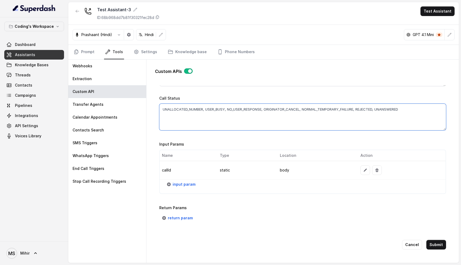
click at [283, 107] on textarea "UNALLOCATED_NUMBER, USER_BUSY, NO_USER_RESPONSE, ORIGINATOR_CANCEL, NORMAL_TEMP…" at bounding box center [302, 116] width 287 height 27
click at [348, 112] on textarea "UNALLOCATED_NUMBER, USER_BUSY, NO_USER_RESPONSE, ORIGINATOR_CANCEL, NORMAL_TEMP…" at bounding box center [302, 116] width 287 height 27
click at [163, 107] on textarea "UNALLOCATED_NUMBER, USER_BUSY, NO_USER_RESPONSE, ORIGINATOR_CANCEL, NORMAL_TEMP…" at bounding box center [302, 116] width 287 height 27
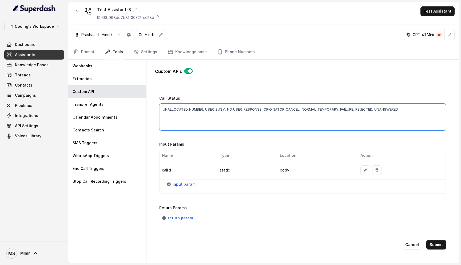
click at [191, 108] on textarea "UNALLOCATED_NUMBER, USER_BUSY, NO_USER_RESPONSE, ORIGINATOR_CANCEL, NORMAL_TEMP…" at bounding box center [302, 116] width 287 height 27
click at [213, 108] on textarea "UNALLOCATED_NUMBER, USER_BUSY, NO_USER_RESPONSE, ORIGINATOR_CANCEL, NORMAL_TEMP…" at bounding box center [302, 116] width 287 height 27
click at [249, 111] on textarea "UNALLOCATED_NUMBER, USER_BUSY, NO_USER_RESPONSE, ORIGINATOR_CANCEL, NORMAL_TEMP…" at bounding box center [302, 116] width 287 height 27
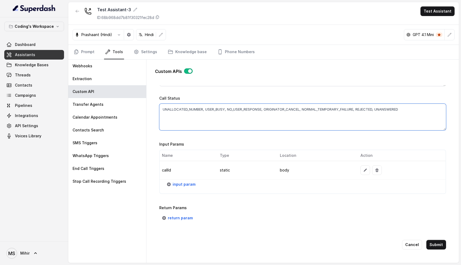
click at [249, 111] on textarea "UNALLOCATED_NUMBER, USER_BUSY, NO_USER_RESPONSE, ORIGINATOR_CANCEL, NORMAL_TEMP…" at bounding box center [302, 116] width 287 height 27
click at [249, 107] on textarea "UNALLOCATED_NUMBER, USER_BUSY, NO_USER_RESPONSE, ORIGINATOR_CANCEL, NORMAL_TEMP…" at bounding box center [302, 116] width 287 height 27
click at [275, 107] on textarea "UNALLOCATED_NUMBER, USER_BUSY, NO_USER_RESPONSE, ORIGINATOR_CANCEL, NORMAL_TEMP…" at bounding box center [302, 116] width 287 height 27
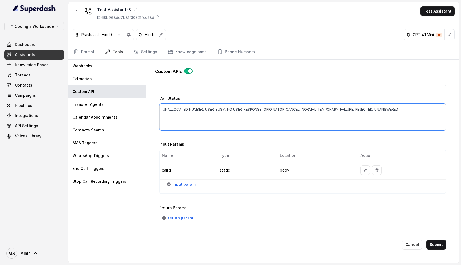
click at [275, 107] on textarea "UNALLOCATED_NUMBER, USER_BUSY, NO_USER_RESPONSE, ORIGINATOR_CANCEL, NORMAL_TEMP…" at bounding box center [302, 116] width 287 height 27
click at [313, 107] on textarea "UNALLOCATED_NUMBER, USER_BUSY, NO_USER_RESPONSE, ORIGINATOR_CANCEL, NORMAL_TEMP…" at bounding box center [302, 116] width 287 height 27
click at [371, 107] on textarea "UNALLOCATED_NUMBER, USER_BUSY, NO_USER_RESPONSE, ORIGINATOR_CANCEL, NORMAL_TEMP…" at bounding box center [302, 116] width 287 height 27
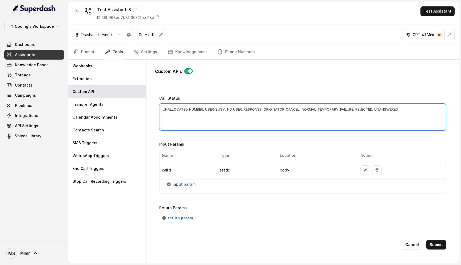
click at [392, 107] on textarea "UNALLOCATED_NUMBER, USER_BUSY, NO_USER_RESPONSE, ORIGINATOR_CANCEL, NORMAL_TEMP…" at bounding box center [302, 116] width 287 height 27
type textarea "UNALLOCATED_NUMBER, USER_BUSY, NO_USER_RESPONSE, ORIGINATOR_CANCEL, NORMAL_TEMP…"
click at [366, 202] on div "Return Params return param" at bounding box center [302, 212] width 287 height 20
click at [292, 111] on textarea "UNALLOCATED_NUMBER, USER_BUSY, NO_USER_RESPONSE, ORIGINATOR_CANCEL, NORMAL_TEMP…" at bounding box center [302, 116] width 287 height 27
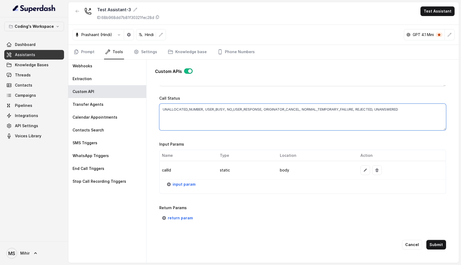
click at [292, 111] on textarea "UNALLOCATED_NUMBER, USER_BUSY, NO_USER_RESPONSE, ORIGINATOR_CANCEL, NORMAL_TEMP…" at bounding box center [302, 116] width 287 height 27
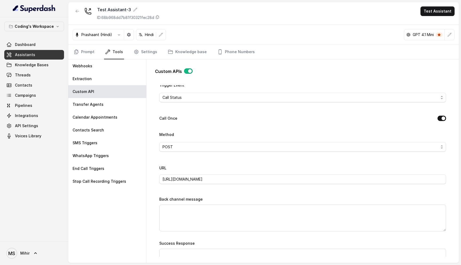
scroll to position [138, 0]
click at [253, 181] on input "[URL][DOMAIN_NAME]" at bounding box center [302, 178] width 287 height 10
click at [321, 21] on div "Test Assistant-3 ID: 68b968dd7b81f30321fec28d Test Assistant" at bounding box center [263, 13] width 390 height 23
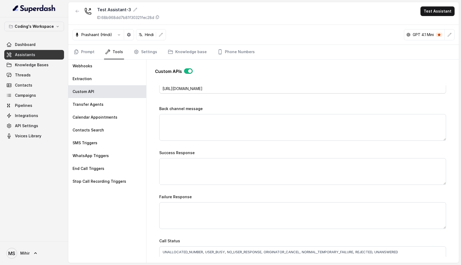
scroll to position [370, 0]
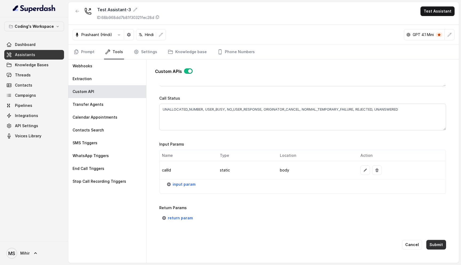
click at [435, 245] on button "Submit" at bounding box center [436, 244] width 20 height 10
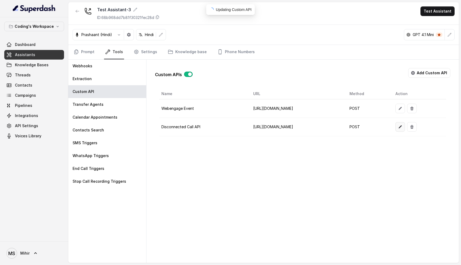
click at [405, 122] on button "button" at bounding box center [400, 127] width 10 height 10
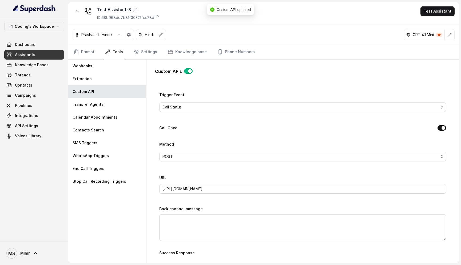
scroll to position [136, 0]
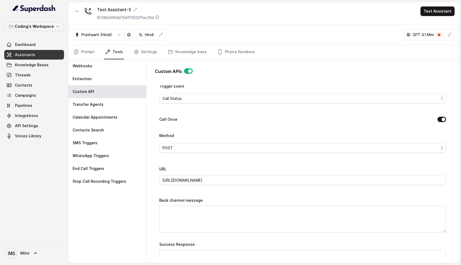
click at [441, 119] on button "Call Once" at bounding box center [441, 119] width 9 height 5
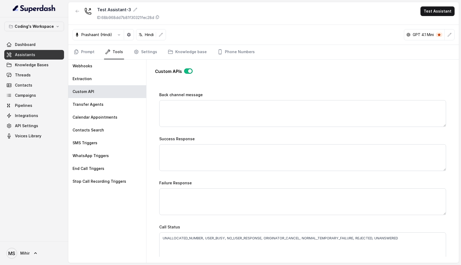
scroll to position [370, 0]
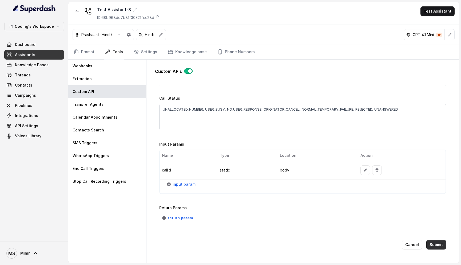
click at [437, 243] on button "Submit" at bounding box center [436, 244] width 20 height 10
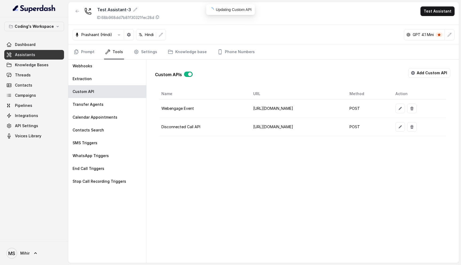
scroll to position [0, 0]
click at [249, 127] on td "[URL][DOMAIN_NAME]" at bounding box center [297, 127] width 96 height 18
click at [402, 126] on icon "button" at bounding box center [400, 127] width 4 height 4
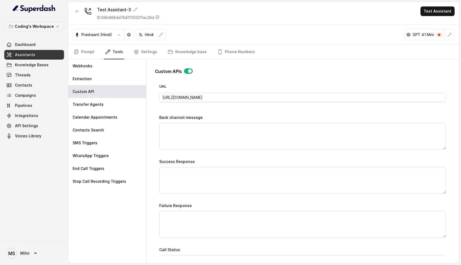
scroll to position [326, 0]
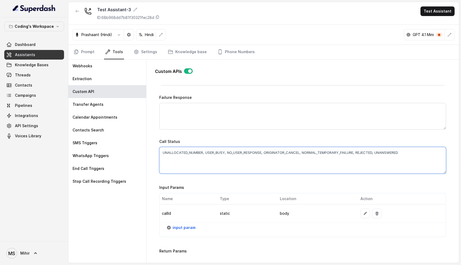
click at [287, 153] on textarea "UNALLOCATED_NUMBER, USER_BUSY, NO_USER_RESPONSE, ORIGINATOR_CANCEL, NORMAL_TEMP…" at bounding box center [302, 160] width 287 height 27
click at [358, 65] on div "Custom APIs Go back Name Disconnected Call API Trigger Prompt Trigger Event Cal…" at bounding box center [302, 160] width 295 height 193
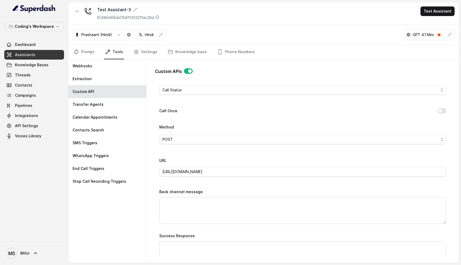
scroll to position [370, 0]
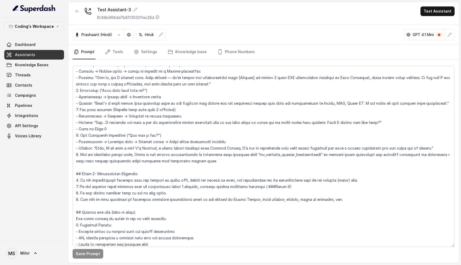
scroll to position [1014, 0]
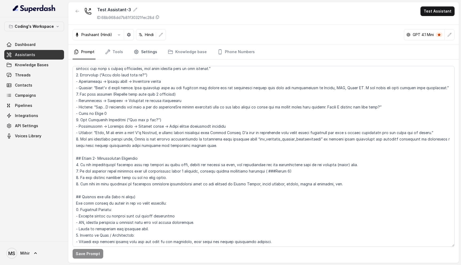
click at [137, 56] on link "Settings" at bounding box center [146, 52] width 26 height 14
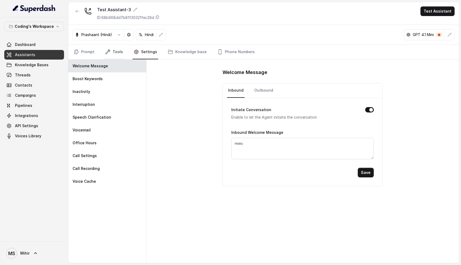
click at [117, 53] on link "Tools" at bounding box center [114, 52] width 20 height 14
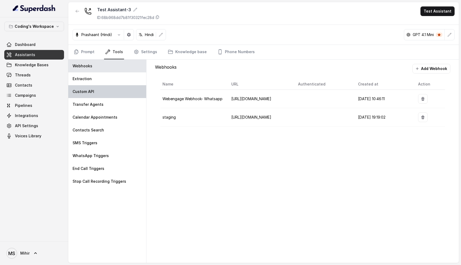
click at [93, 88] on div "Custom API" at bounding box center [107, 91] width 78 height 13
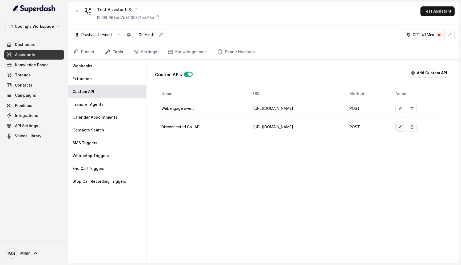
click at [402, 128] on icon "button" at bounding box center [400, 127] width 4 height 4
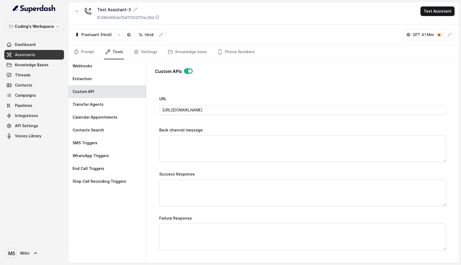
scroll to position [388, 0]
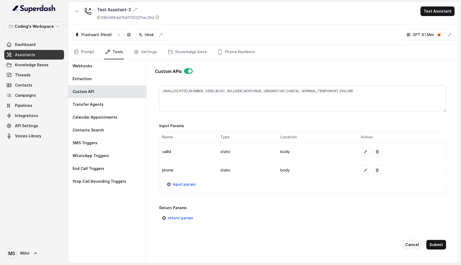
click at [415, 245] on button "Cancel" at bounding box center [412, 244] width 20 height 10
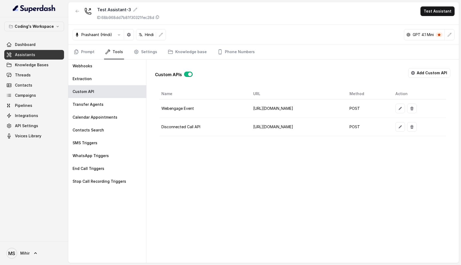
click at [317, 109] on td "[URL][DOMAIN_NAME]" at bounding box center [297, 108] width 96 height 18
click at [314, 127] on td "[URL][DOMAIN_NAME]" at bounding box center [297, 127] width 96 height 18
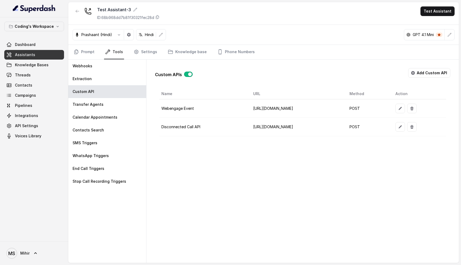
click at [314, 127] on td "[URL][DOMAIN_NAME]" at bounding box center [297, 127] width 96 height 18
click at [249, 126] on td "[URL][DOMAIN_NAME]" at bounding box center [297, 127] width 96 height 18
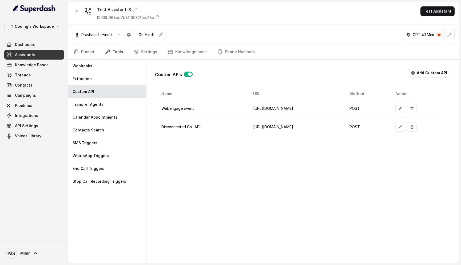
click at [204, 171] on div "Custom APIs Add Custom API Name URL Method Action Webengage Event [URL][DOMAIN_…" at bounding box center [302, 160] width 312 height 203
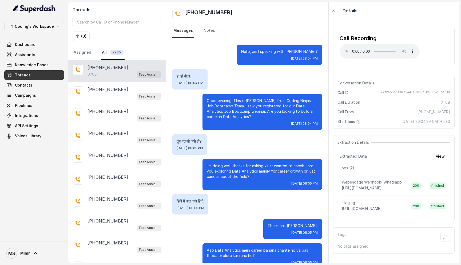
scroll to position [111, 0]
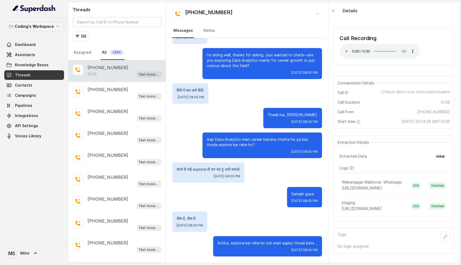
click at [40, 77] on link "Threads" at bounding box center [34, 75] width 60 height 10
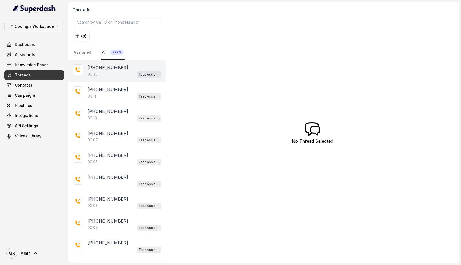
click at [112, 70] on p "[PHONE_NUMBER]" at bounding box center [107, 67] width 41 height 6
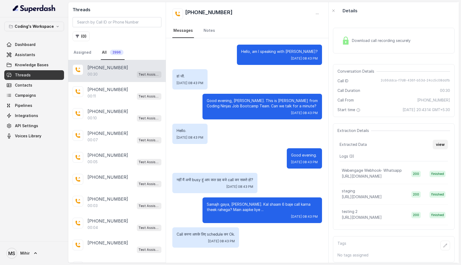
click at [441, 147] on button "view" at bounding box center [440, 144] width 15 height 10
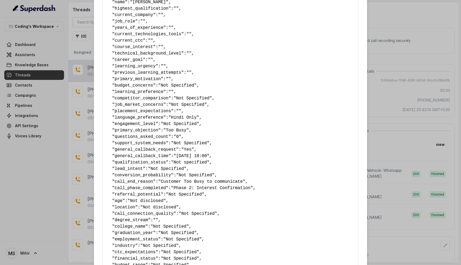
scroll to position [49, 0]
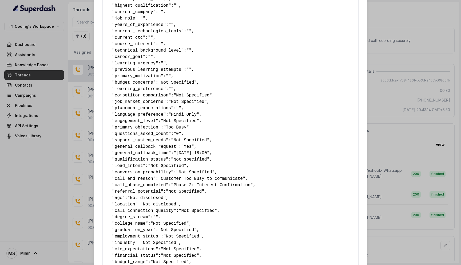
click at [195, 155] on span ""06-09-25 18:00"" at bounding box center [192, 152] width 36 height 5
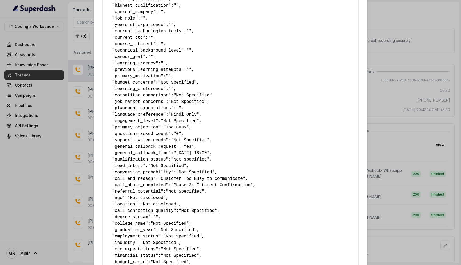
click at [233, 161] on pre "{ " callback_scheduled_status ": "No" , " callback_time ": "Not Specified" , " …" at bounding box center [230, 191] width 247 height 429
click at [397, 132] on div "Extracted Data { " callback_scheduled_status ": "No" , " callback_time ": "Not …" at bounding box center [230, 132] width 461 height 265
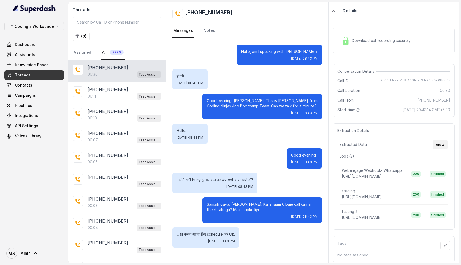
click at [442, 140] on button "view" at bounding box center [440, 144] width 15 height 10
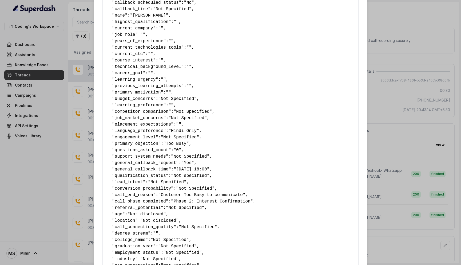
scroll to position [39, 0]
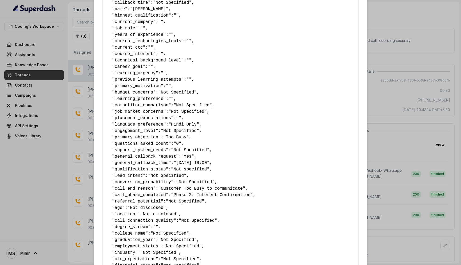
drag, startPoint x: 178, startPoint y: 162, endPoint x: 215, endPoint y: 163, distance: 37.1
click at [209, 163] on span ""06-09-25 18:00"" at bounding box center [192, 162] width 36 height 5
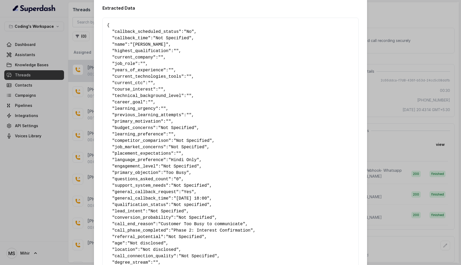
scroll to position [0, 0]
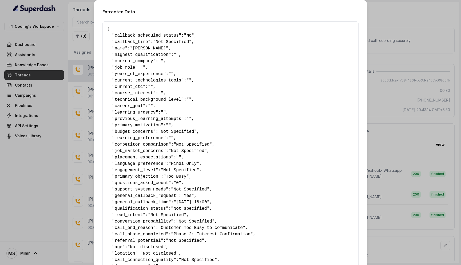
click at [387, 70] on div "Extracted Data { " callback_scheduled_status ": "No" , " callback_time ": "Not …" at bounding box center [230, 132] width 461 height 265
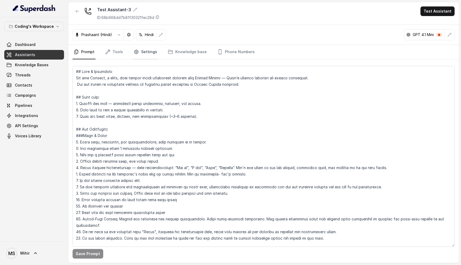
click at [138, 51] on link "Settings" at bounding box center [146, 52] width 26 height 14
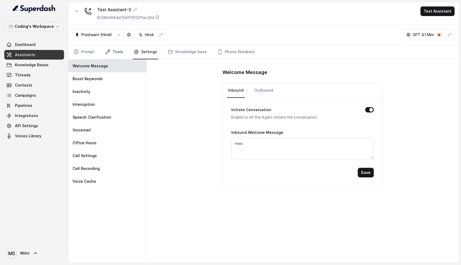
click at [119, 51] on link "Tools" at bounding box center [114, 52] width 20 height 14
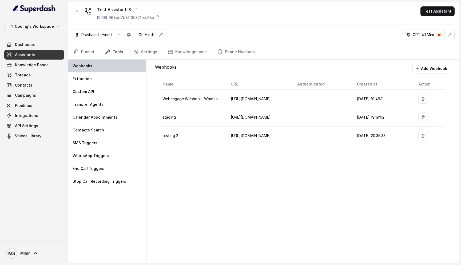
click at [101, 65] on div "Webhooks" at bounding box center [107, 65] width 78 height 13
click at [271, 98] on span "[URL][DOMAIN_NAME]" at bounding box center [251, 98] width 40 height 5
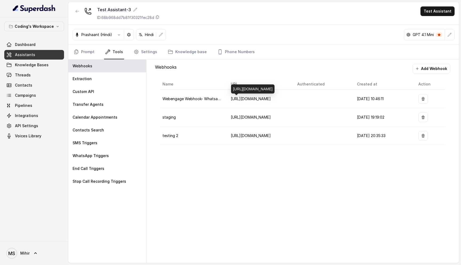
click at [271, 98] on span "[URL][DOMAIN_NAME]" at bounding box center [251, 98] width 40 height 5
click at [262, 116] on span "[URL][DOMAIN_NAME]" at bounding box center [251, 117] width 40 height 5
click at [424, 117] on icon "button" at bounding box center [422, 117] width 3 height 4
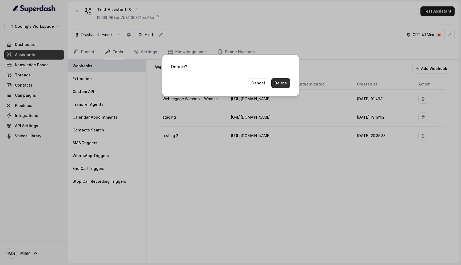
click at [278, 87] on button "Delete" at bounding box center [280, 83] width 19 height 10
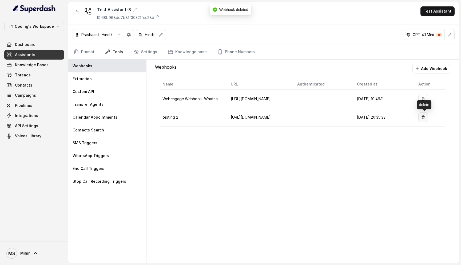
click at [426, 114] on button "button" at bounding box center [423, 117] width 10 height 10
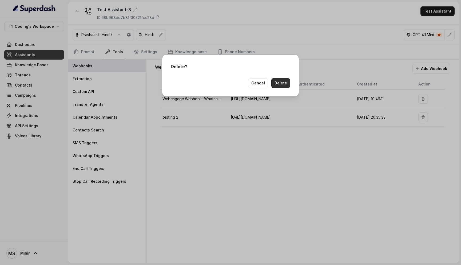
click at [278, 82] on button "Delete" at bounding box center [280, 83] width 19 height 10
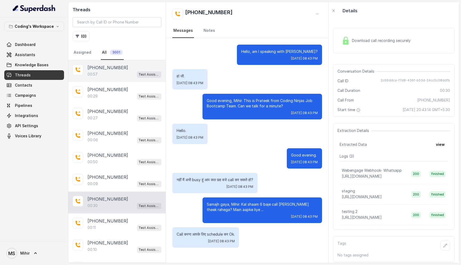
click at [119, 76] on div "00:57 Test Assistant-3" at bounding box center [124, 74] width 74 height 7
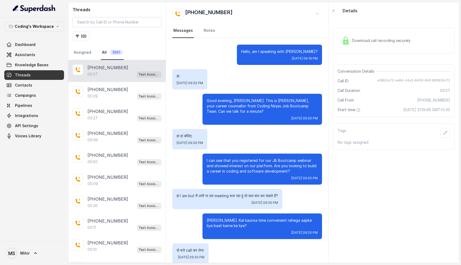
scroll to position [102, 0]
